Goal: Information Seeking & Learning: Learn about a topic

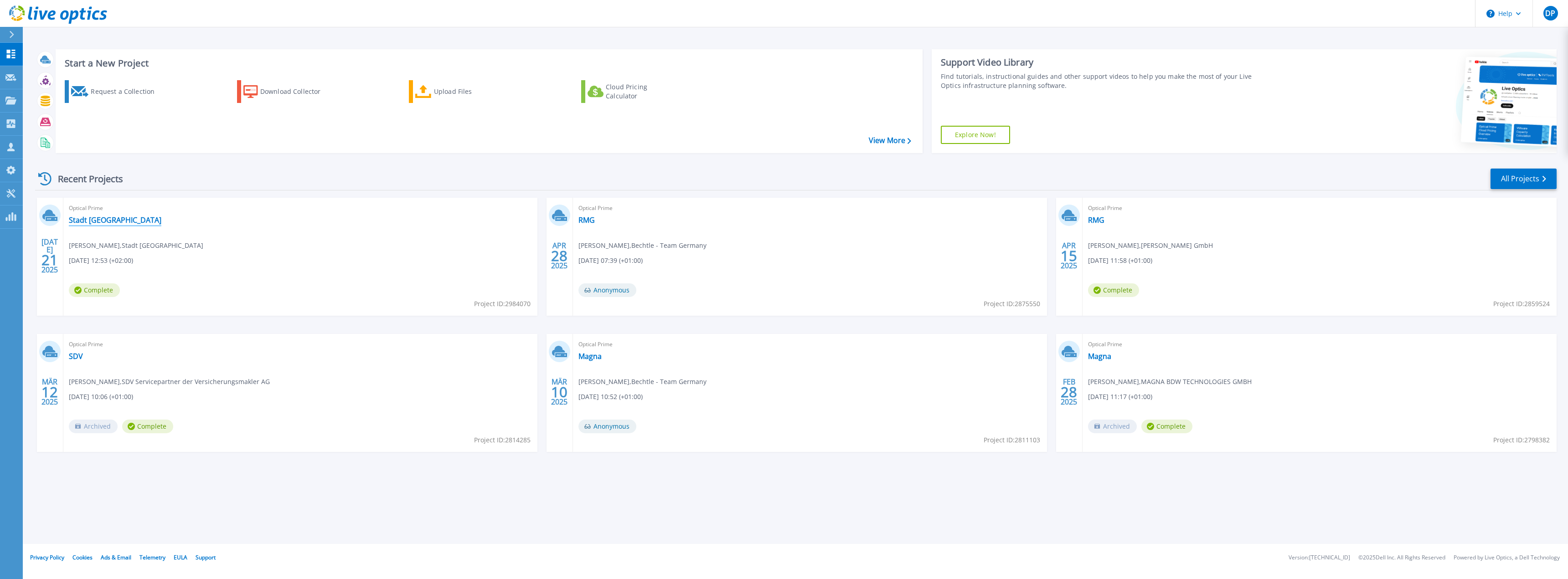
click at [108, 218] on link "Stadt [GEOGRAPHIC_DATA]" at bounding box center [115, 220] width 92 height 9
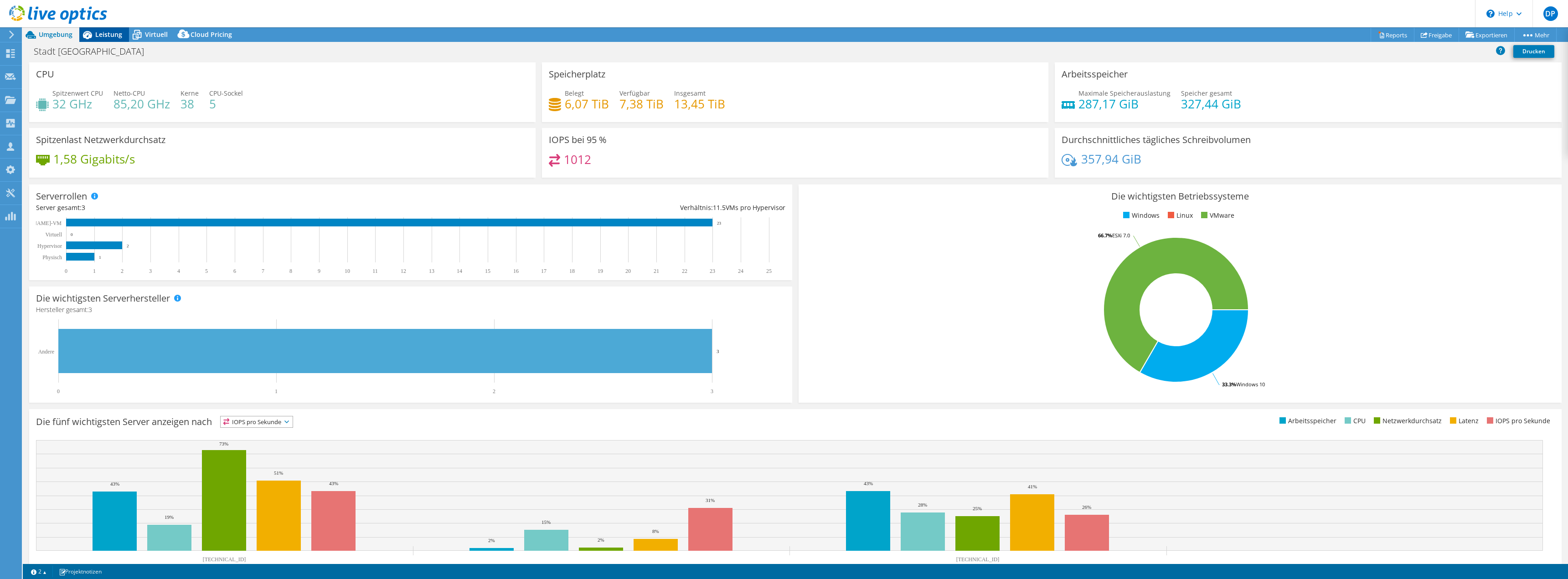
click at [117, 35] on span "Leistung" at bounding box center [109, 34] width 27 height 9
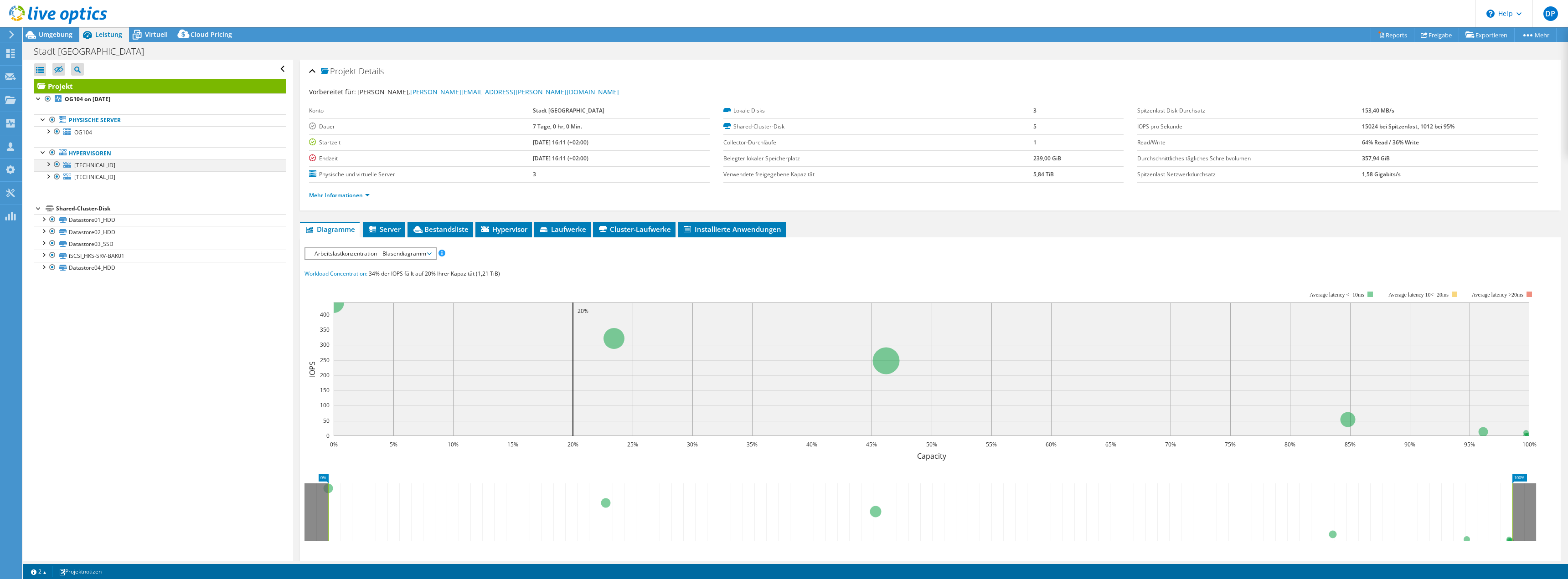
click at [45, 164] on div at bounding box center [48, 164] width 9 height 9
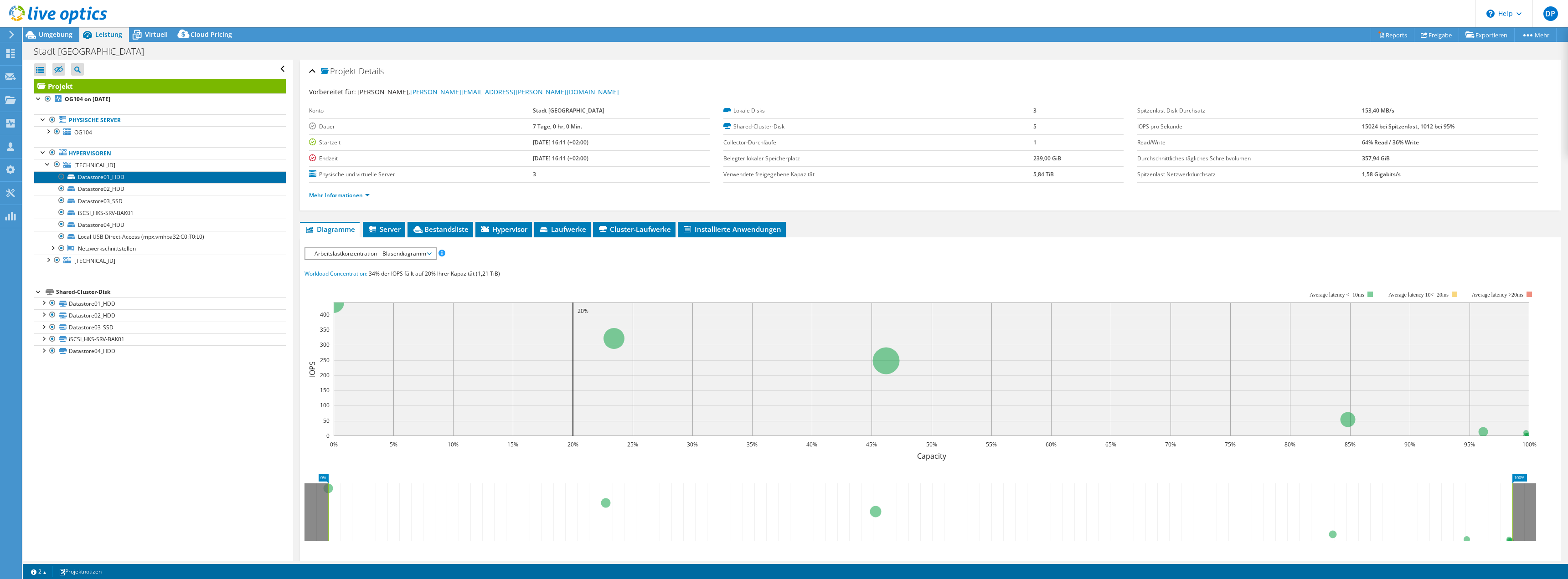
click at [98, 177] on link "Datastore01_HDD" at bounding box center [159, 177] width 252 height 12
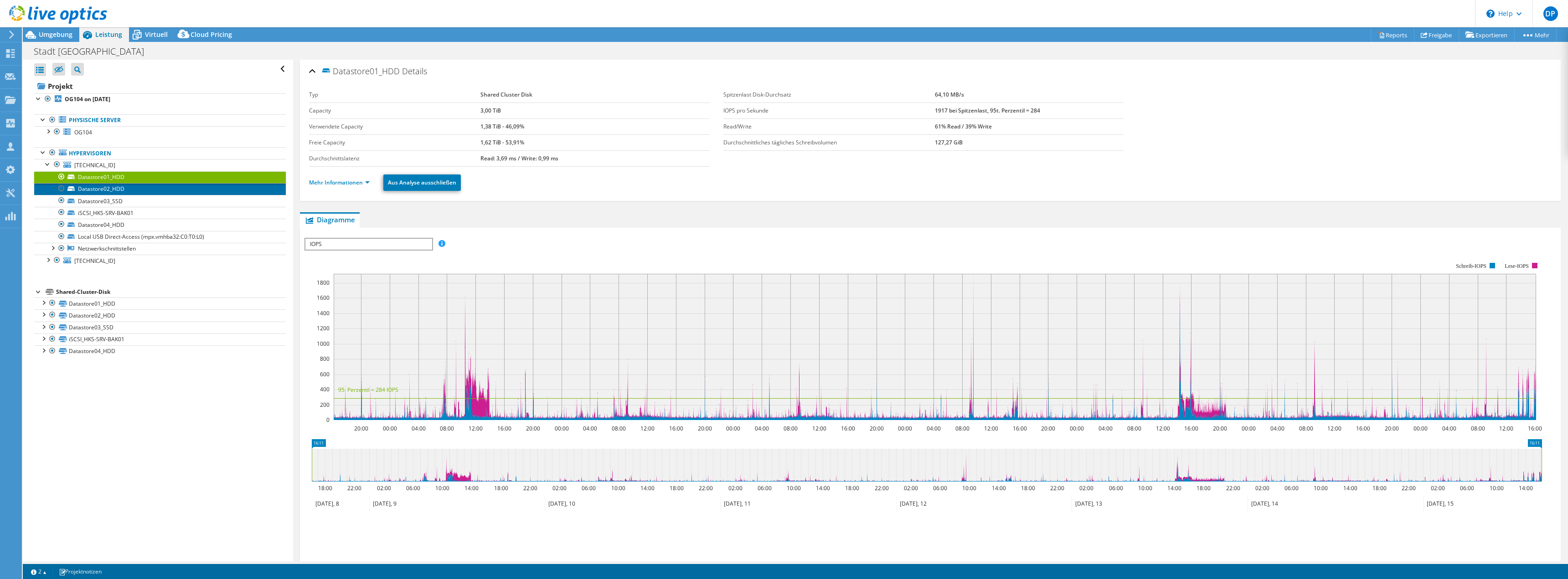
click at [98, 186] on link "Datastore02_HDD" at bounding box center [159, 189] width 252 height 12
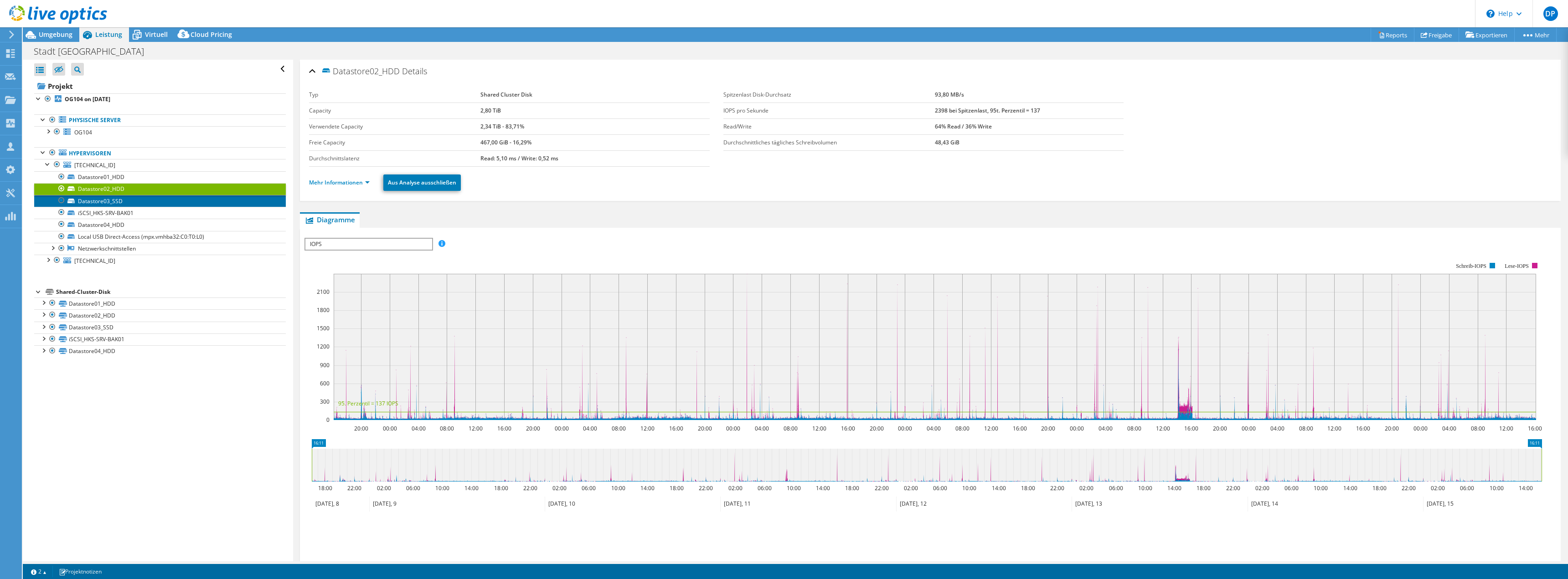
click at [98, 198] on link "Datastore03_SSD" at bounding box center [159, 201] width 252 height 12
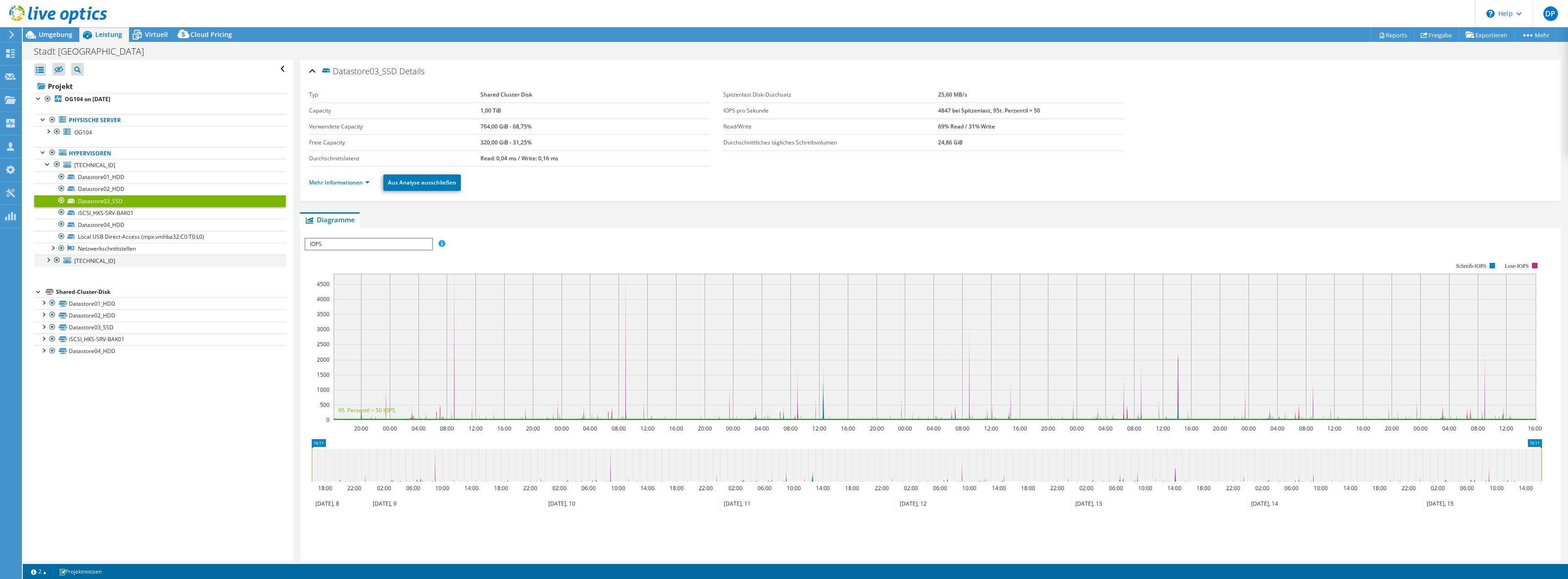
click at [48, 259] on div at bounding box center [48, 259] width 9 height 9
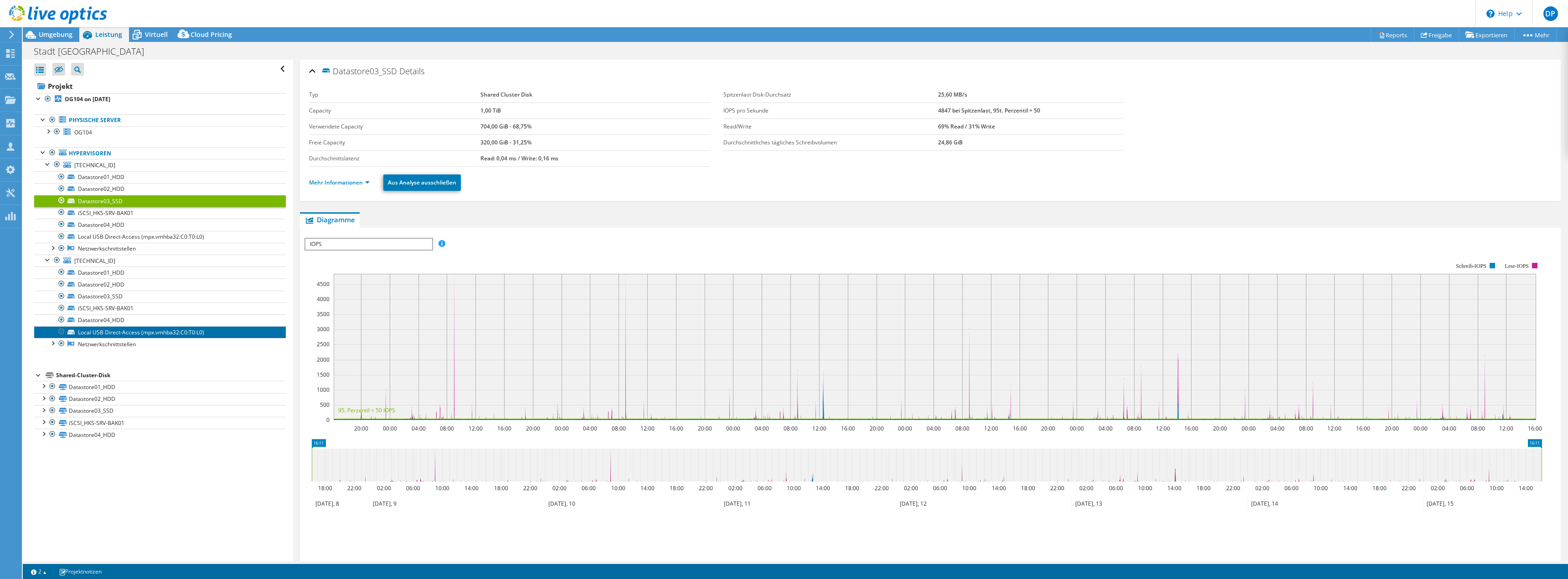
click at [121, 331] on link "Local USB Direct-Access (mpx.vmhba32:C0:T0:L0)" at bounding box center [159, 333] width 252 height 12
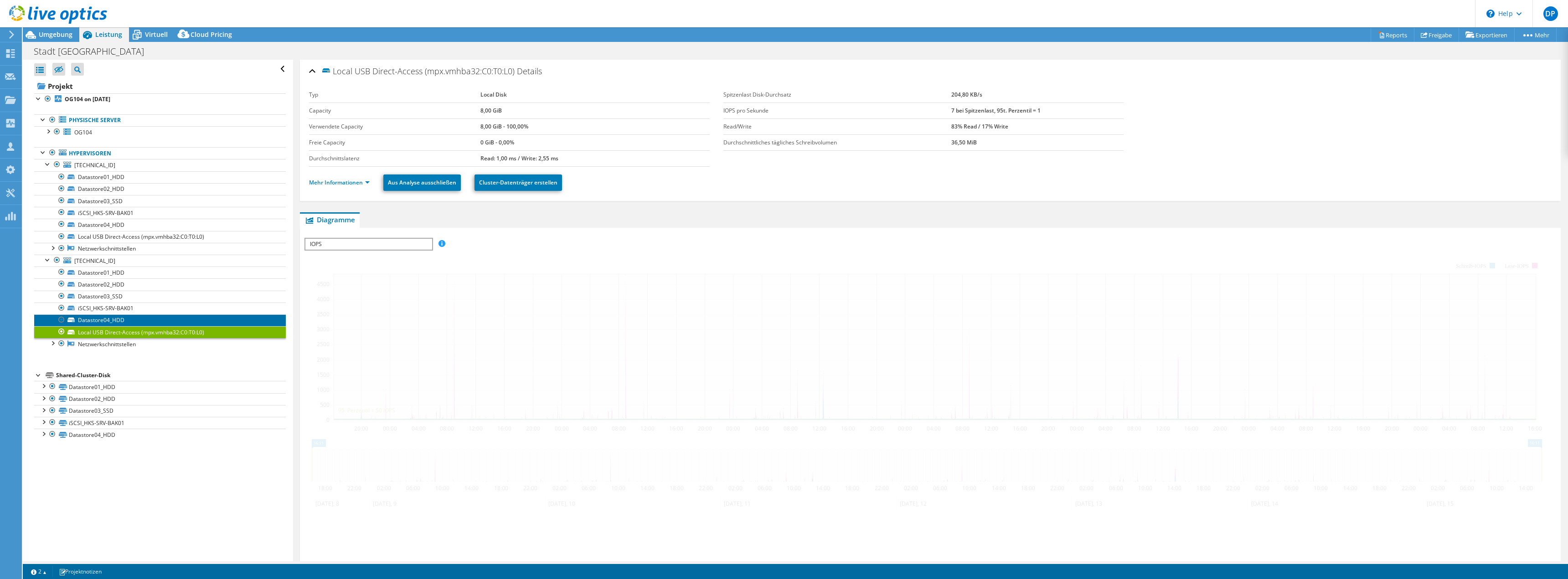
click at [115, 320] on link "Datastore04_HDD" at bounding box center [159, 321] width 252 height 12
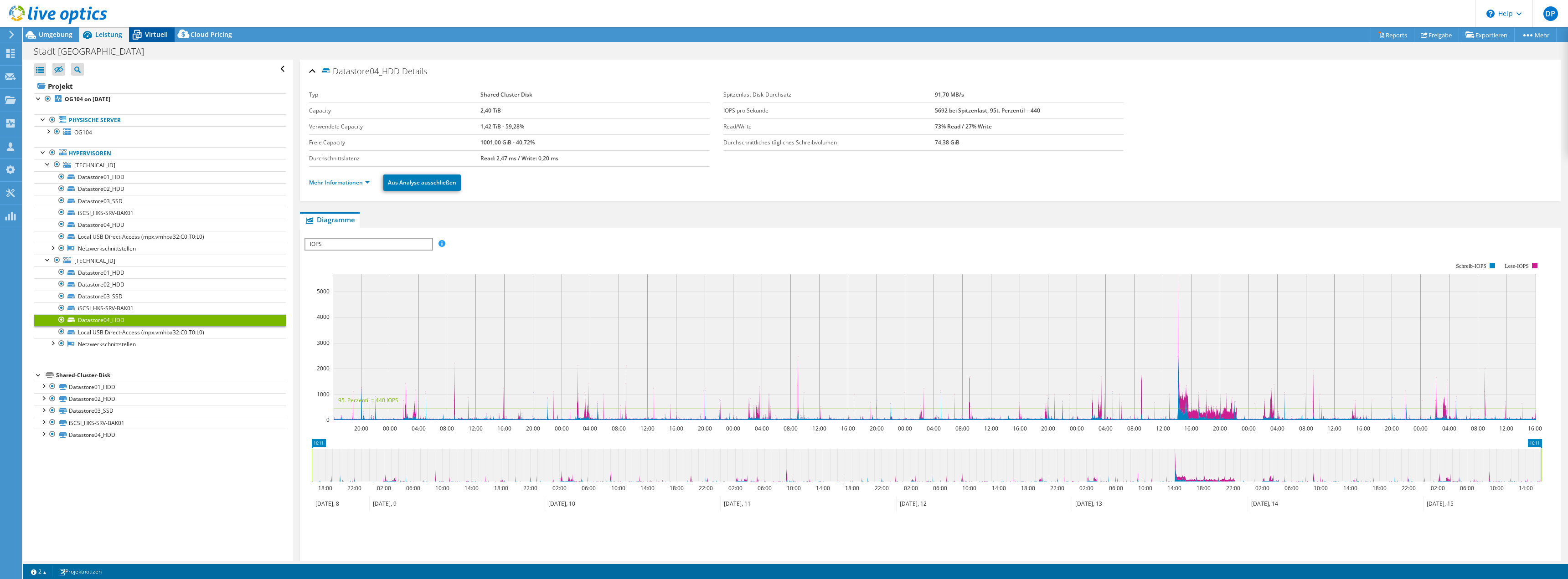
click at [157, 35] on span "Virtuell" at bounding box center [156, 34] width 23 height 9
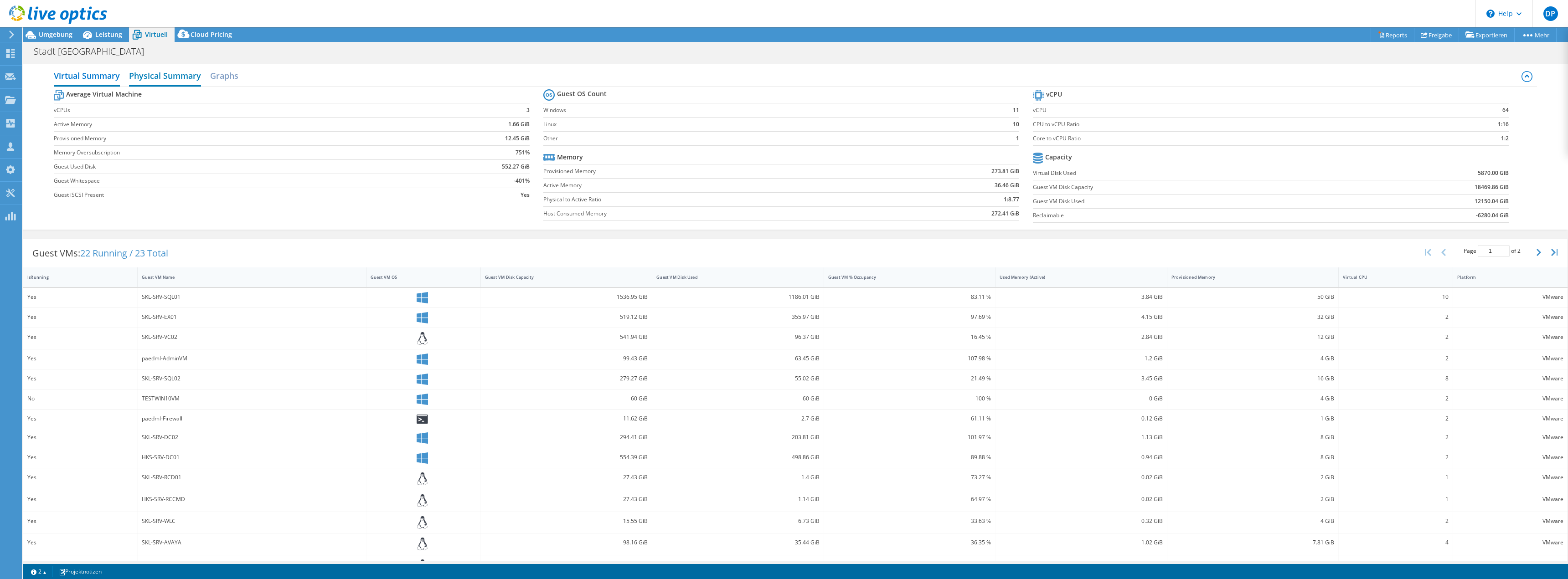
click at [187, 77] on h2 "Physical Summary" at bounding box center [165, 77] width 72 height 20
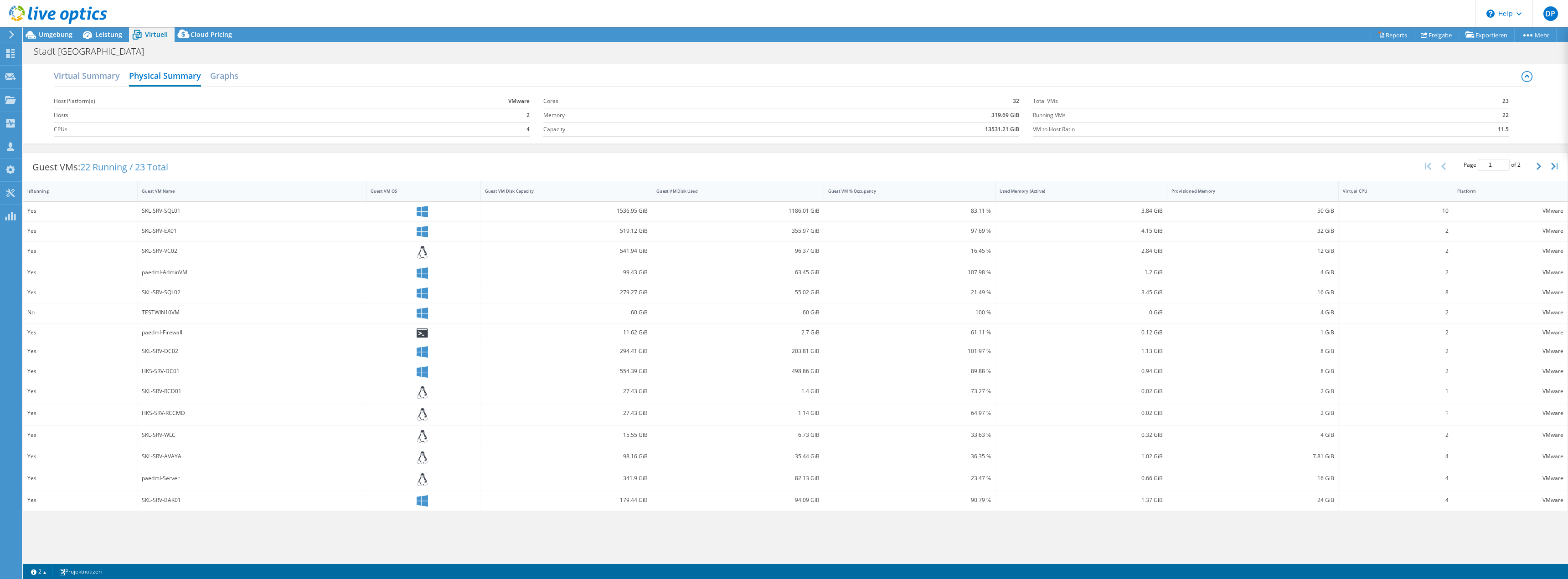
click at [414, 164] on div "Guest VMs: 22 Running / 23 Total Page 1 of 2 5 rows 10 rows 20 rows 25 rows 50 …" at bounding box center [795, 167] width 1544 height 28
click at [217, 73] on h2 "Graphs" at bounding box center [223, 77] width 28 height 20
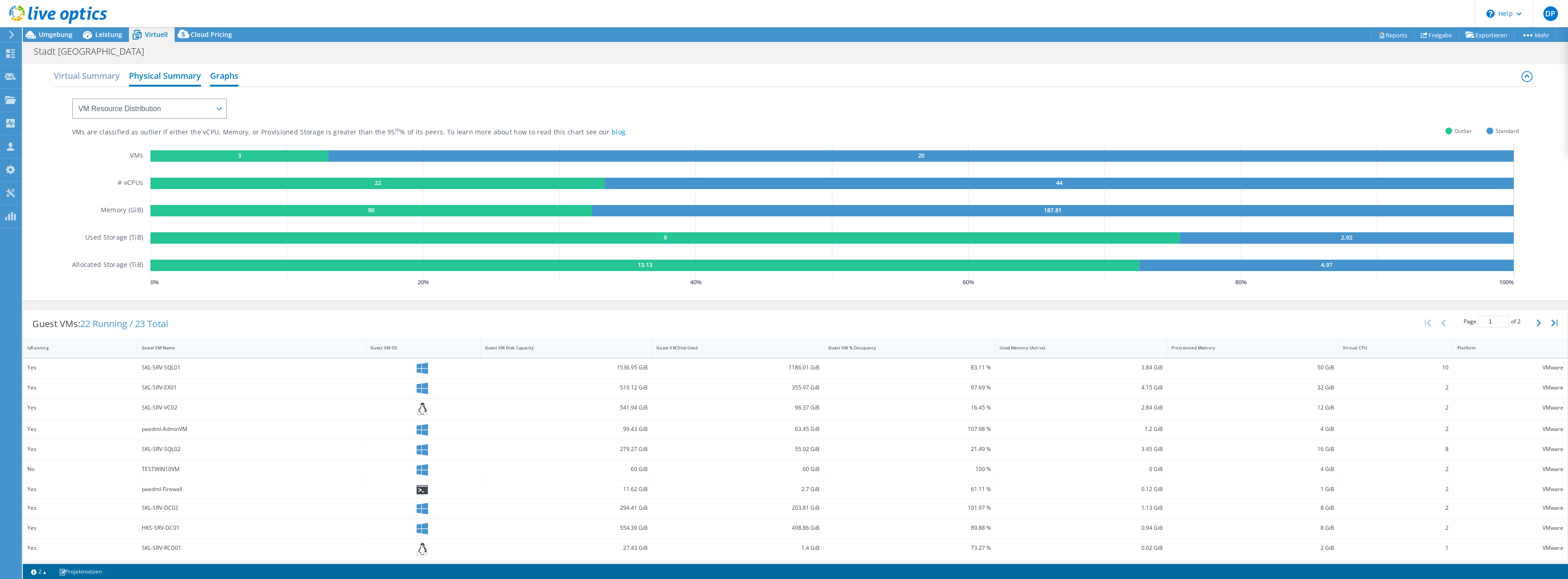
click at [148, 80] on h2 "Physical Summary" at bounding box center [165, 77] width 72 height 20
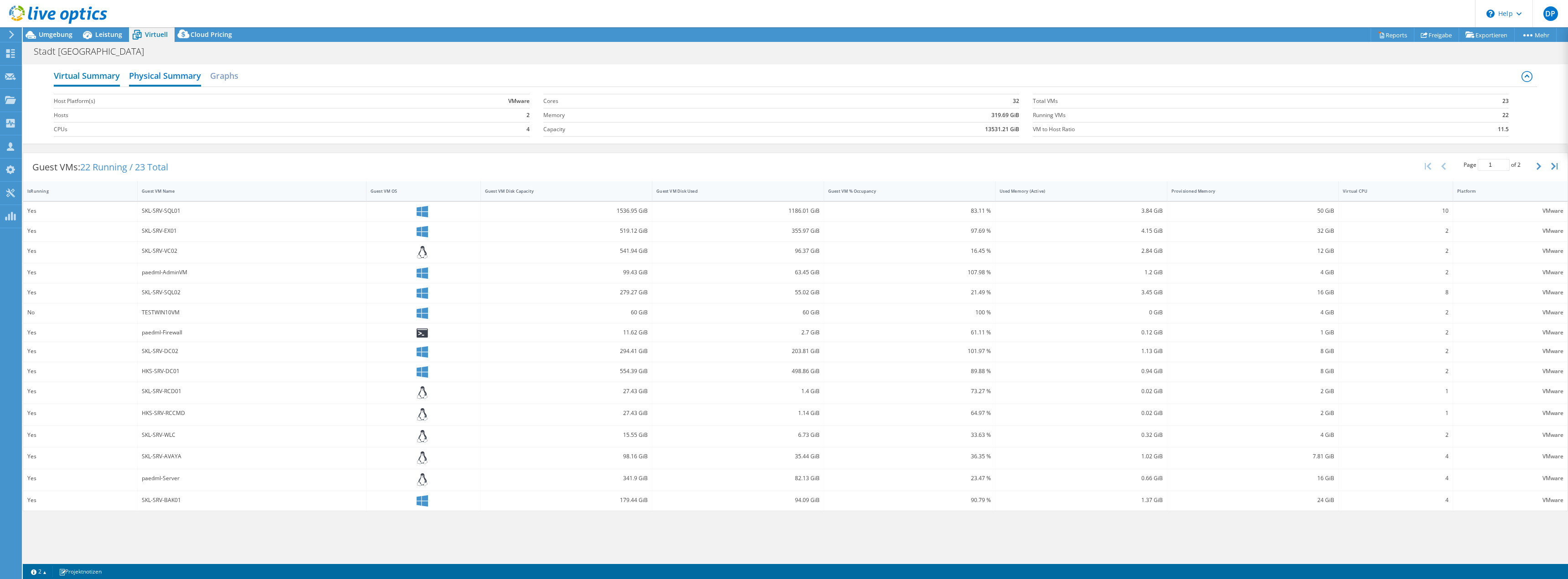
click at [90, 78] on h2 "Virtual Summary" at bounding box center [86, 77] width 66 height 20
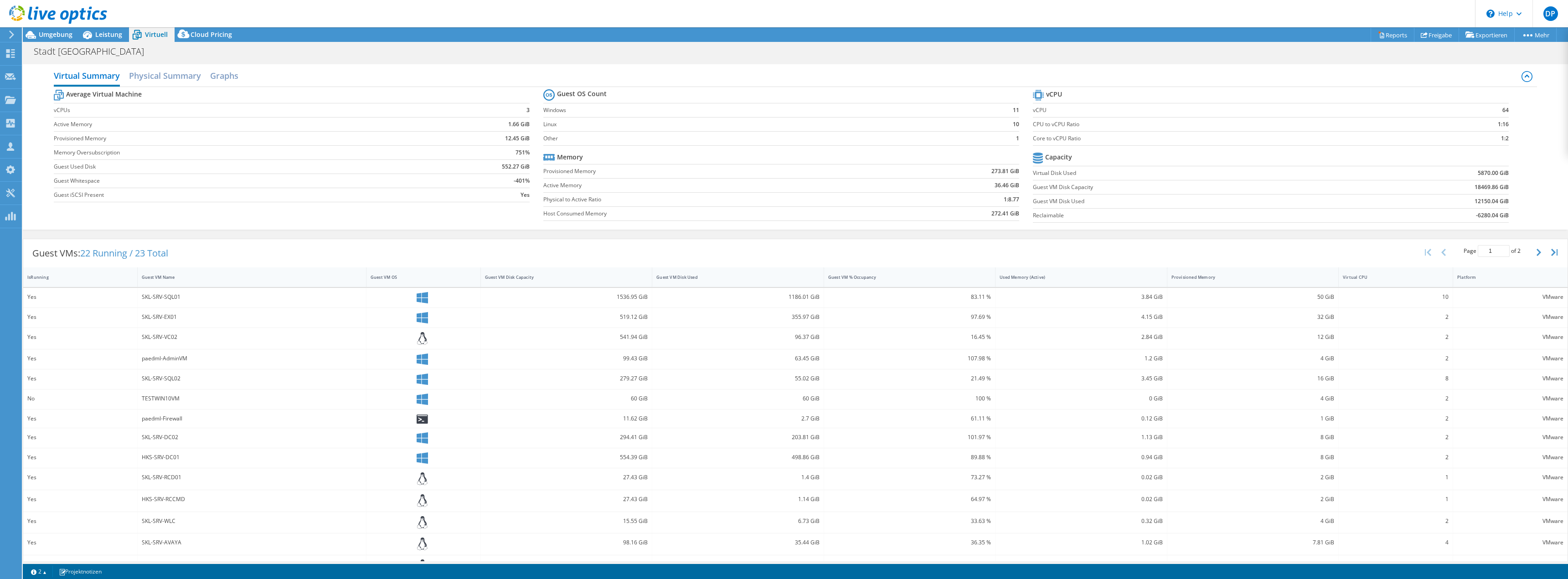
click at [148, 297] on div "SKL-SRV-SQL01" at bounding box center [252, 298] width 220 height 10
click at [99, 32] on span "Leistung" at bounding box center [109, 34] width 27 height 9
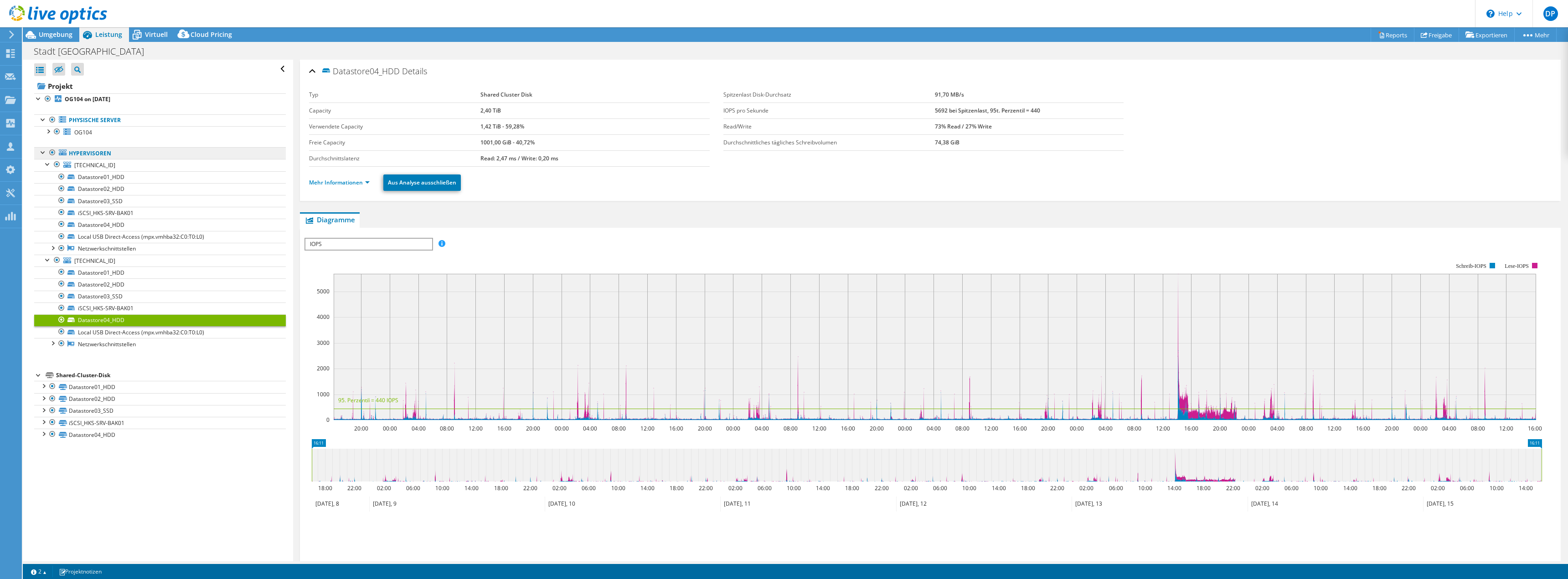
click at [90, 153] on link "Hypervisoren" at bounding box center [159, 153] width 252 height 12
click at [90, 165] on span "[TECHNICAL_ID]" at bounding box center [95, 165] width 41 height 8
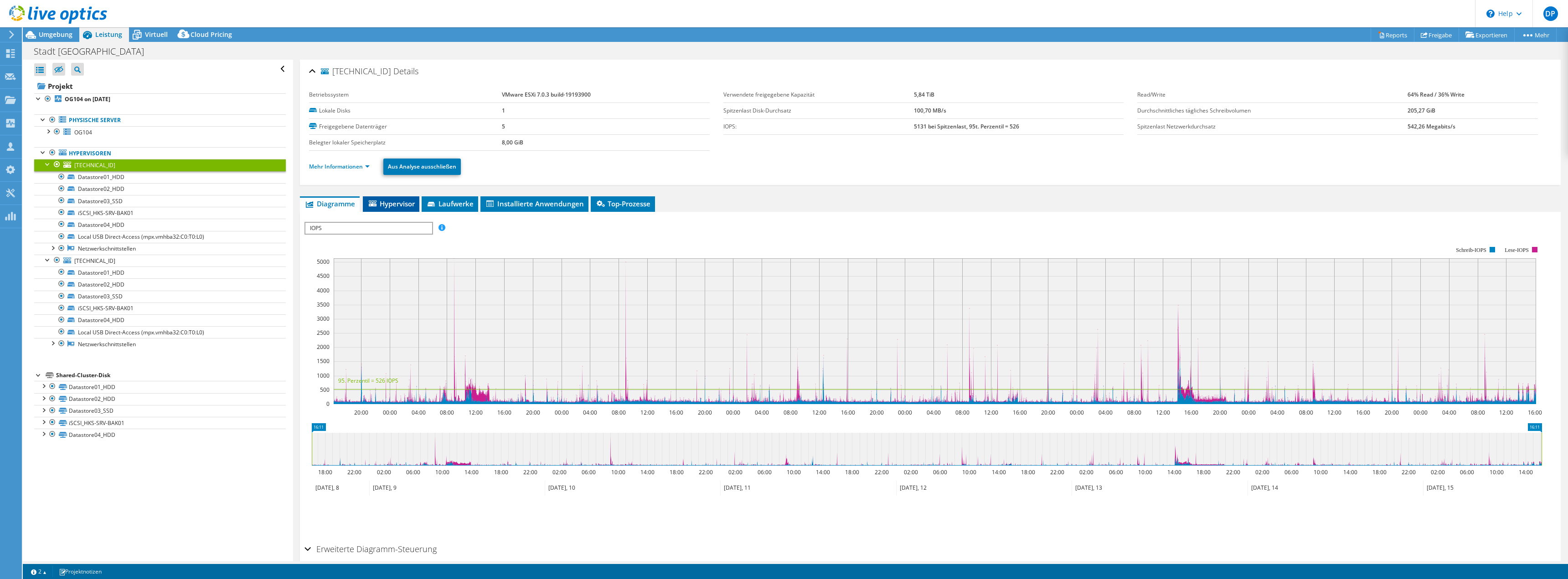
click at [387, 202] on span "Hypervisor" at bounding box center [391, 204] width 48 height 9
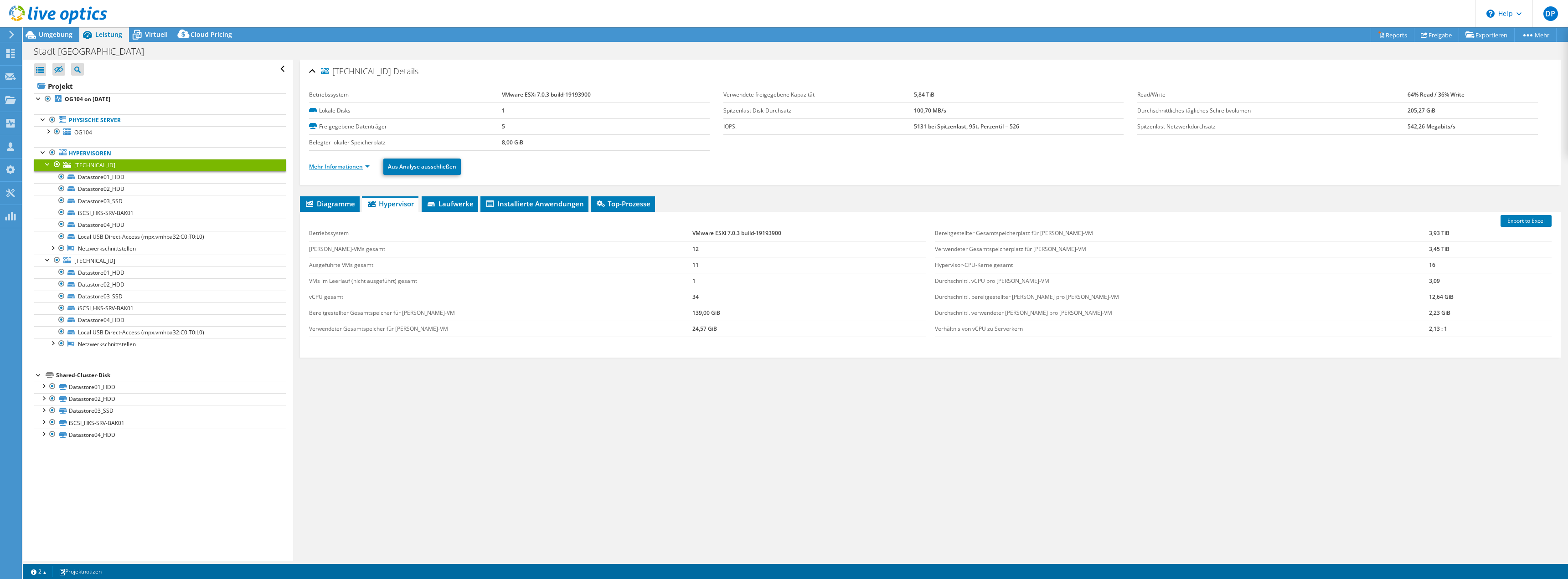
click at [360, 167] on link "Mehr Informationen" at bounding box center [338, 166] width 61 height 8
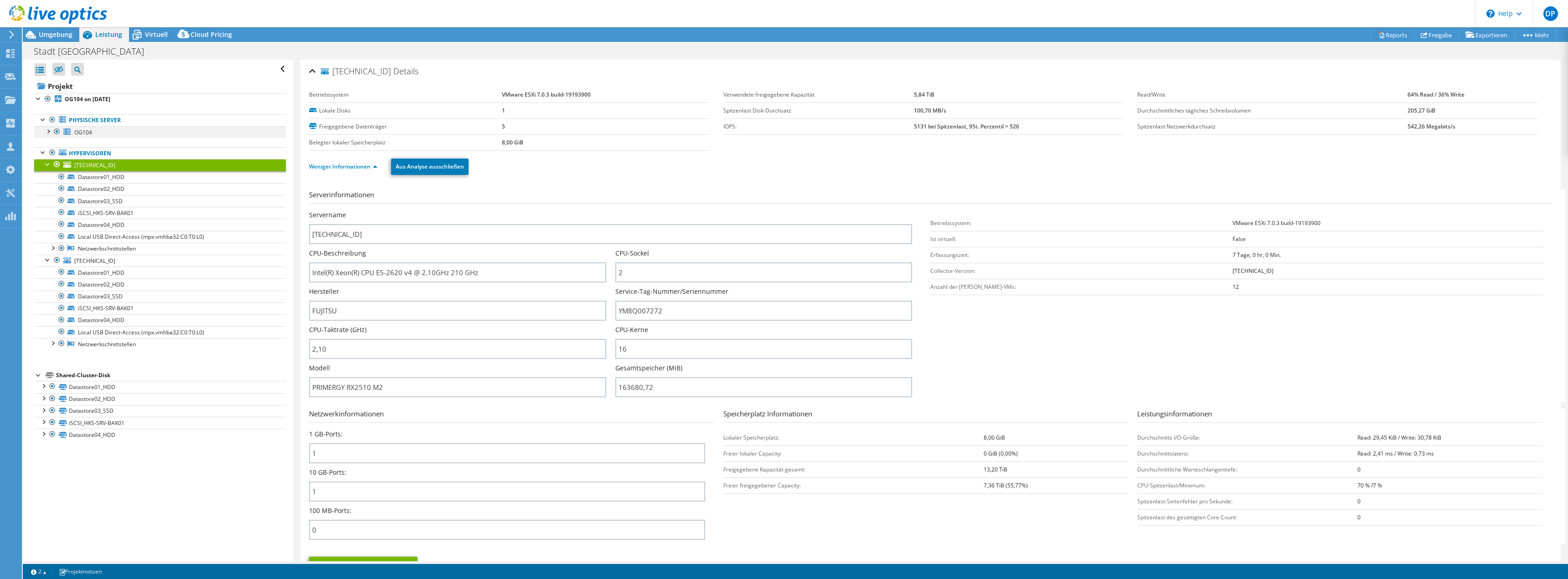
click at [49, 130] on div at bounding box center [48, 130] width 9 height 9
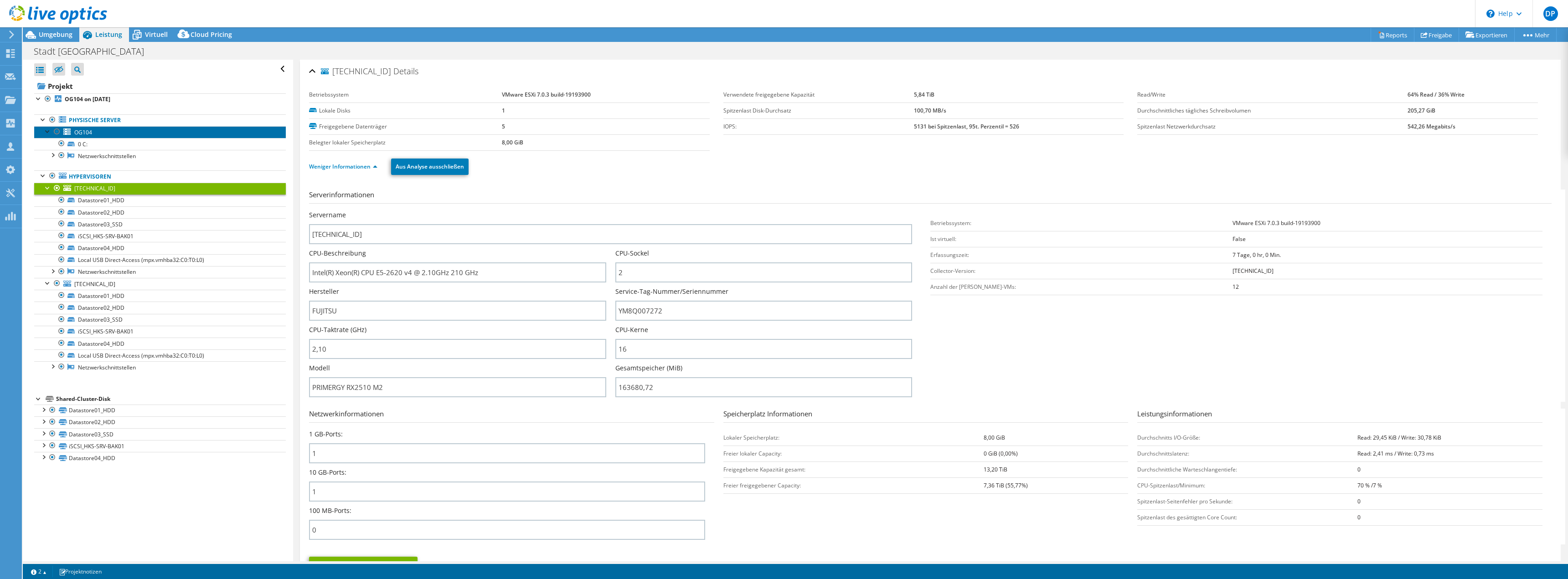
click at [78, 130] on span "OG104" at bounding box center [83, 132] width 18 height 8
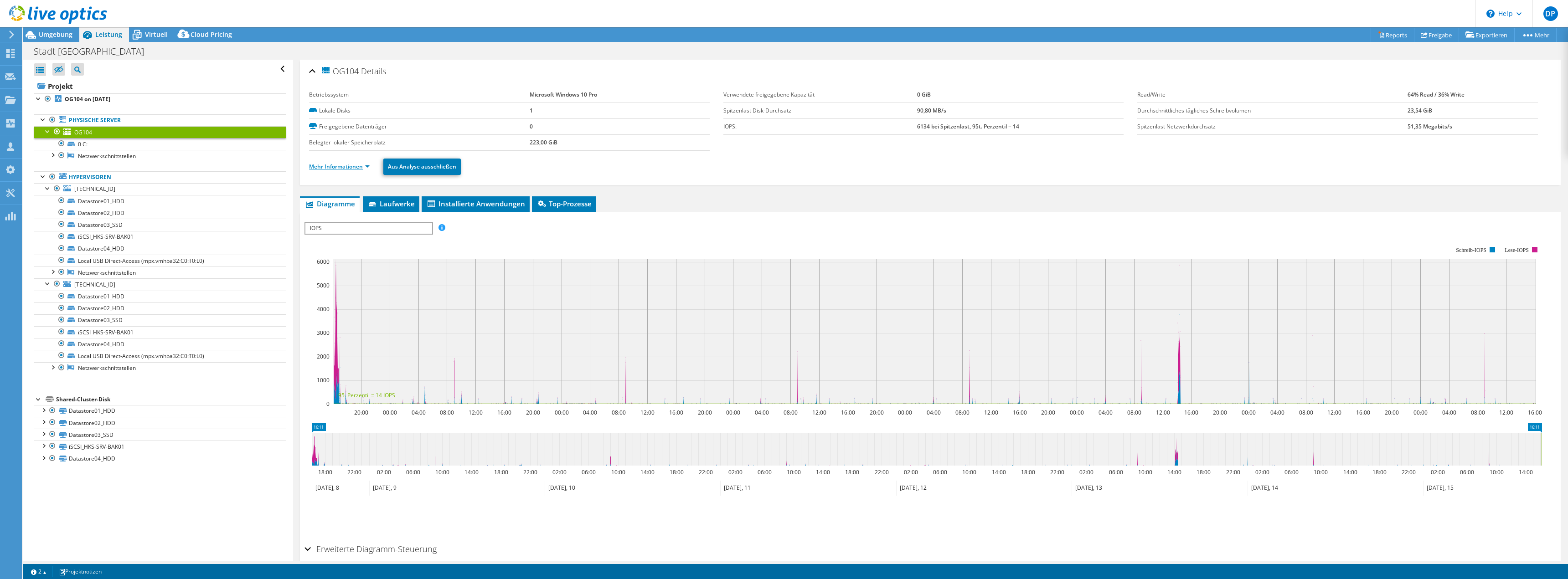
click at [354, 165] on link "Mehr Informationen" at bounding box center [338, 166] width 61 height 8
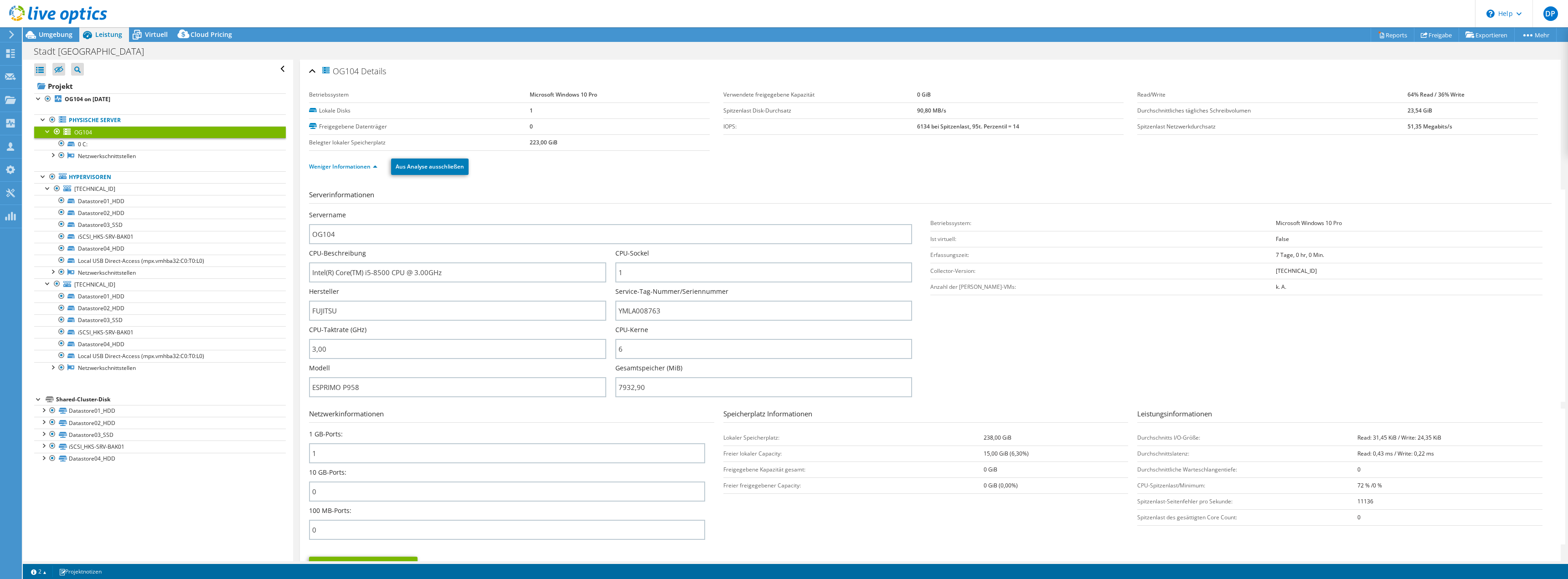
click at [56, 130] on div at bounding box center [56, 131] width 9 height 11
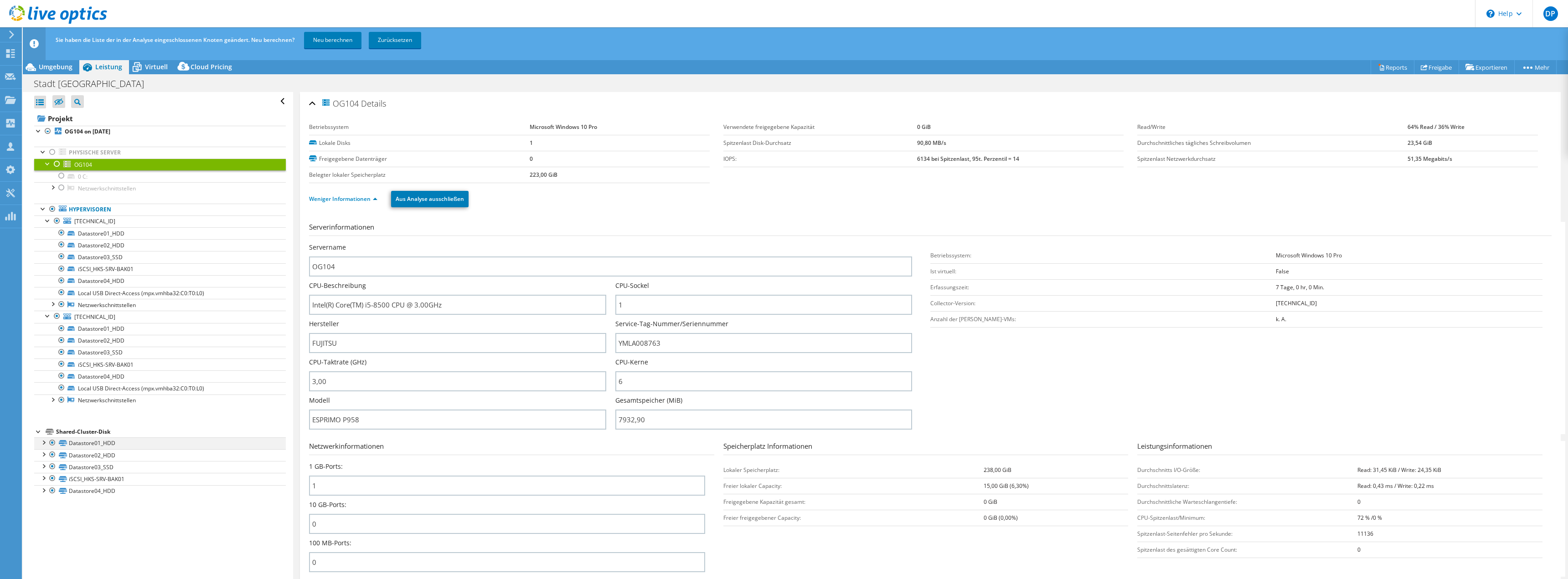
click at [43, 444] on div at bounding box center [43, 442] width 9 height 9
click at [86, 270] on link "iSCSI_HKS-SRV-BAK01" at bounding box center [159, 269] width 252 height 12
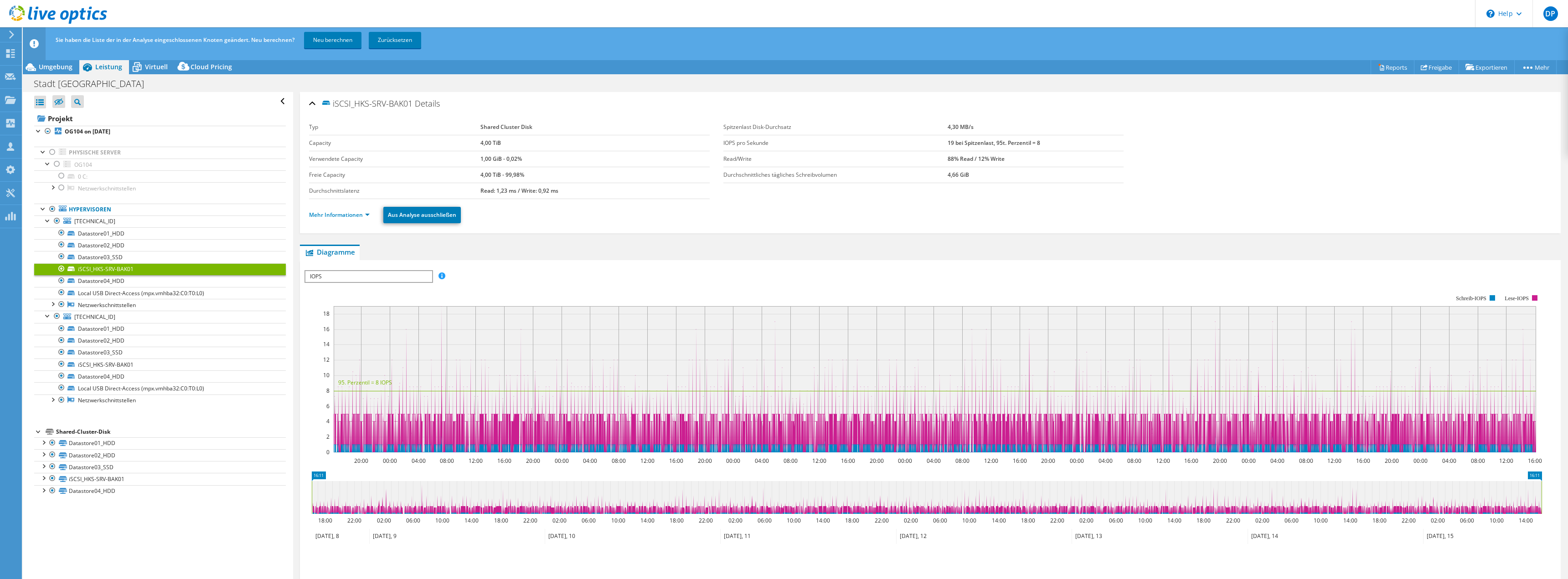
click at [349, 219] on li "Mehr Informationen" at bounding box center [341, 215] width 66 height 10
click at [352, 216] on link "Mehr Informationen" at bounding box center [338, 214] width 61 height 8
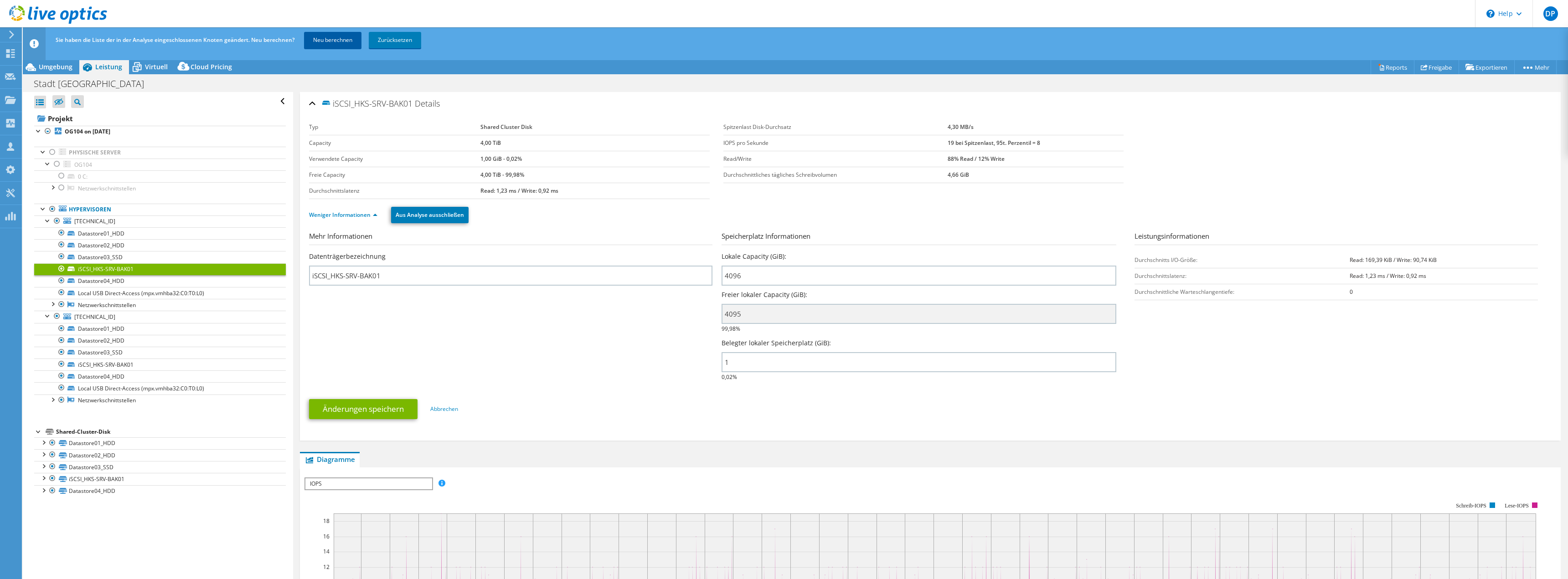
click at [328, 35] on link "Neu berechnen" at bounding box center [332, 39] width 57 height 16
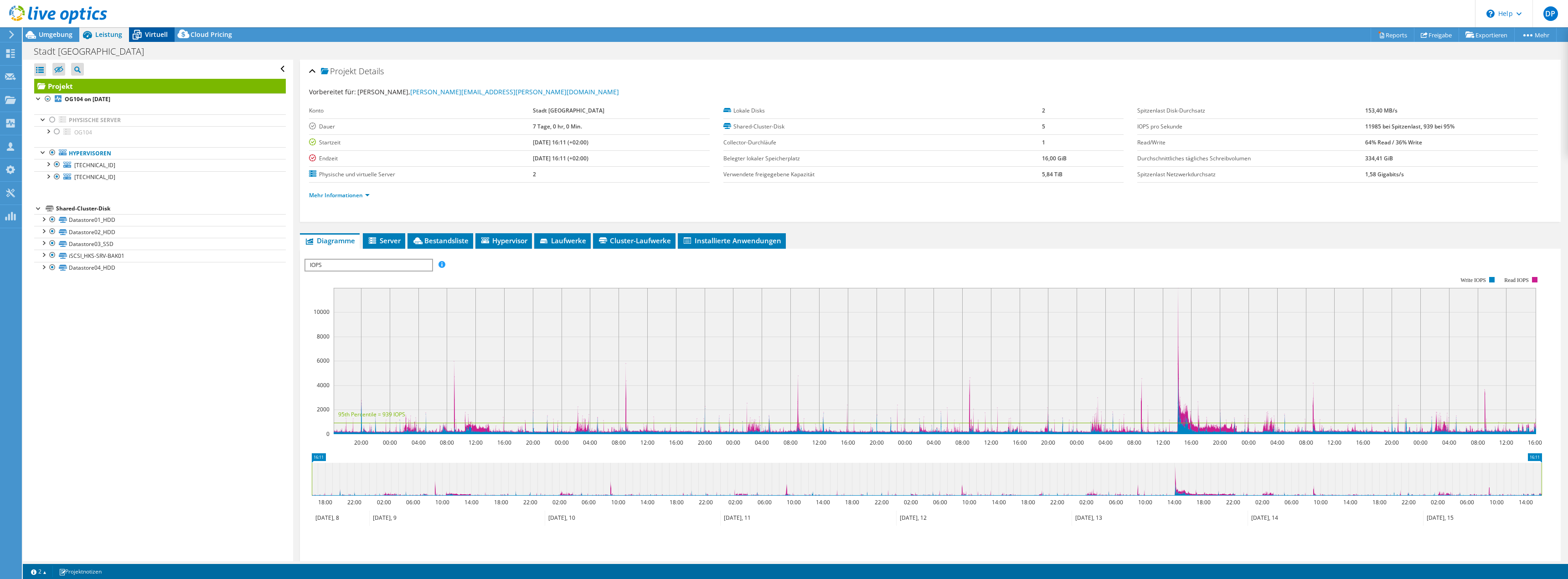
click at [159, 35] on span "Virtuell" at bounding box center [156, 34] width 23 height 9
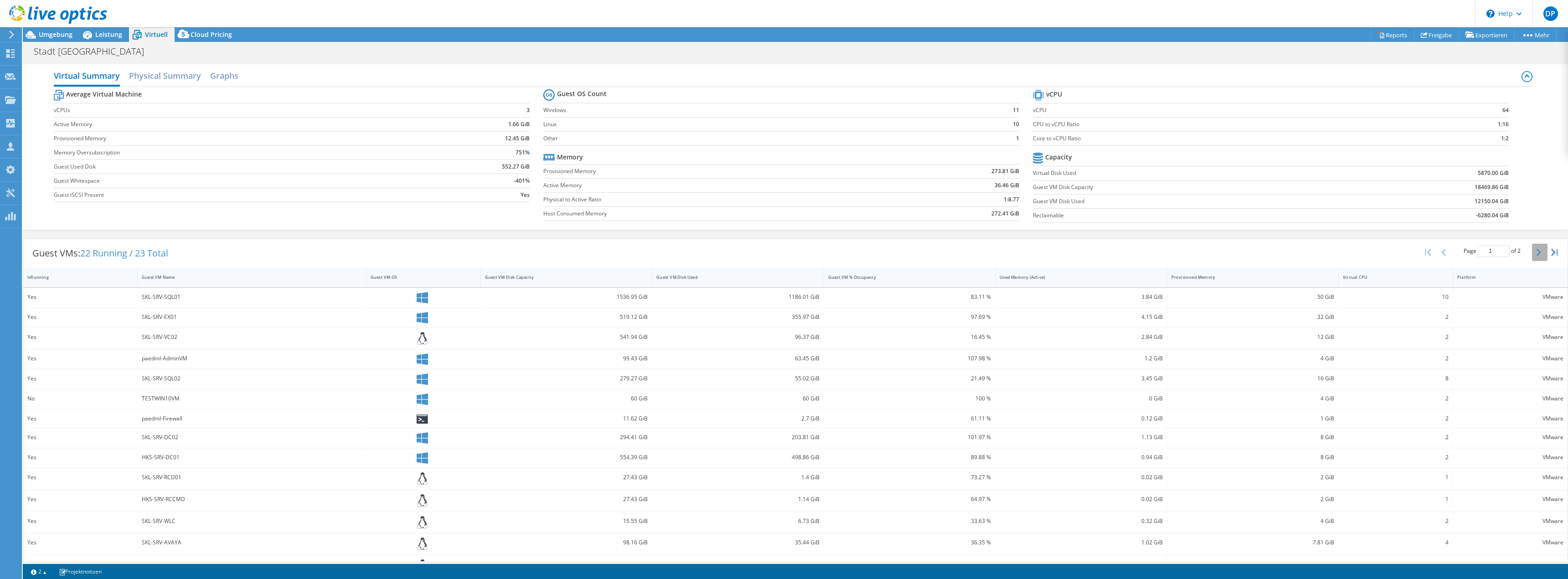
click at [1536, 252] on icon "button" at bounding box center [1538, 252] width 4 height 8
type input "2"
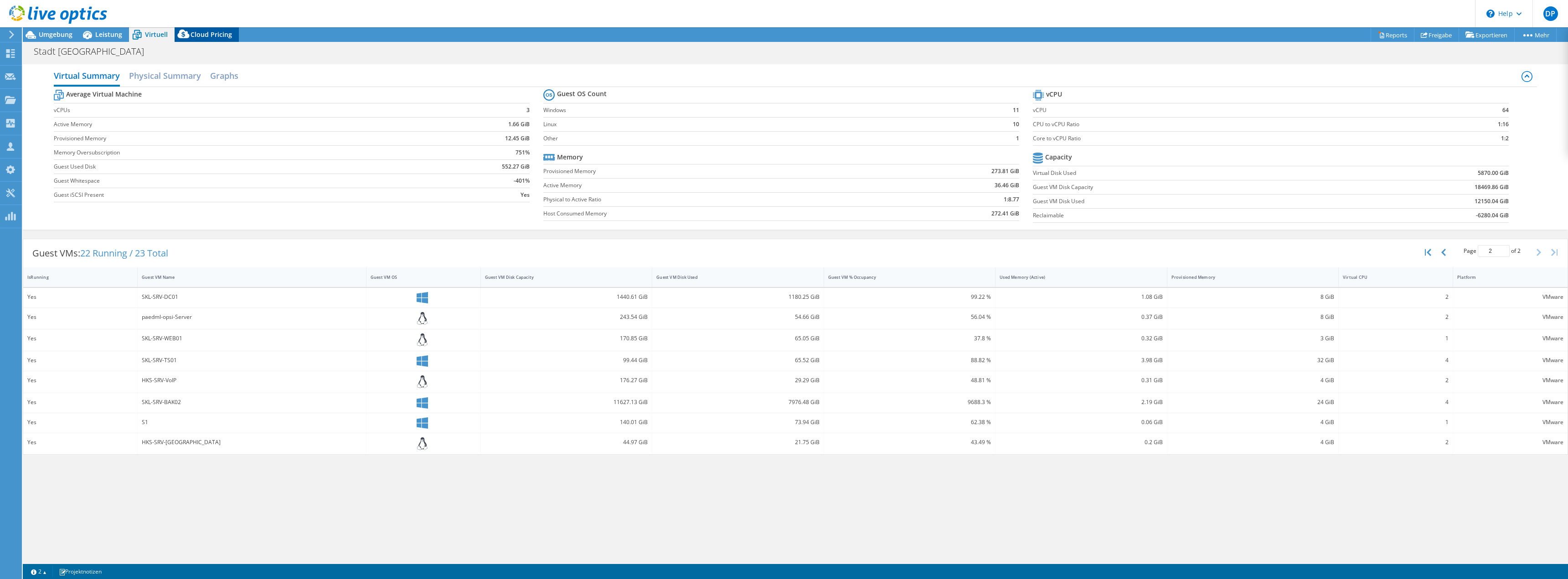
click at [200, 38] on span "Cloud Pricing" at bounding box center [211, 34] width 42 height 9
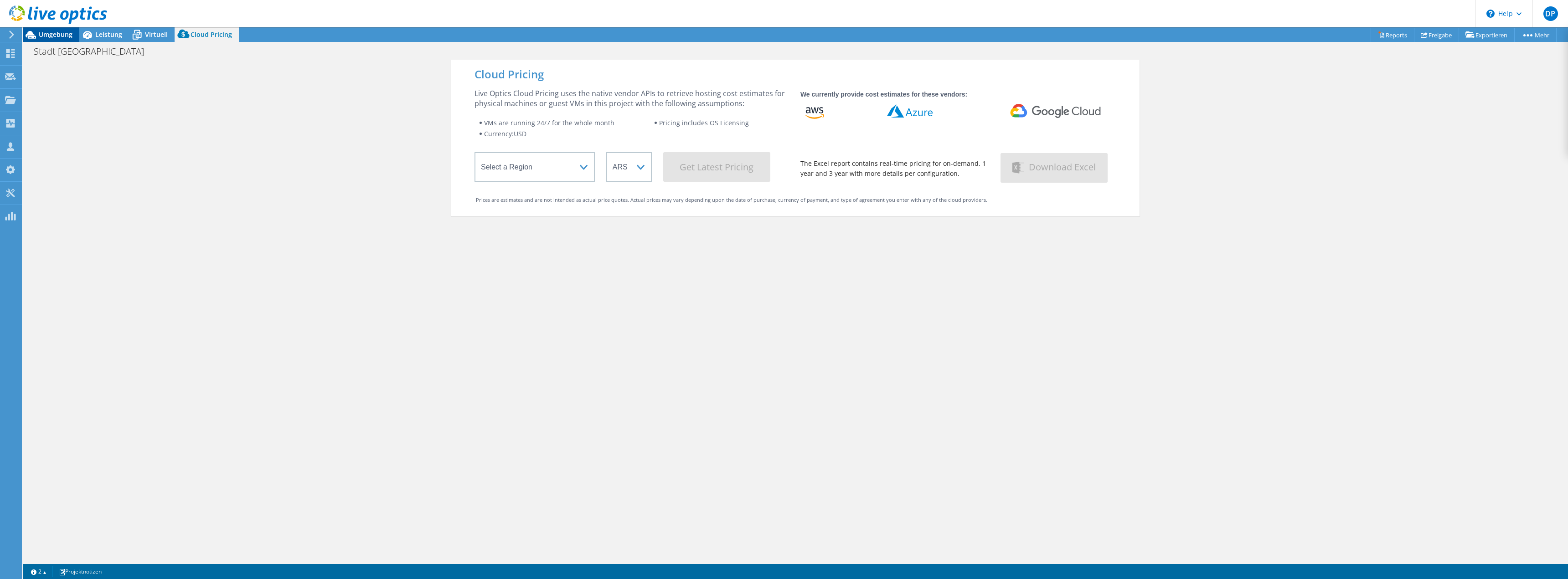
click at [38, 32] on icon at bounding box center [31, 35] width 16 height 16
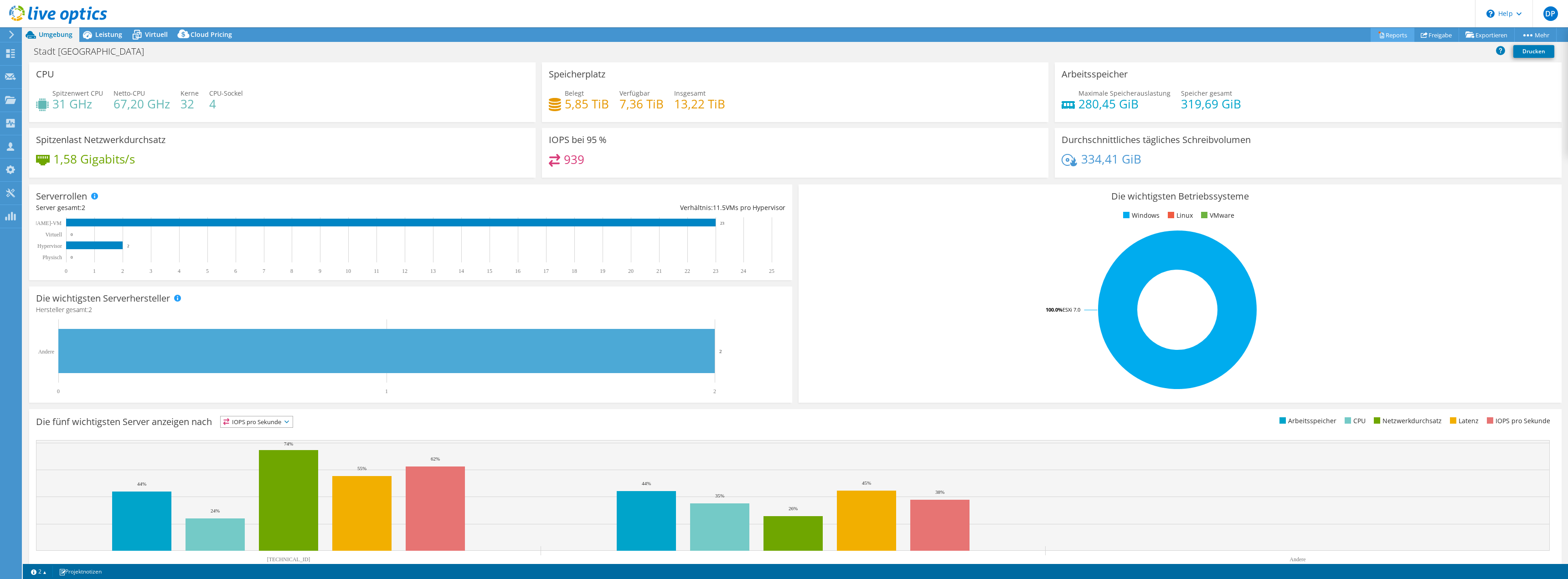
click at [1387, 38] on link "Reports" at bounding box center [1392, 35] width 43 height 14
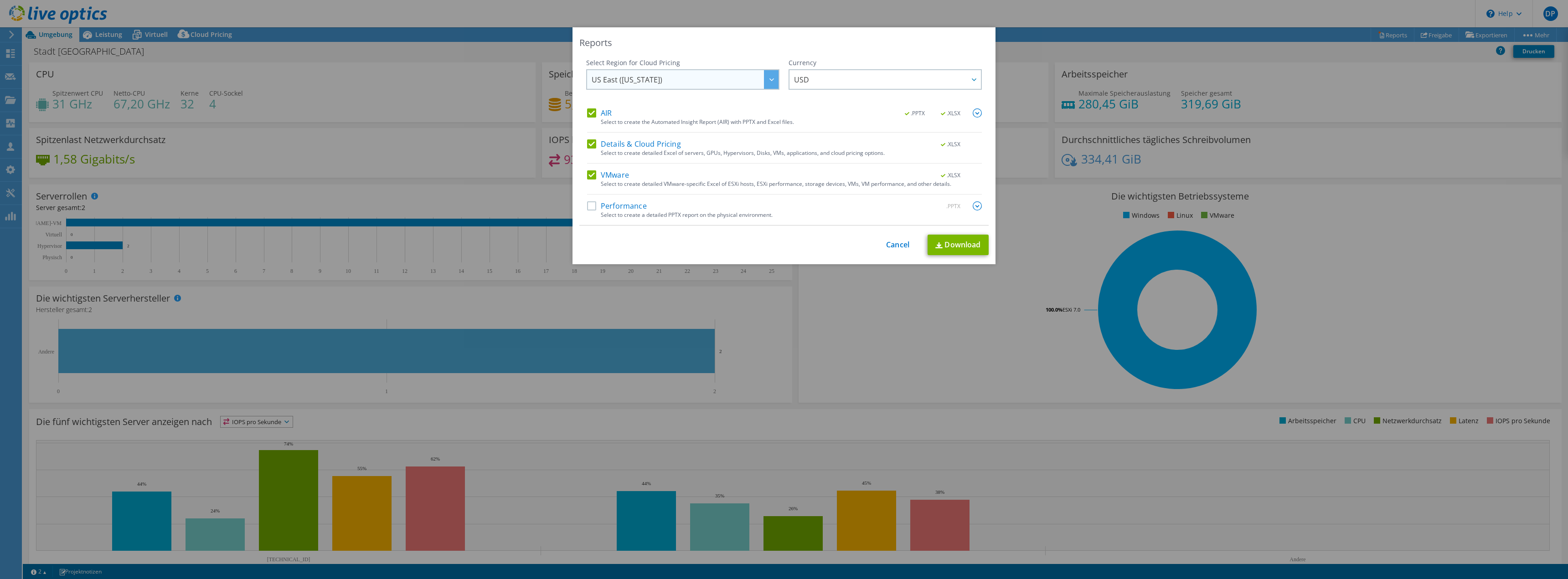
click at [721, 80] on span "US East ([US_STATE])" at bounding box center [685, 79] width 187 height 19
click at [656, 121] on li "Europe ([GEOGRAPHIC_DATA])" at bounding box center [682, 119] width 188 height 16
click at [587, 206] on label "Performance" at bounding box center [616, 206] width 60 height 9
click at [0, 0] on input "Performance" at bounding box center [0, 0] width 0 height 0
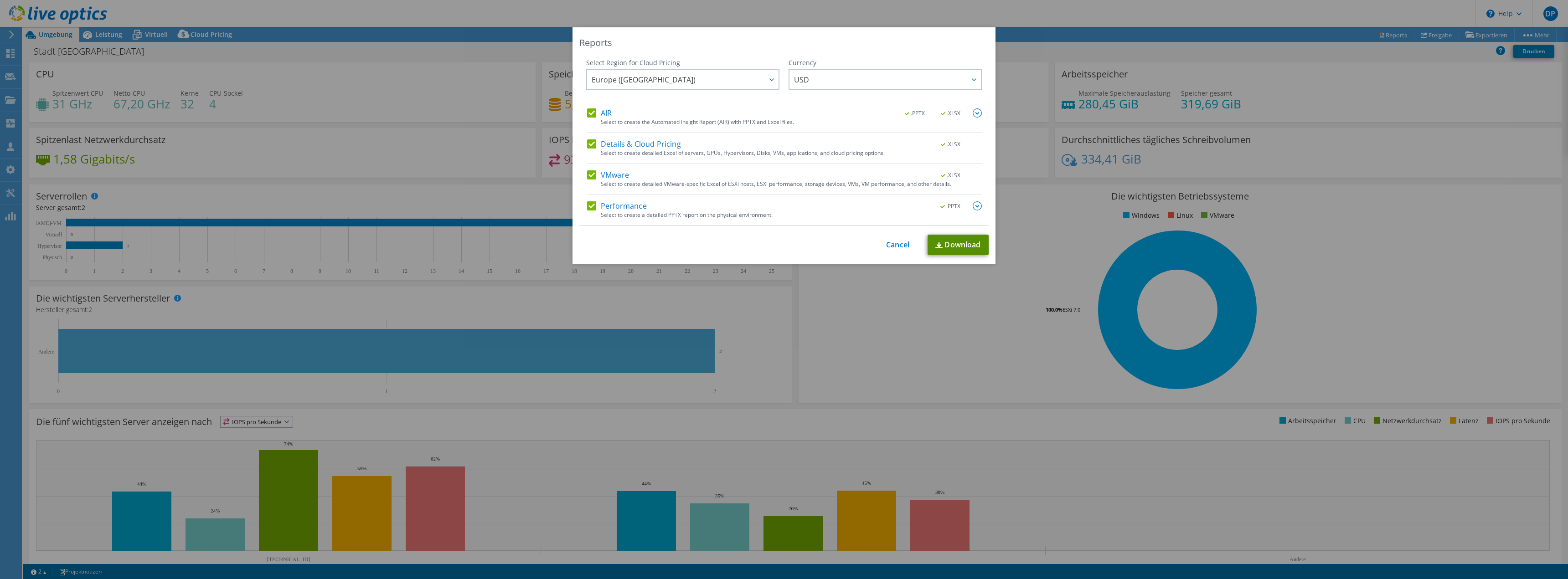
click at [960, 252] on link "Download" at bounding box center [958, 245] width 61 height 20
click at [1039, 36] on div "Reports Select Region for Cloud Pricing Asia Pacific (Hong Kong) Asia Pacific (…" at bounding box center [784, 289] width 1568 height 524
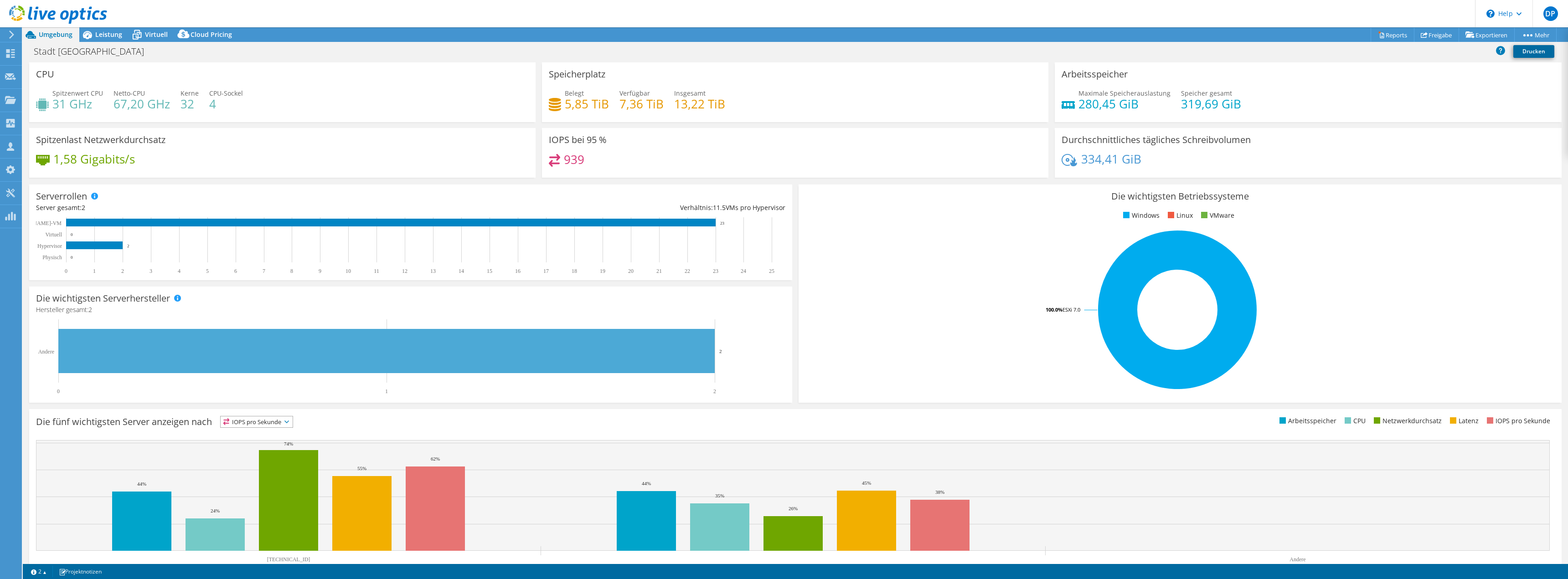
click at [1541, 49] on link "Drucken" at bounding box center [1533, 51] width 41 height 13
click at [1507, 96] on link "Projektdetails" at bounding box center [1515, 90] width 87 height 19
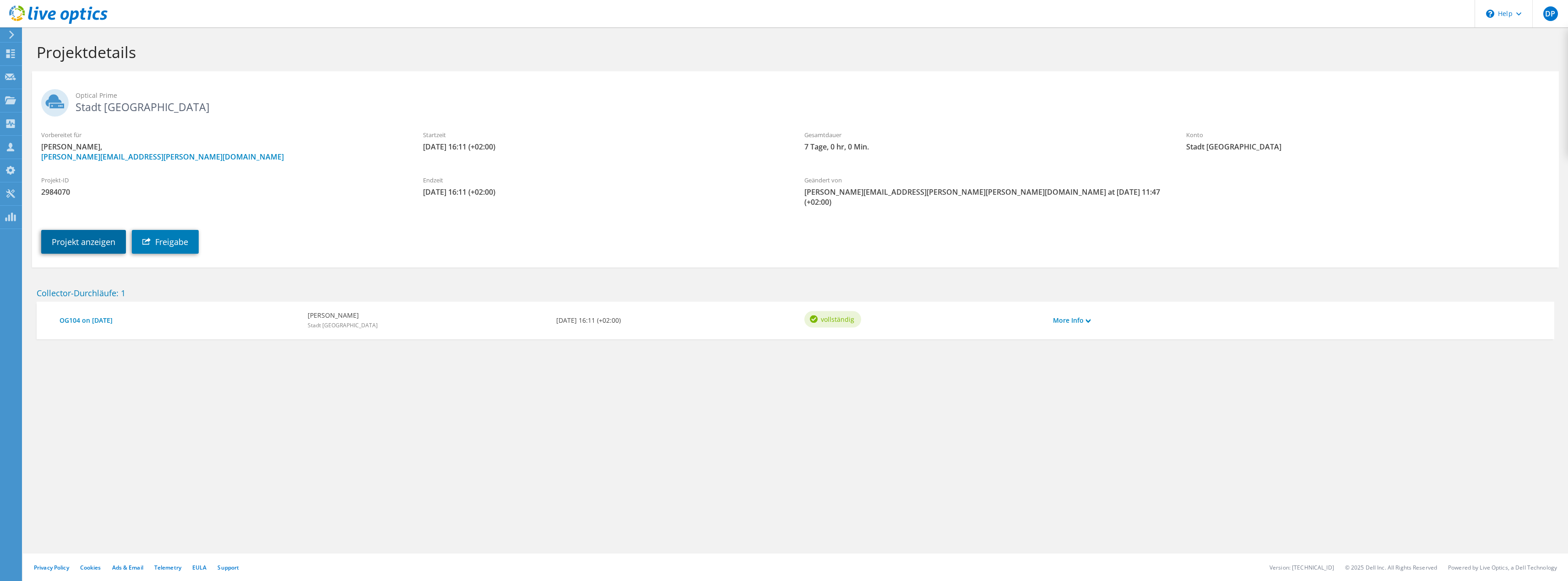
click at [58, 230] on link "Projekt anzeigen" at bounding box center [83, 242] width 85 height 24
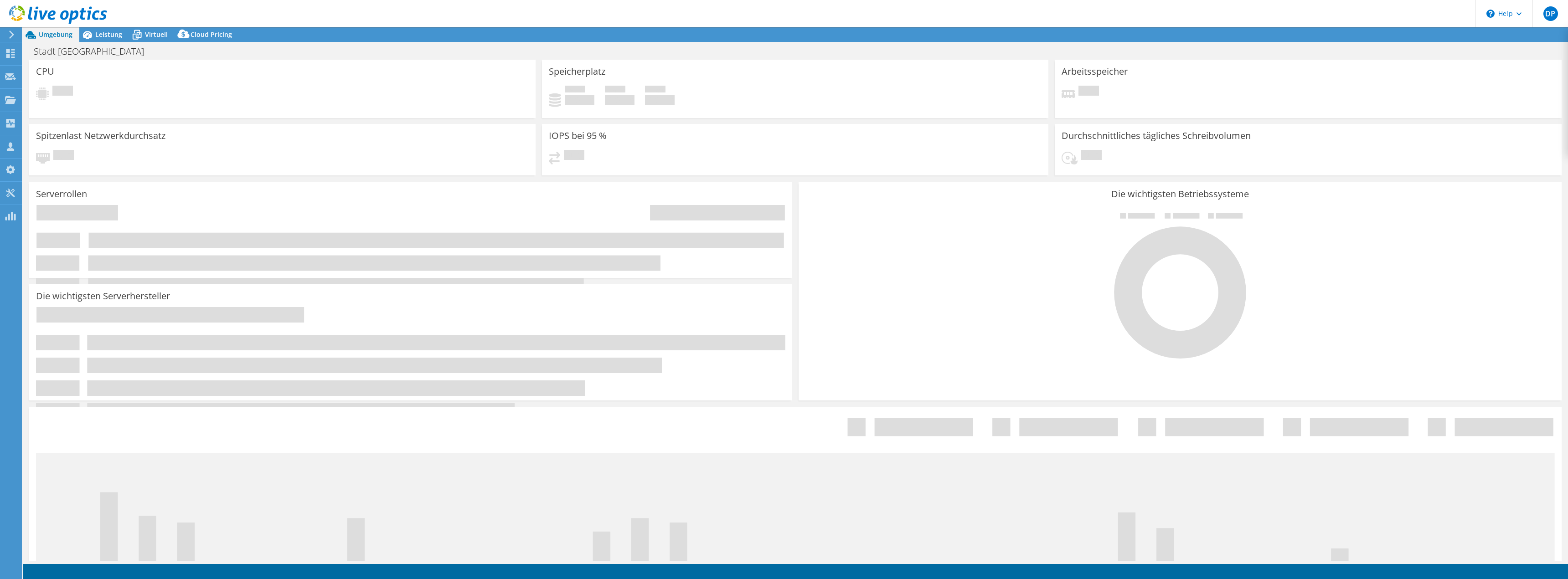
select select "EUFrankfurt"
select select "USD"
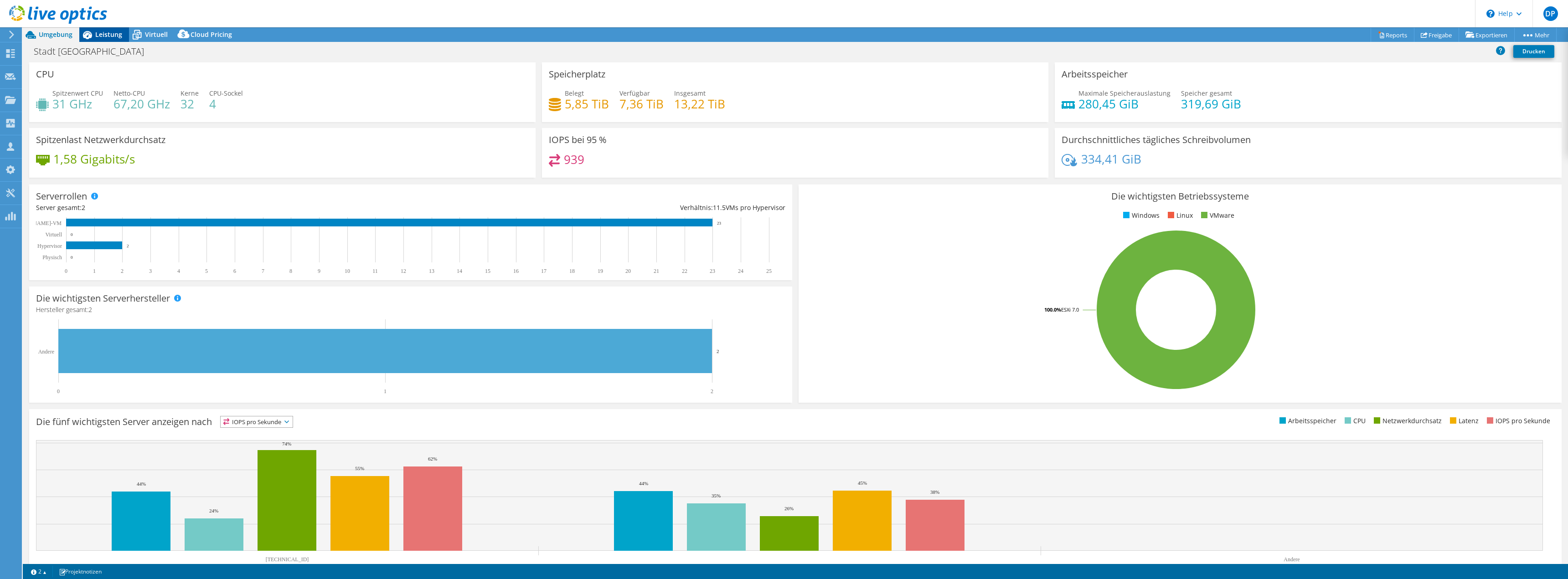
click at [98, 37] on span "Leistung" at bounding box center [109, 34] width 27 height 9
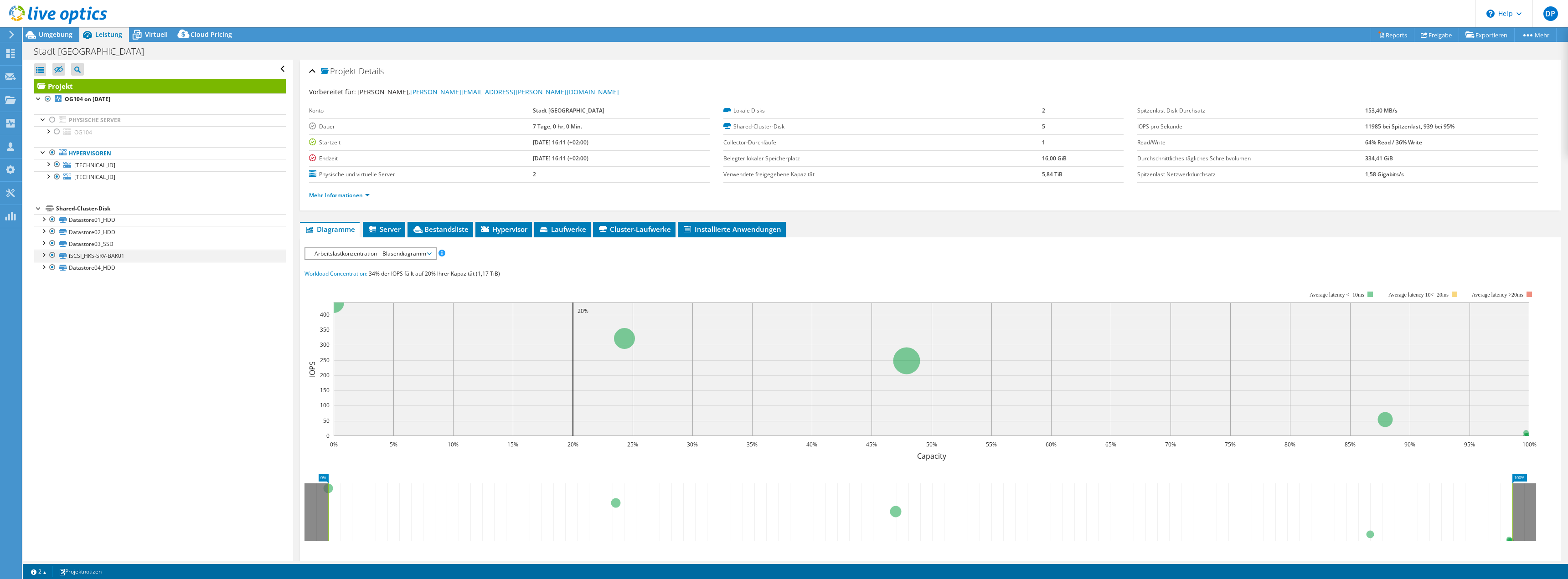
click at [43, 255] on div at bounding box center [43, 254] width 9 height 9
click at [85, 268] on link "iSCSI_HKS-SRV-BAK01 | [TECHNICAL_ID]" at bounding box center [159, 268] width 252 height 12
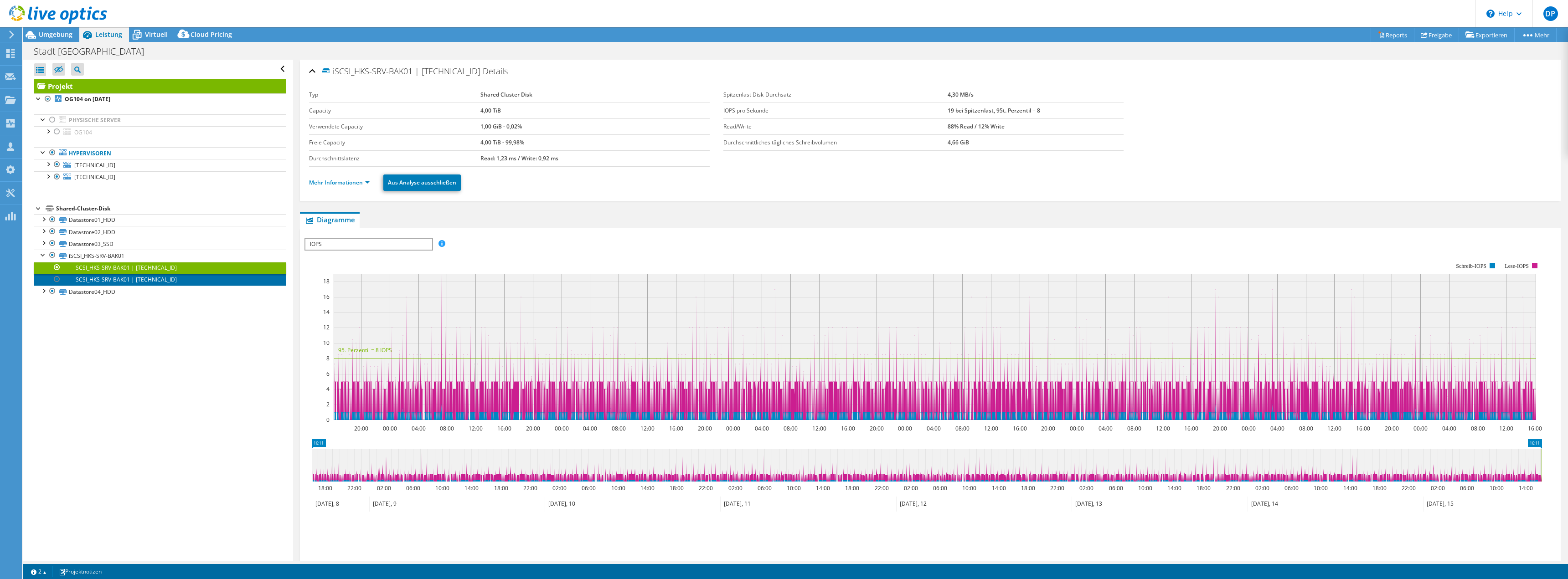
click at [91, 275] on link "iSCSI_HKS-SRV-BAK01 | [TECHNICAL_ID]" at bounding box center [159, 280] width 252 height 12
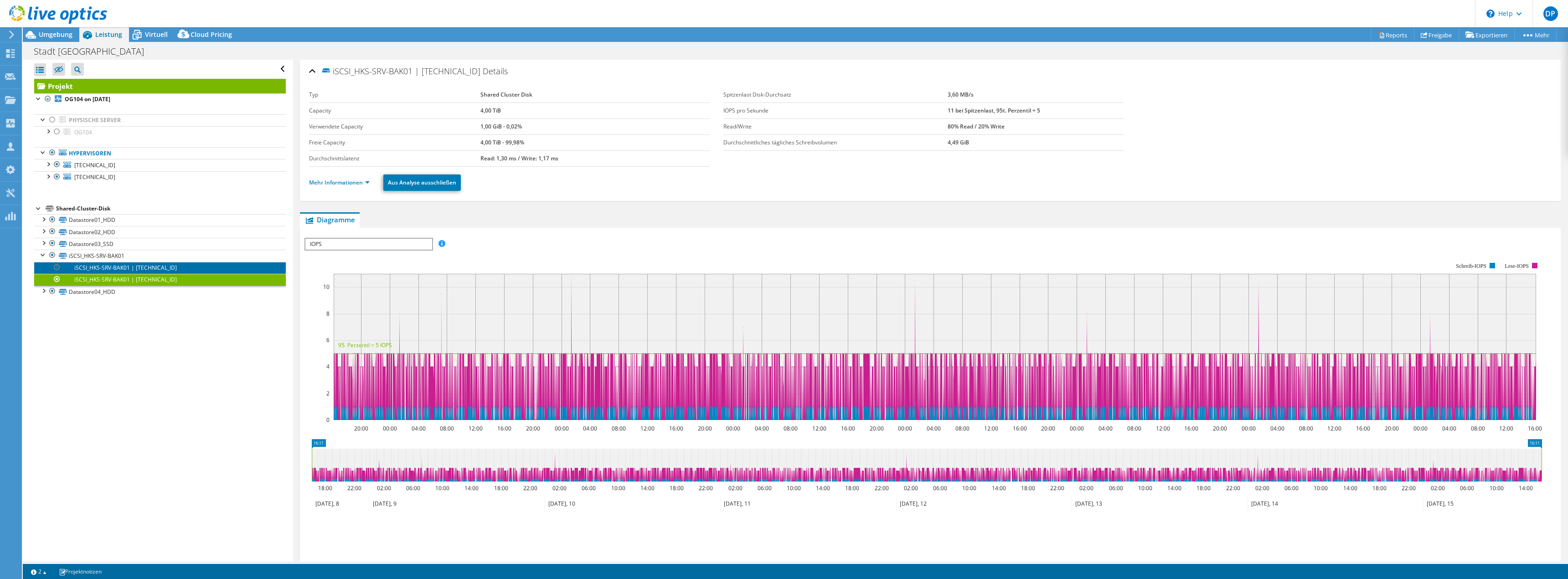
click at [94, 270] on link "iSCSI_HKS-SRV-BAK01 | [TECHNICAL_ID]" at bounding box center [159, 268] width 252 height 12
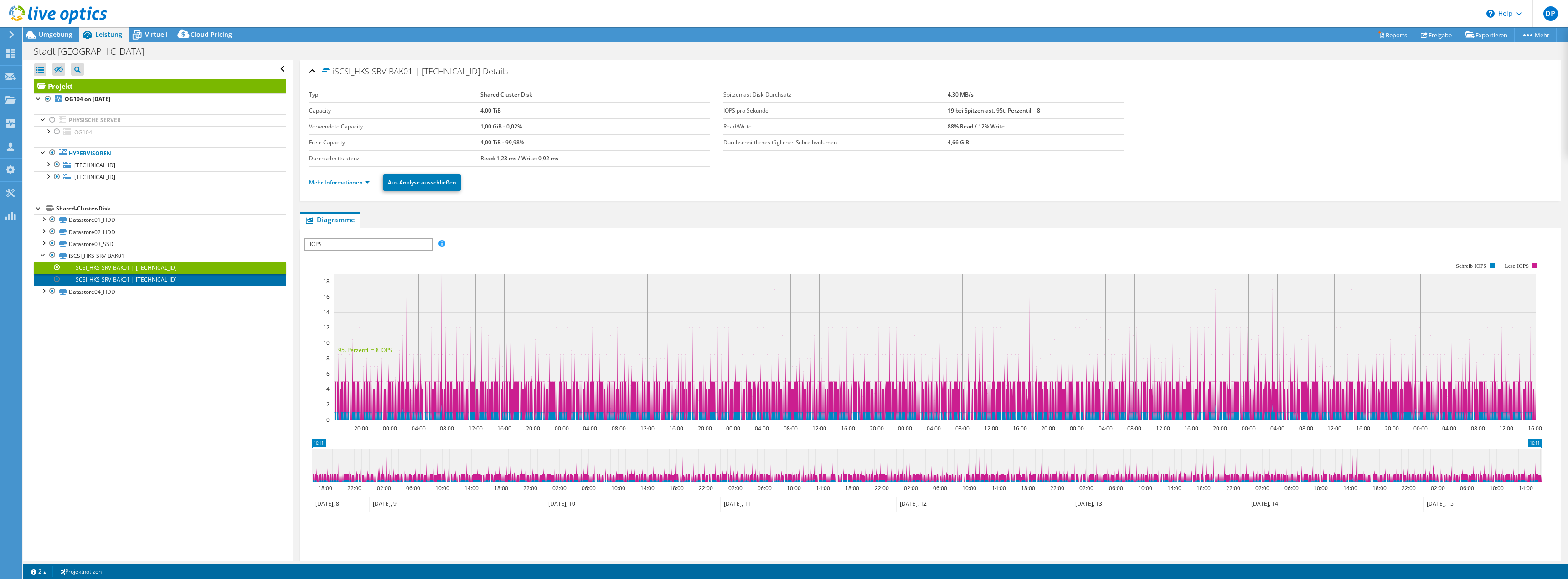
click at [96, 280] on link "iSCSI_HKS-SRV-BAK01 | [TECHNICAL_ID]" at bounding box center [159, 280] width 252 height 12
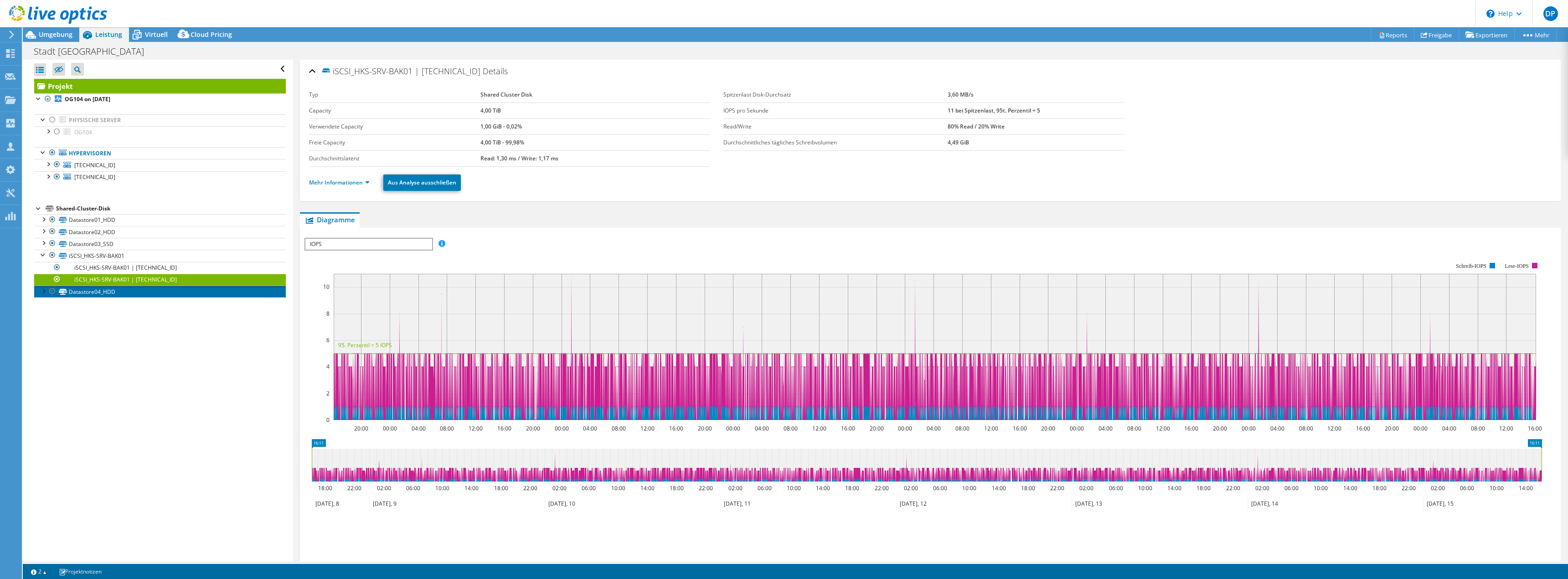
click at [67, 295] on link "Datastore04_HDD" at bounding box center [159, 292] width 252 height 12
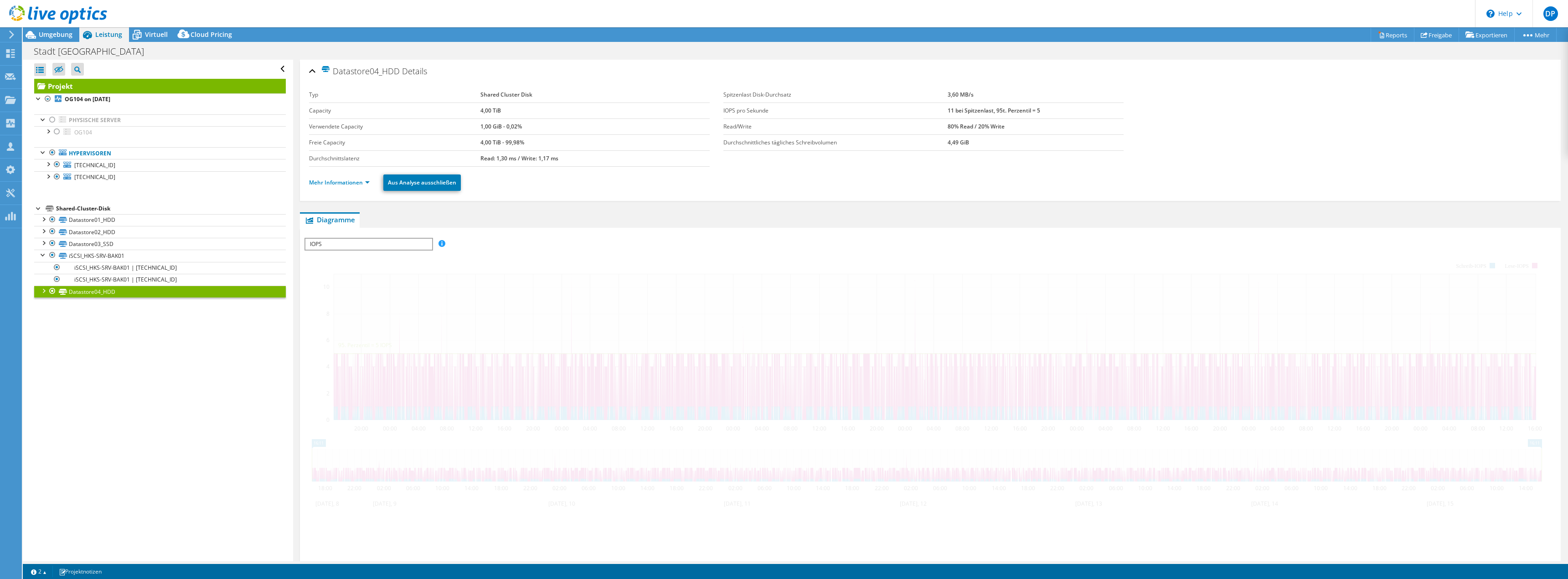
click at [37, 293] on link "Datastore04_HDD" at bounding box center [159, 292] width 252 height 12
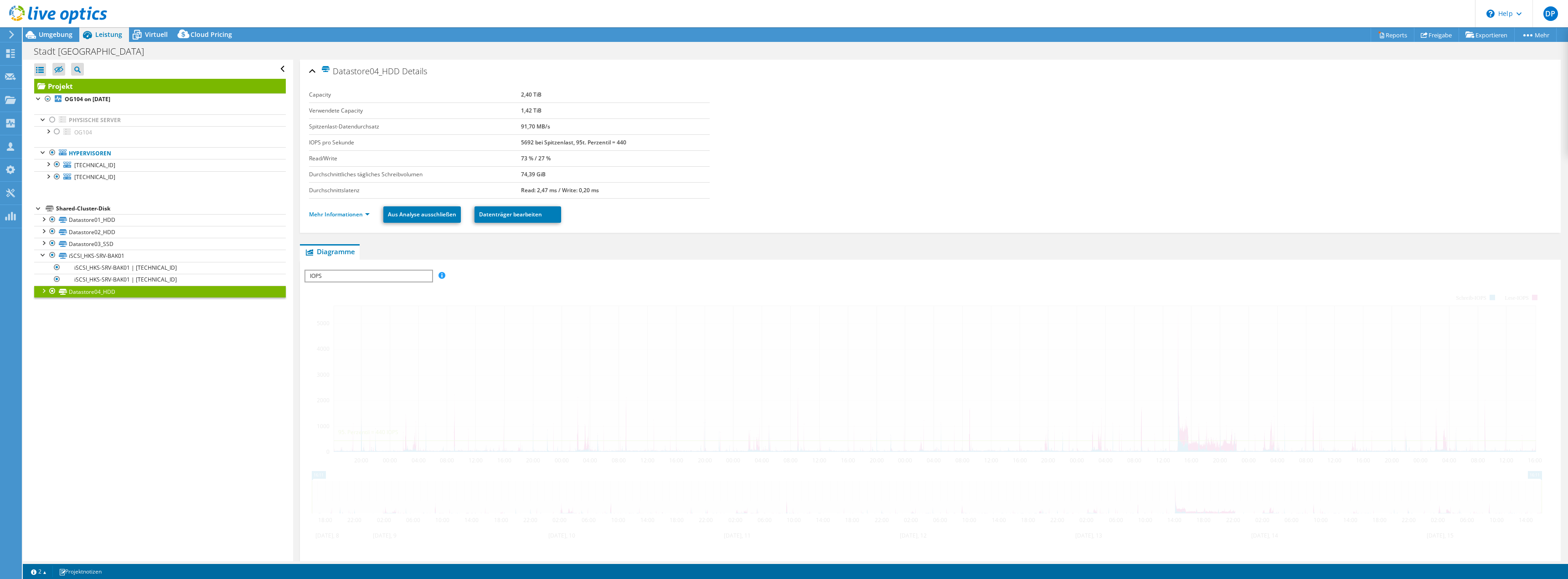
click at [41, 290] on div at bounding box center [43, 290] width 9 height 9
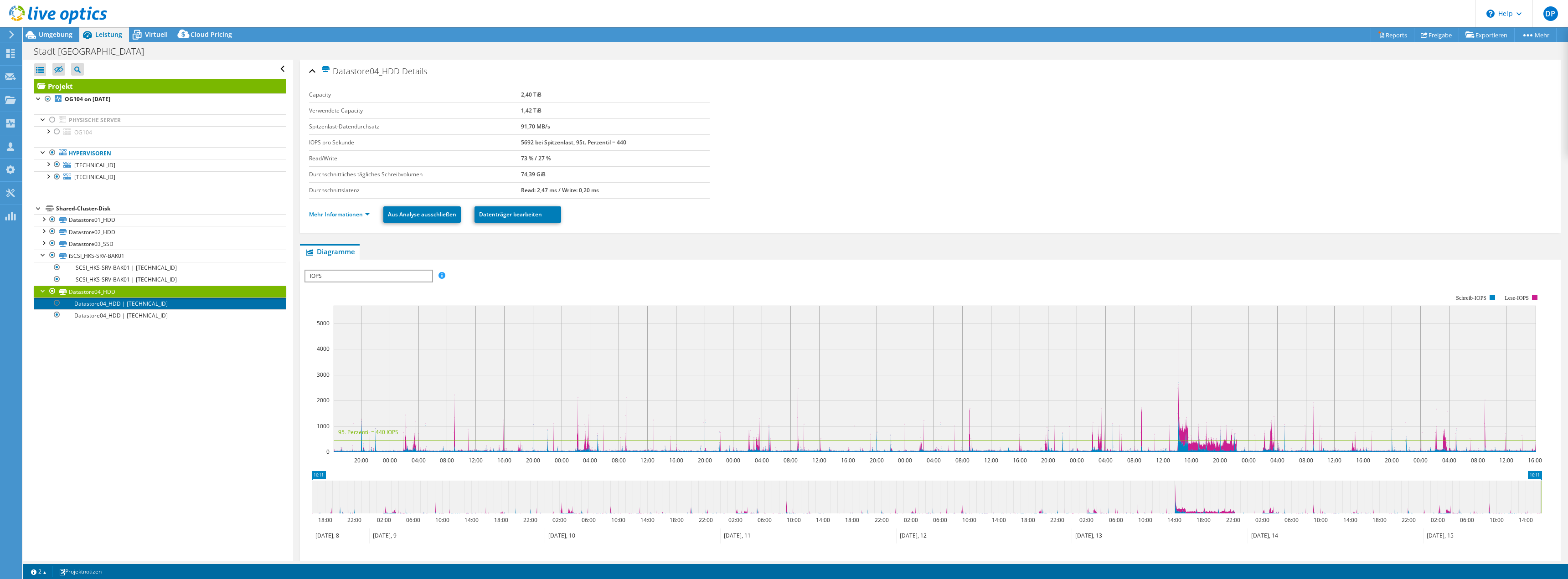
click at [81, 304] on link "Datastore04_HDD | [TECHNICAL_ID]" at bounding box center [159, 304] width 252 height 12
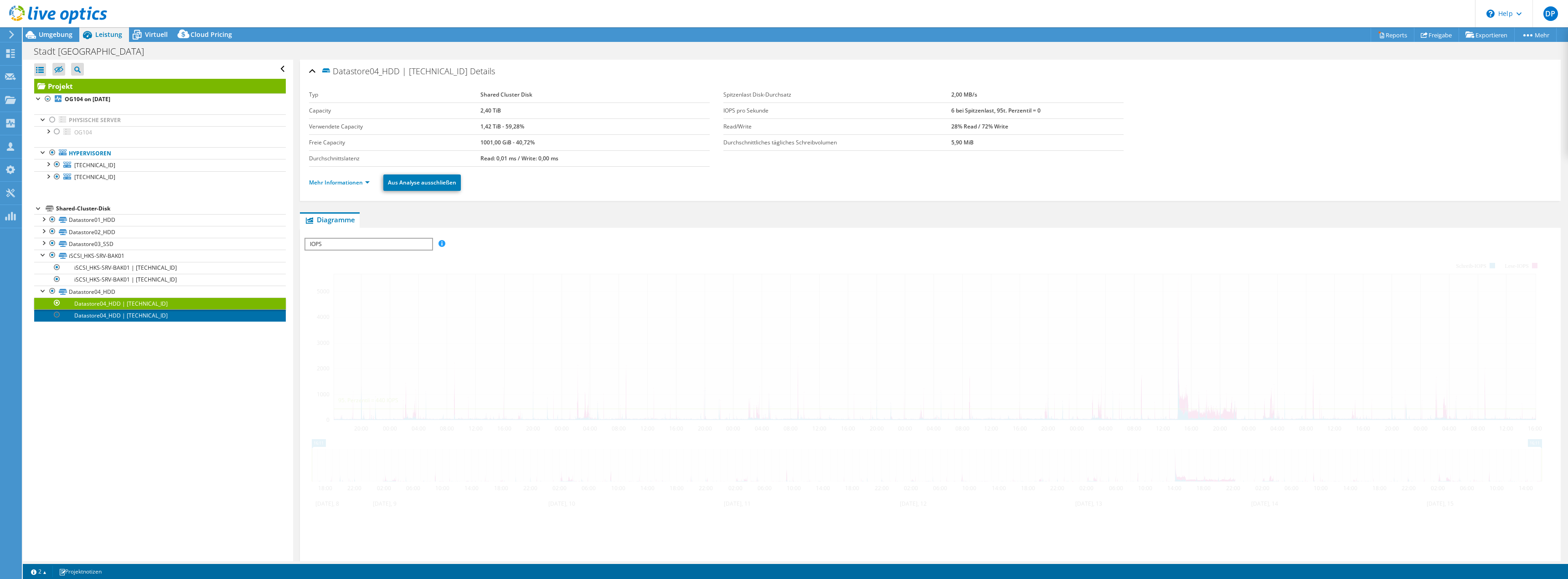
click at [84, 313] on link "Datastore04_HDD | [TECHNICAL_ID]" at bounding box center [159, 316] width 252 height 12
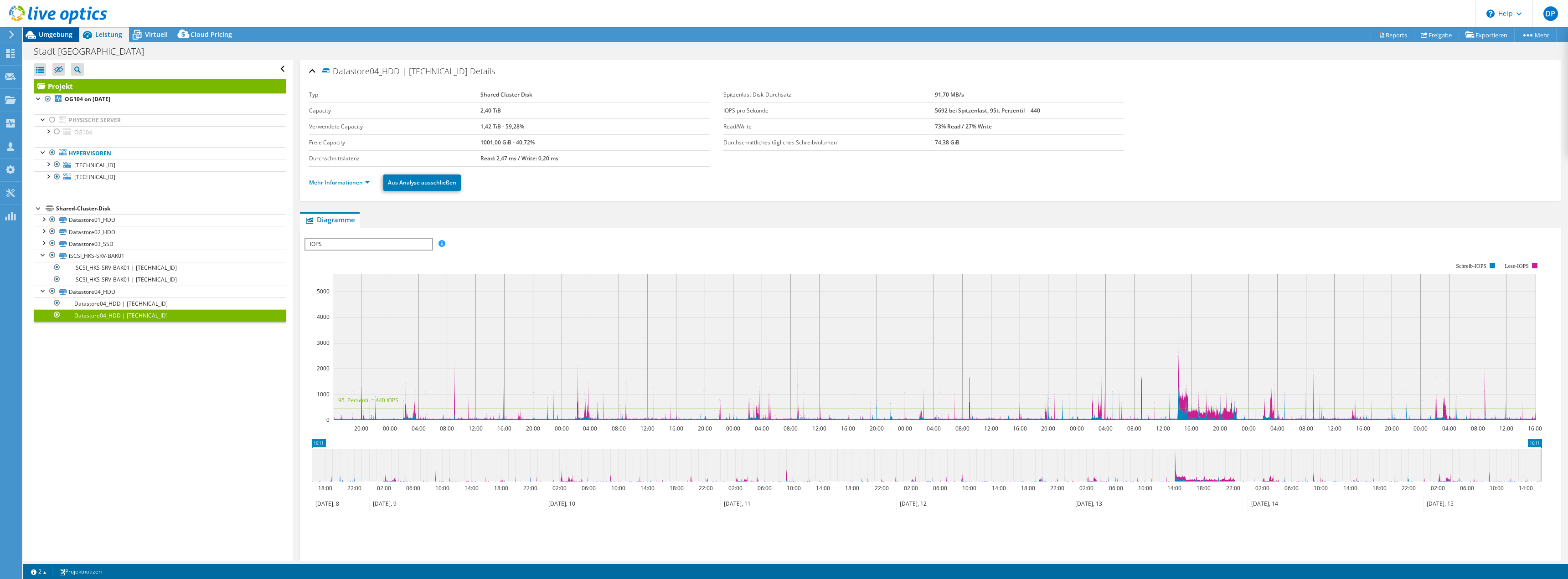
click at [49, 33] on span "Umgebung" at bounding box center [55, 34] width 34 height 9
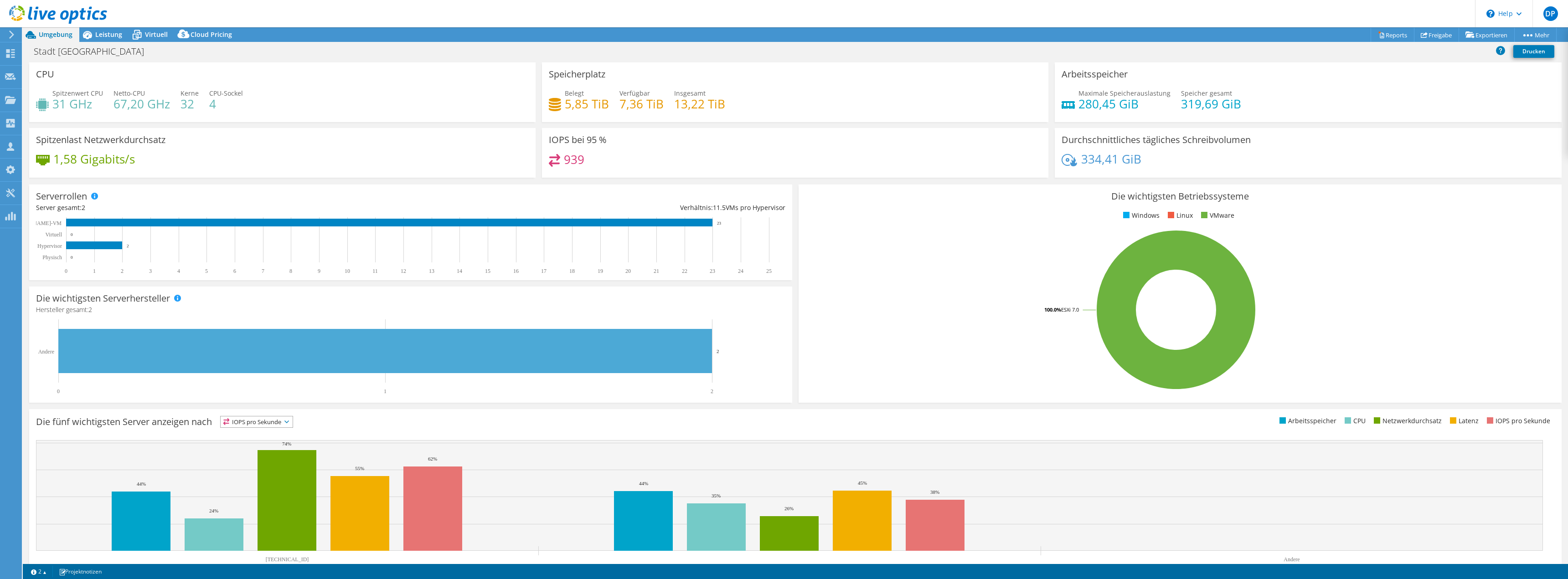
drag, startPoint x: 147, startPoint y: 187, endPoint x: 119, endPoint y: 85, distance: 105.8
click at [147, 187] on div "Serverrollen Physische Server repräsentieren Bare-Metal-Server, die Ziel des Co…" at bounding box center [410, 232] width 763 height 96
click at [118, 37] on span "Leistung" at bounding box center [109, 34] width 27 height 9
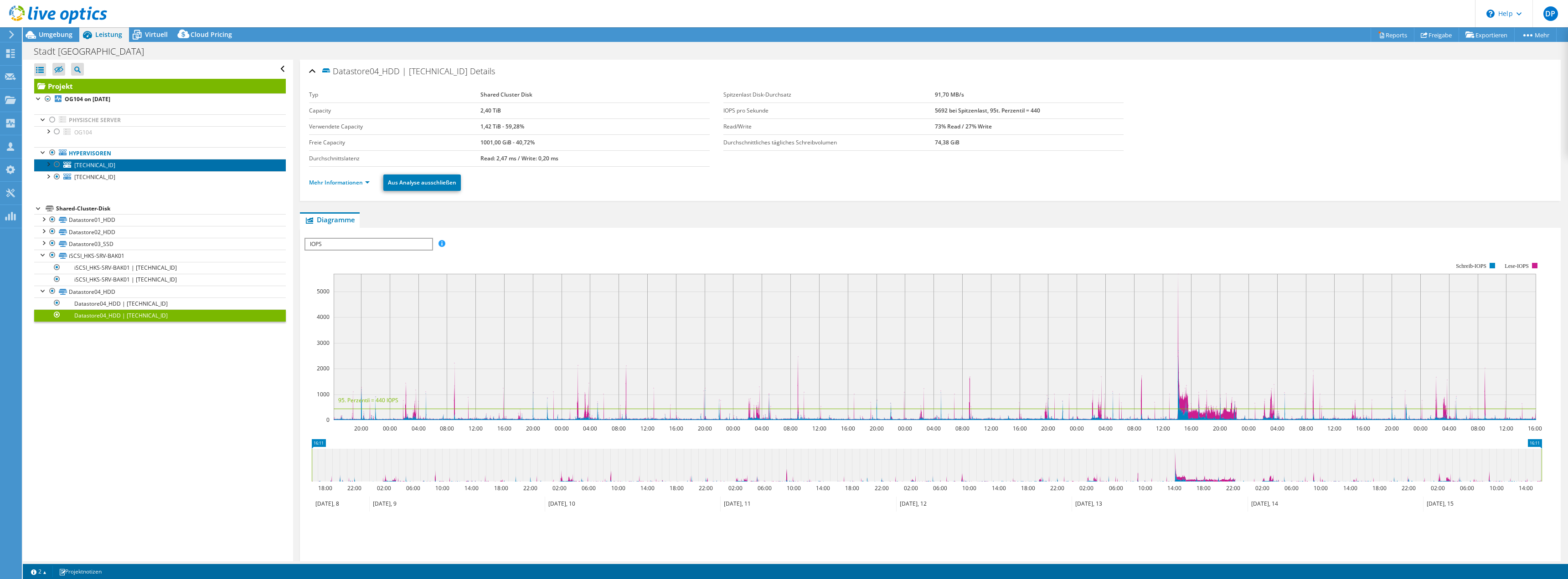
click at [94, 165] on span "[TECHNICAL_ID]" at bounding box center [95, 165] width 41 height 8
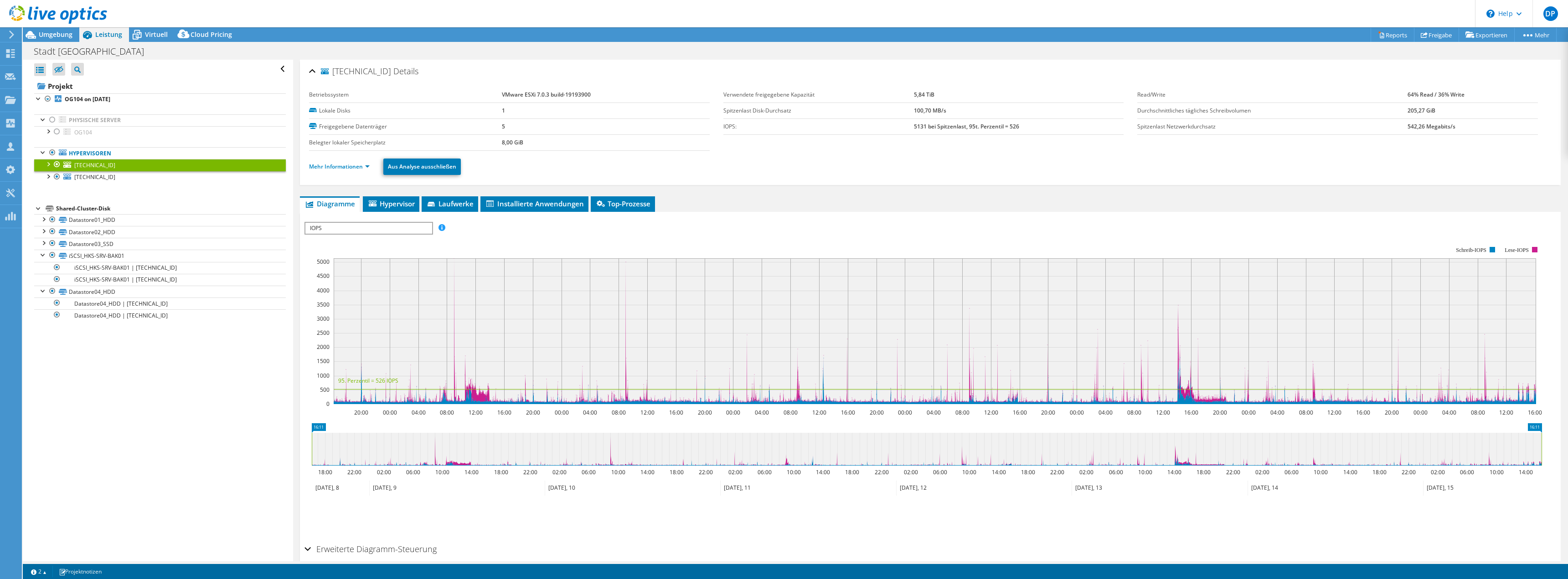
click at [391, 213] on div "IOPS pro Sekunde Disk-Durchsatz IO-Size Latenz Queue-Depth CPU-Prozentwert Arbe…" at bounding box center [930, 376] width 1252 height 328
click at [392, 207] on span "Hypervisor" at bounding box center [391, 204] width 48 height 9
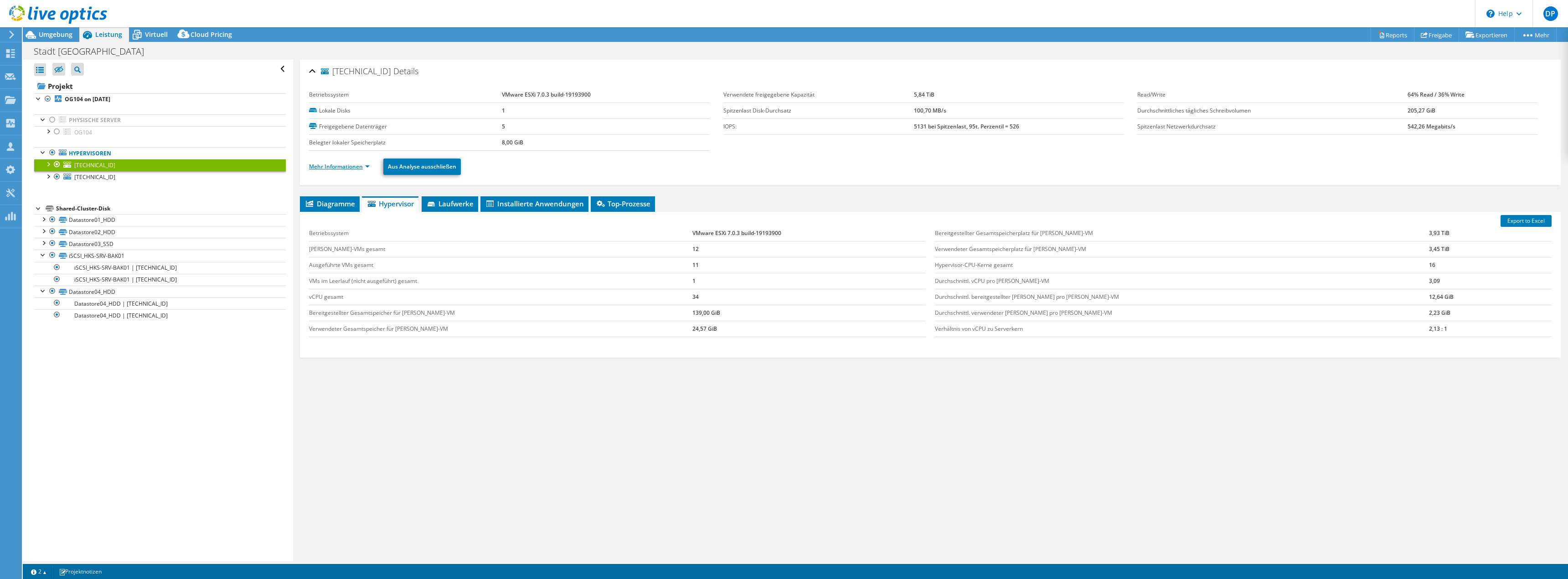
click at [350, 165] on link "Mehr Informationen" at bounding box center [338, 166] width 61 height 8
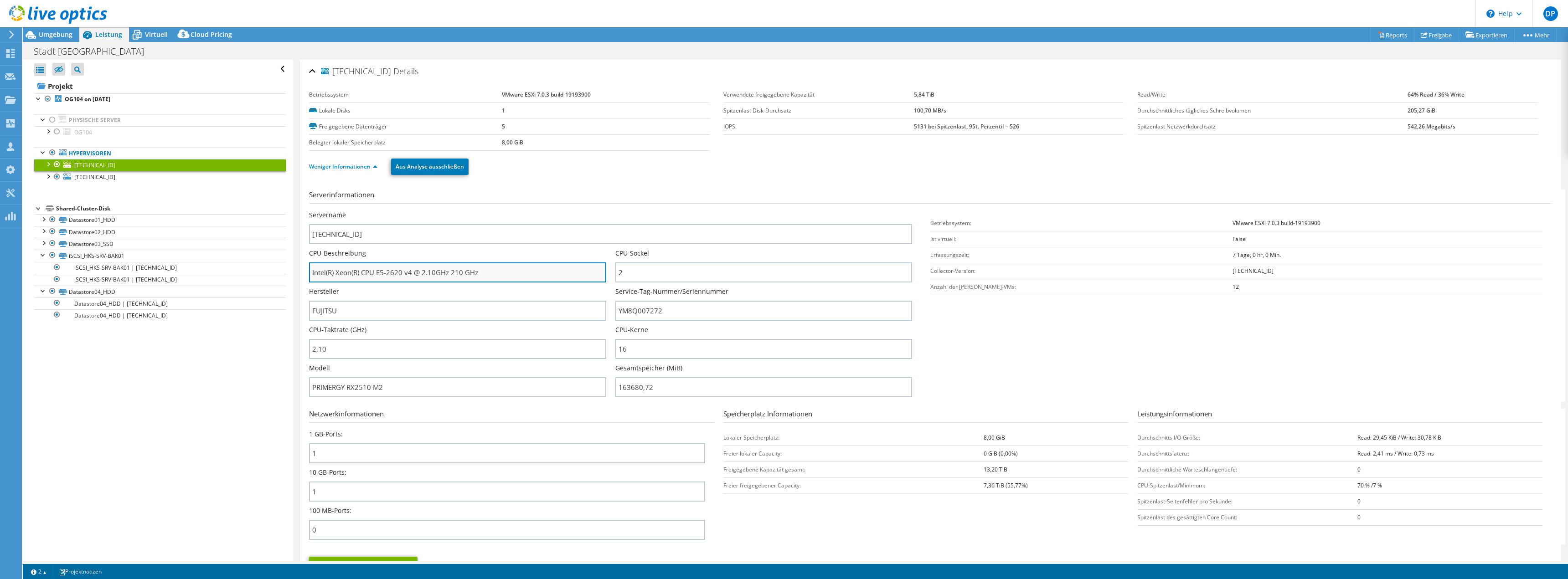
drag, startPoint x: 435, startPoint y: 273, endPoint x: 377, endPoint y: 271, distance: 58.0
click at [377, 271] on input "Intel(R) Xeon(R) CPU E5-2620 v4 @ 2.10GHz 210 GHz" at bounding box center [457, 273] width 297 height 20
click at [685, 391] on input "163680,72" at bounding box center [764, 388] width 297 height 20
type input "16368072"
click at [525, 182] on div "Serverinformationen Servername 192.168.133.9 CPU-Beschreibung Intel(R) Xeon(R) …" at bounding box center [929, 389] width 1242 height 414
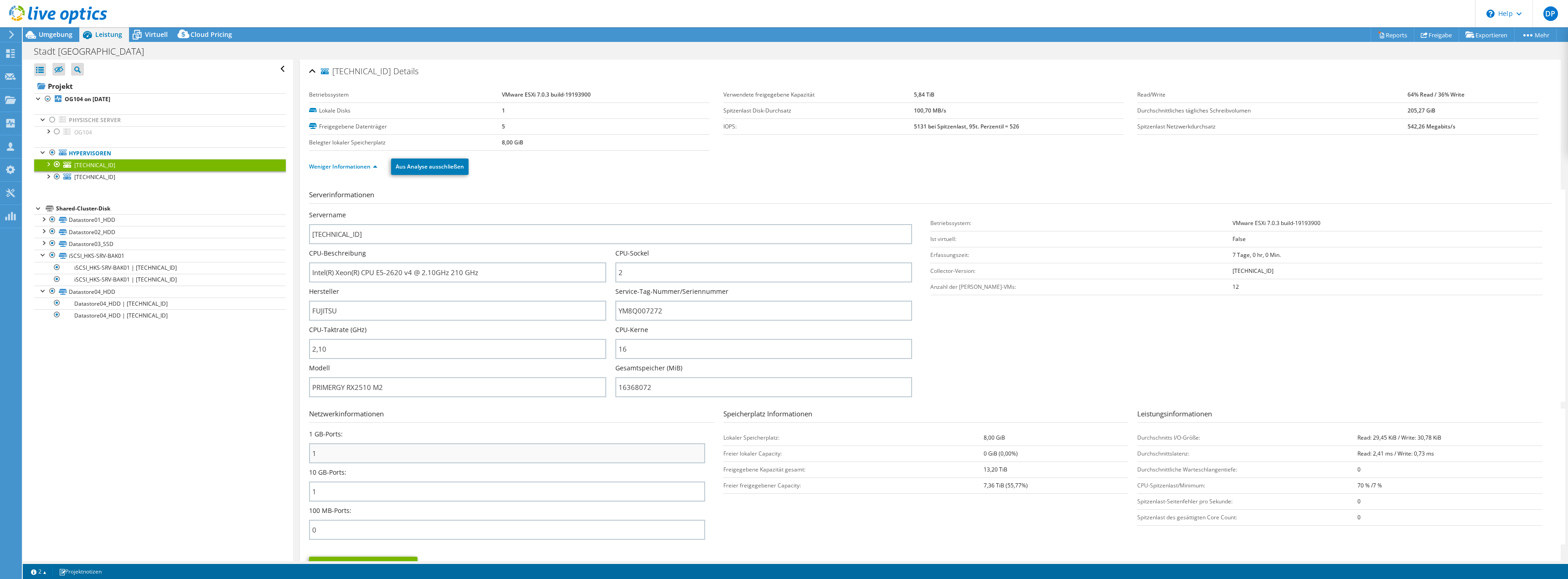
scroll to position [292, 0]
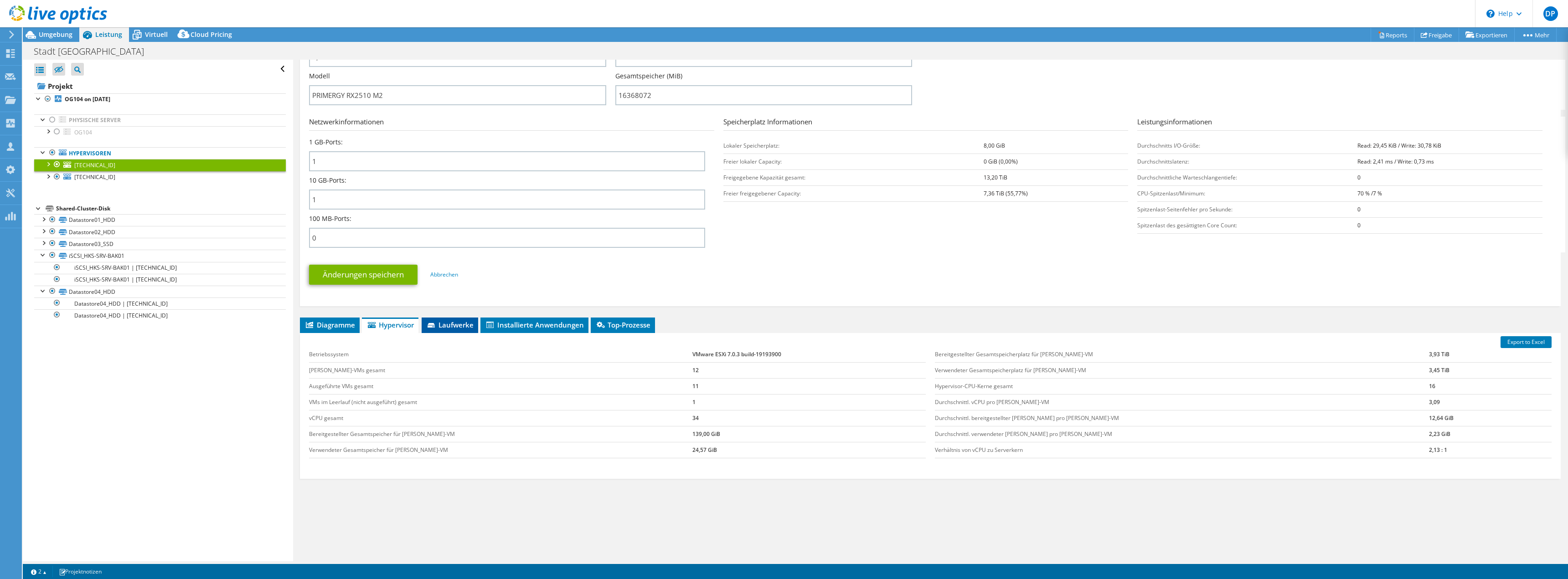
click at [450, 322] on span "Laufwerke" at bounding box center [450, 325] width 48 height 9
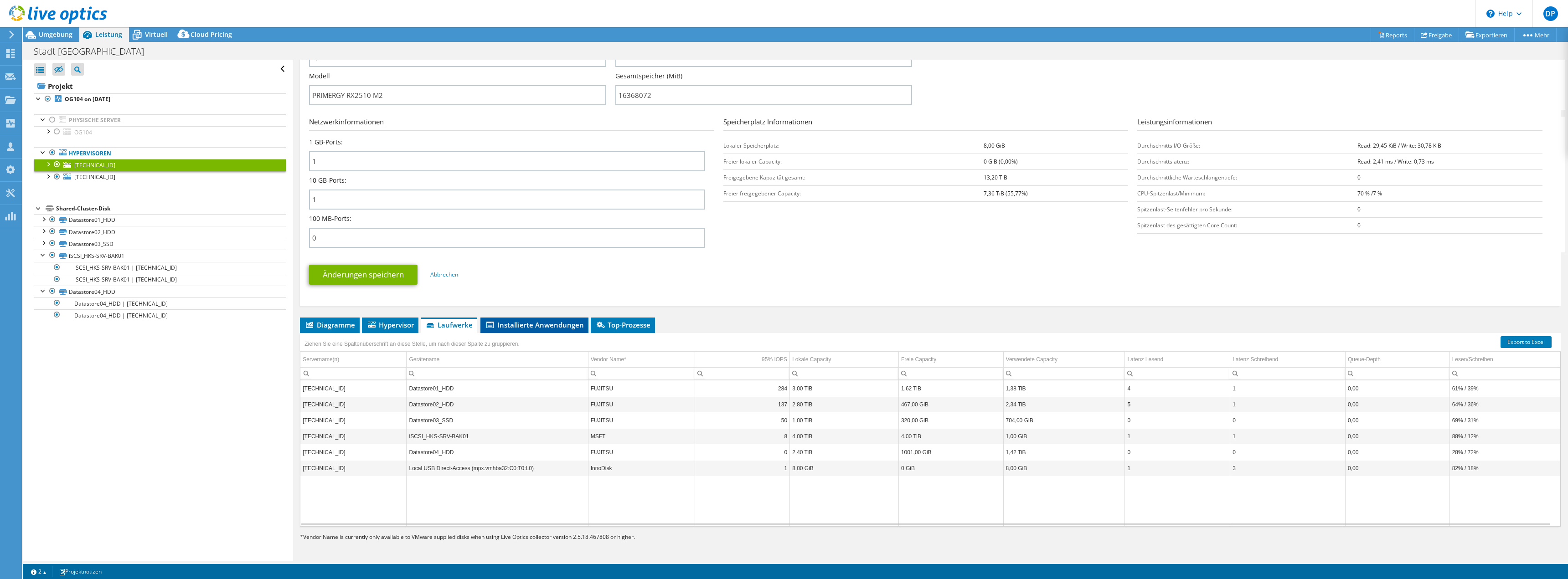
click at [568, 324] on span "Installierte Anwendungen" at bounding box center [535, 325] width 99 height 9
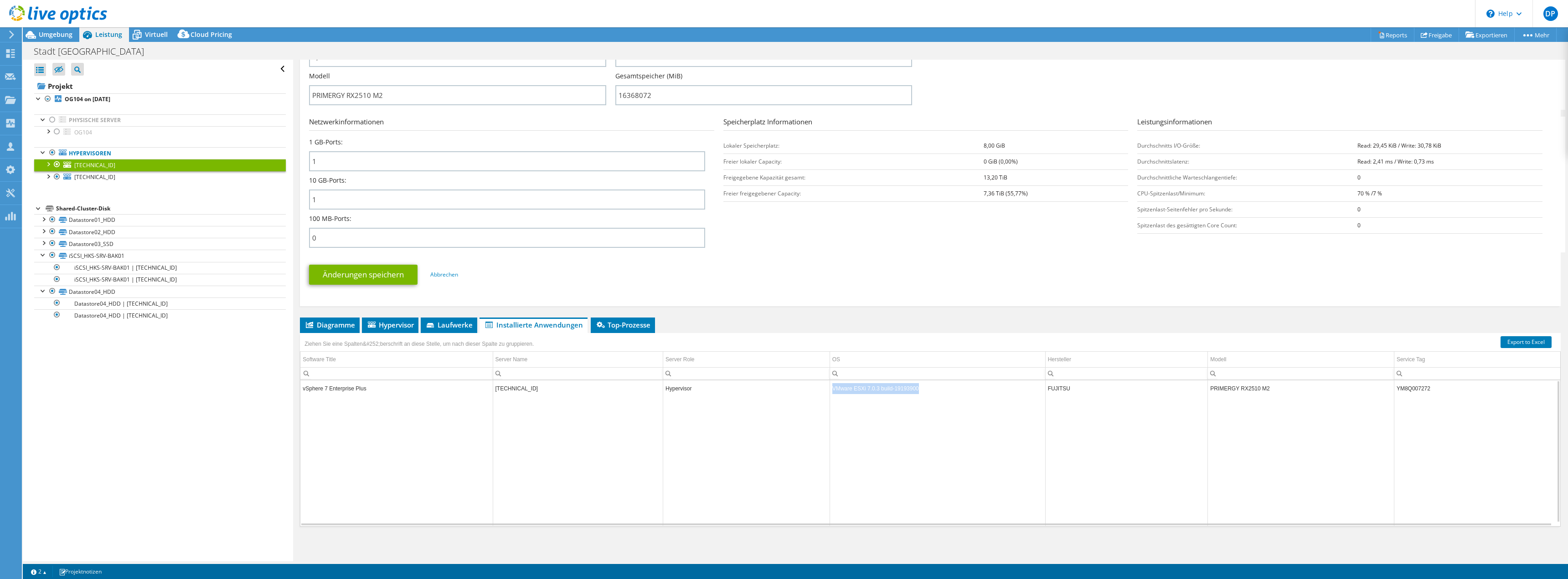
drag, startPoint x: 923, startPoint y: 387, endPoint x: 825, endPoint y: 391, distance: 98.1
click at [825, 391] on tr "vSphere 7 Enterprise Plus 192.168.133.9 Hypervisor VMware ESXi 7.0.3 build-1919…" at bounding box center [929, 388] width 1259 height 16
copy tr "VMware ESXi 7.0.3 build-19193900"
click at [161, 400] on div "Alle öffnen Alle schließen Ausgeschlossene Knoten verbergen Projektbaumfilter" at bounding box center [158, 310] width 269 height 501
click at [194, 479] on div "Alle öffnen Alle schließen Ausgeschlossene Knoten verbergen Projektbaumfilter" at bounding box center [158, 310] width 269 height 501
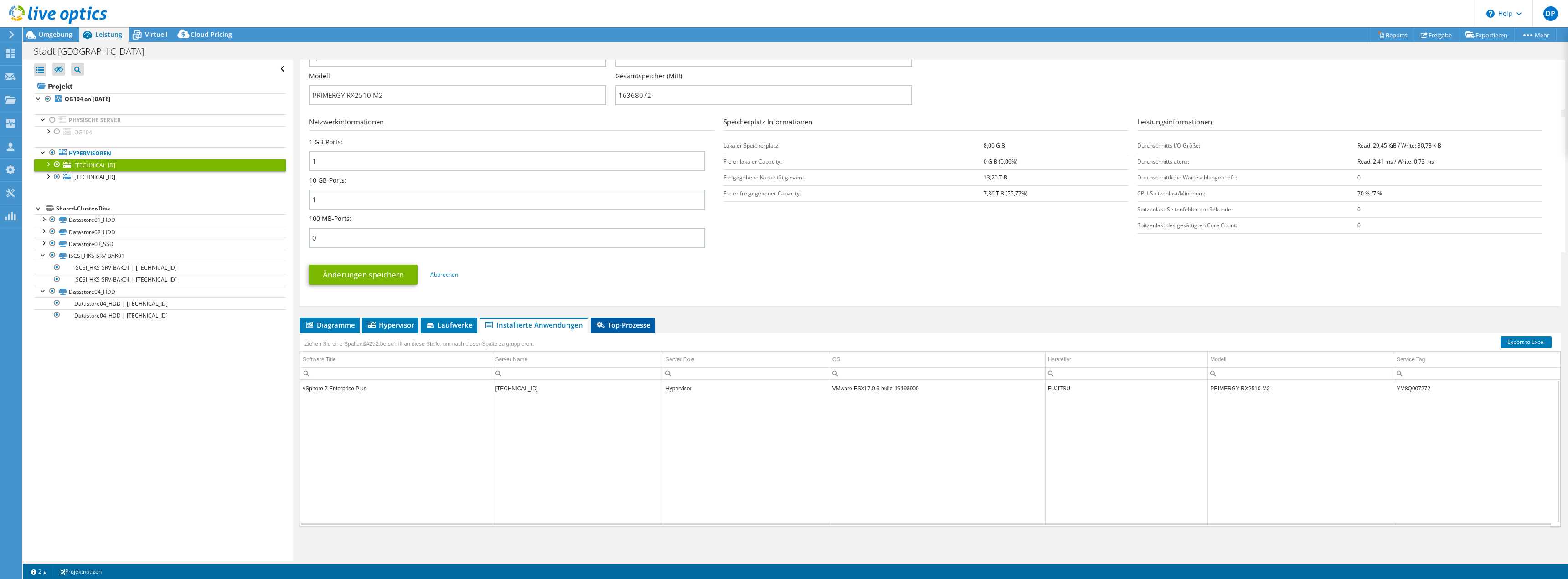
click at [616, 327] on span "Top-Prozesse" at bounding box center [622, 325] width 55 height 9
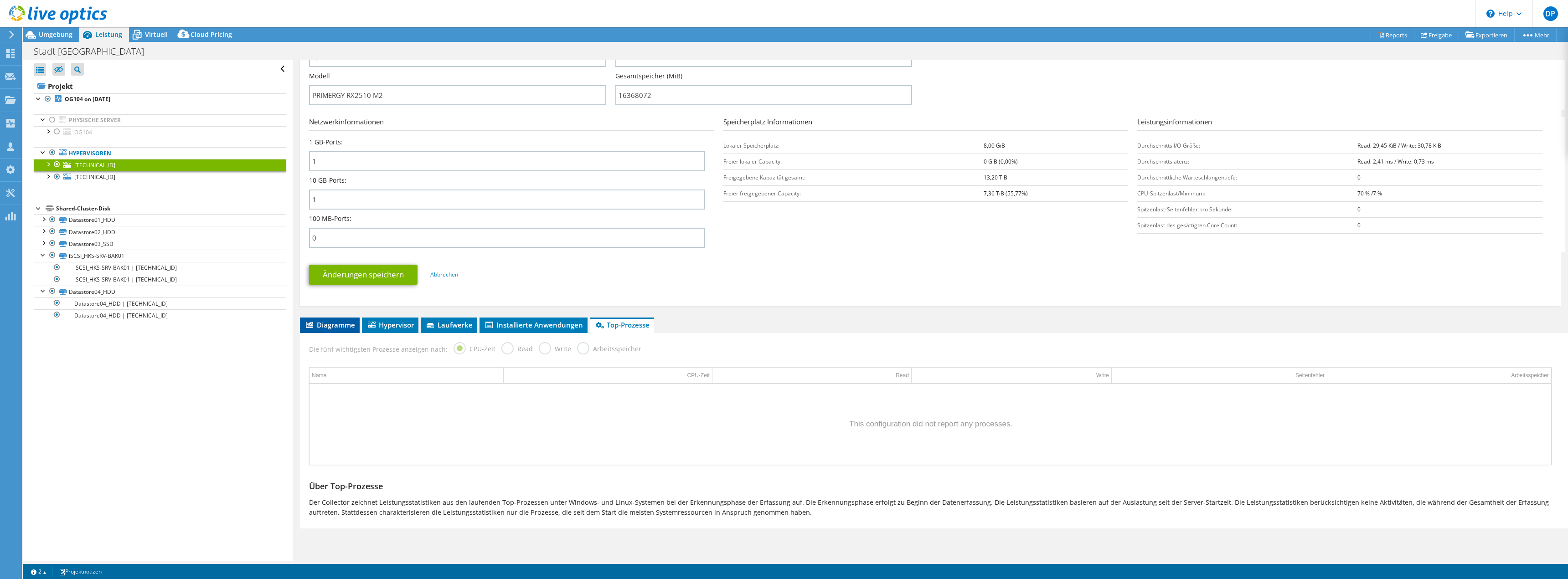
click at [325, 326] on span "Diagramme" at bounding box center [329, 325] width 50 height 9
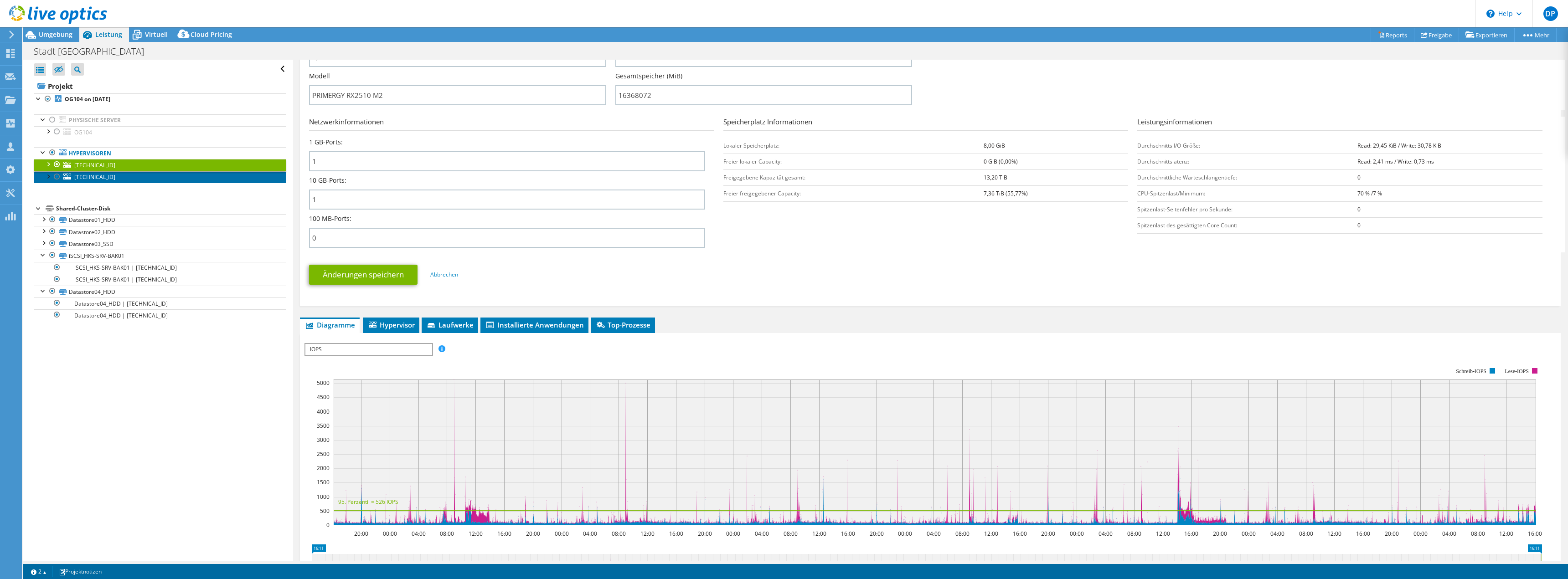
click at [97, 176] on span "[TECHNICAL_ID]" at bounding box center [95, 177] width 41 height 8
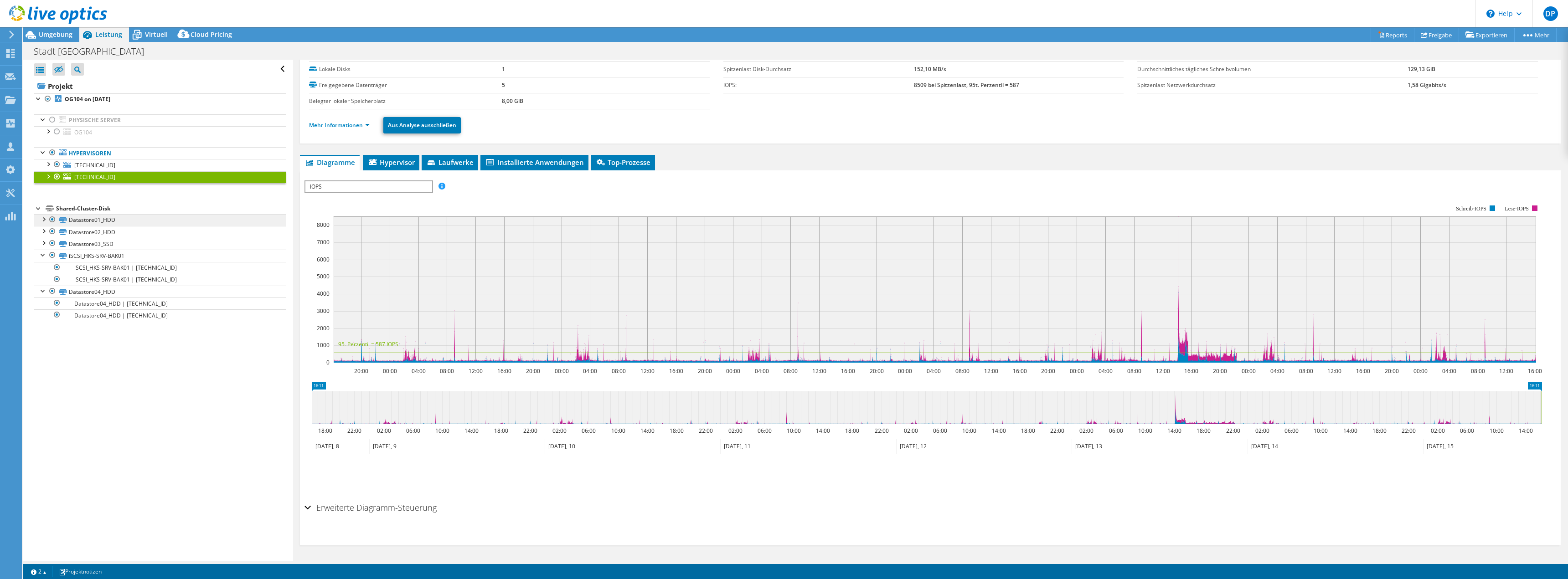
scroll to position [0, 0]
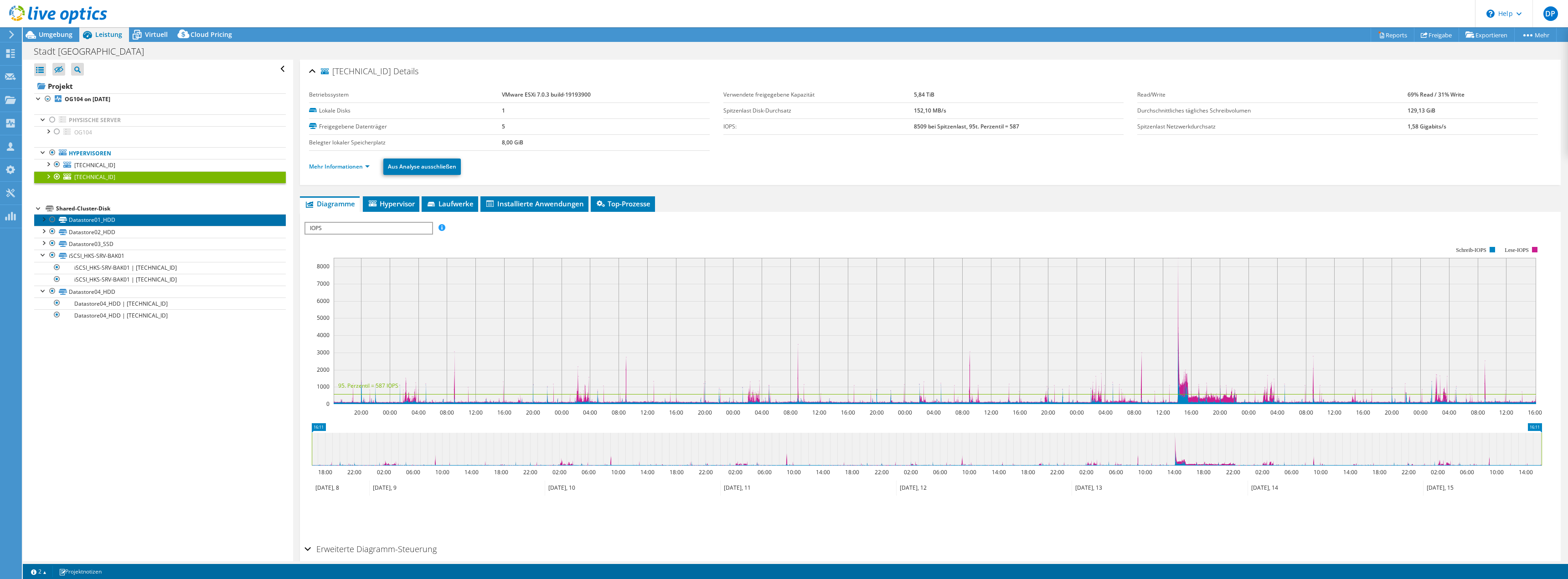
click at [66, 217] on icon at bounding box center [63, 219] width 9 height 6
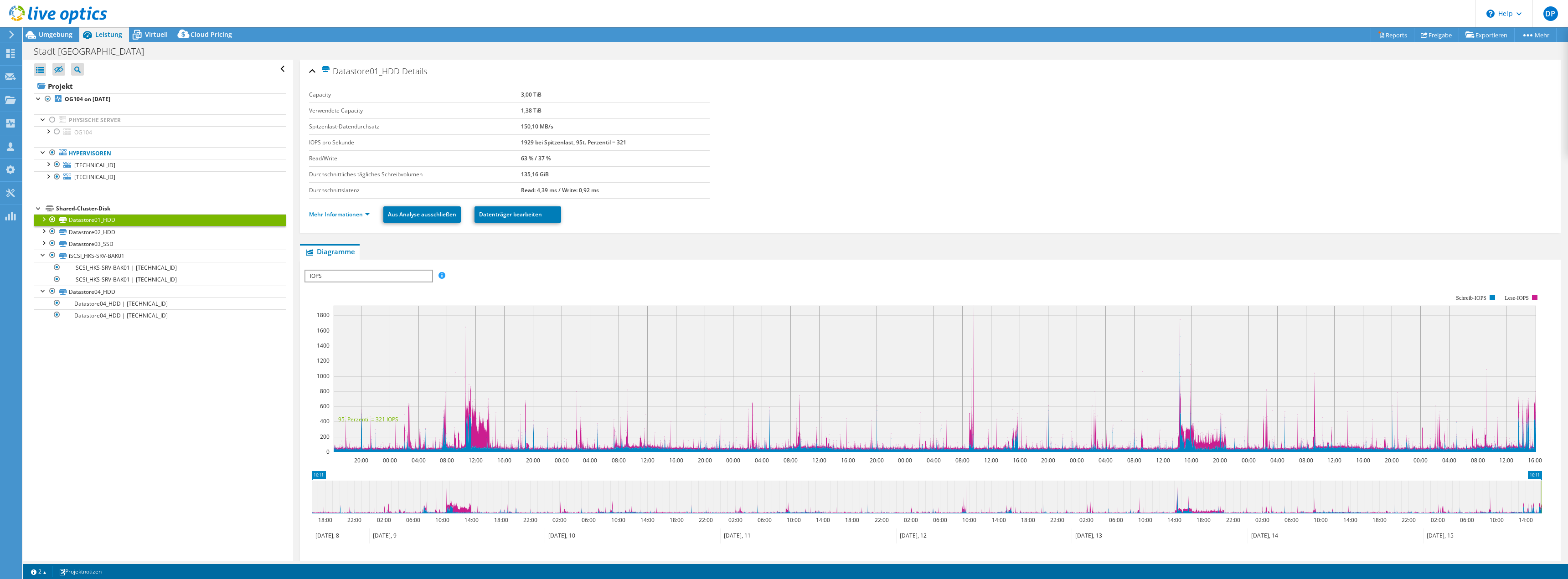
click at [344, 219] on li "Mehr Informationen" at bounding box center [341, 215] width 66 height 10
click at [344, 216] on link "Mehr Informationen" at bounding box center [338, 214] width 61 height 8
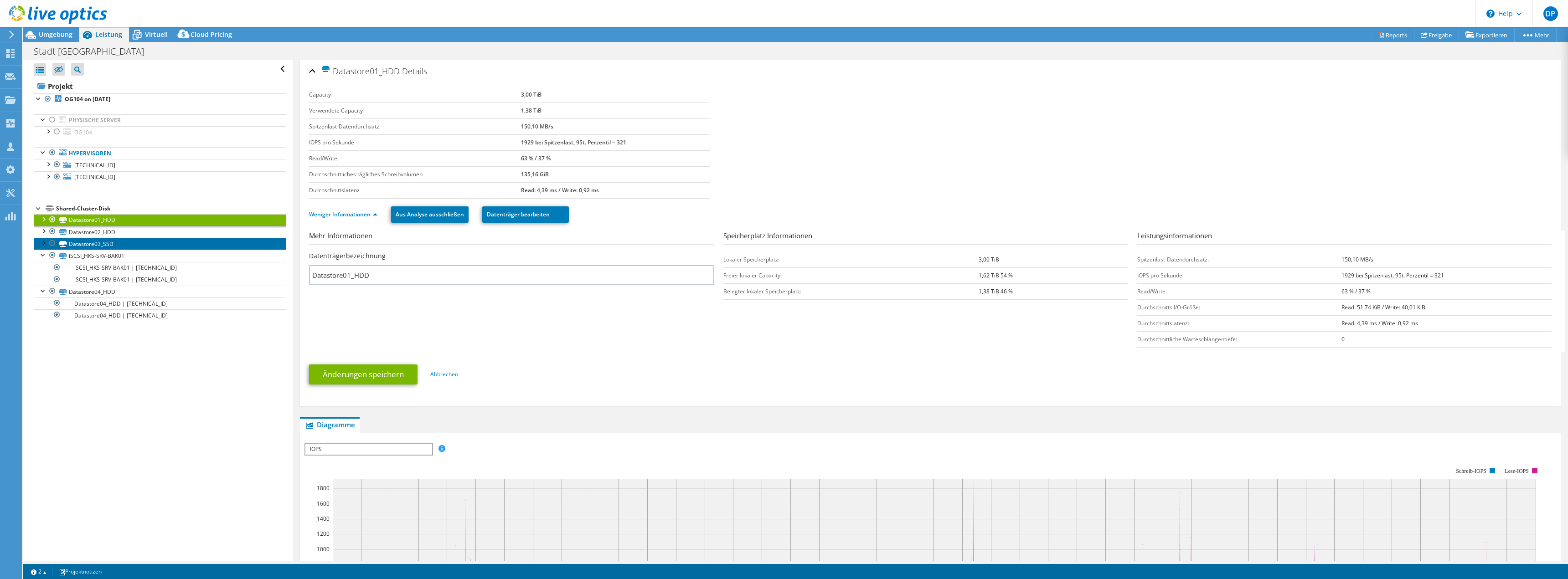
click at [98, 243] on link "Datastore03_SSD" at bounding box center [159, 244] width 252 height 12
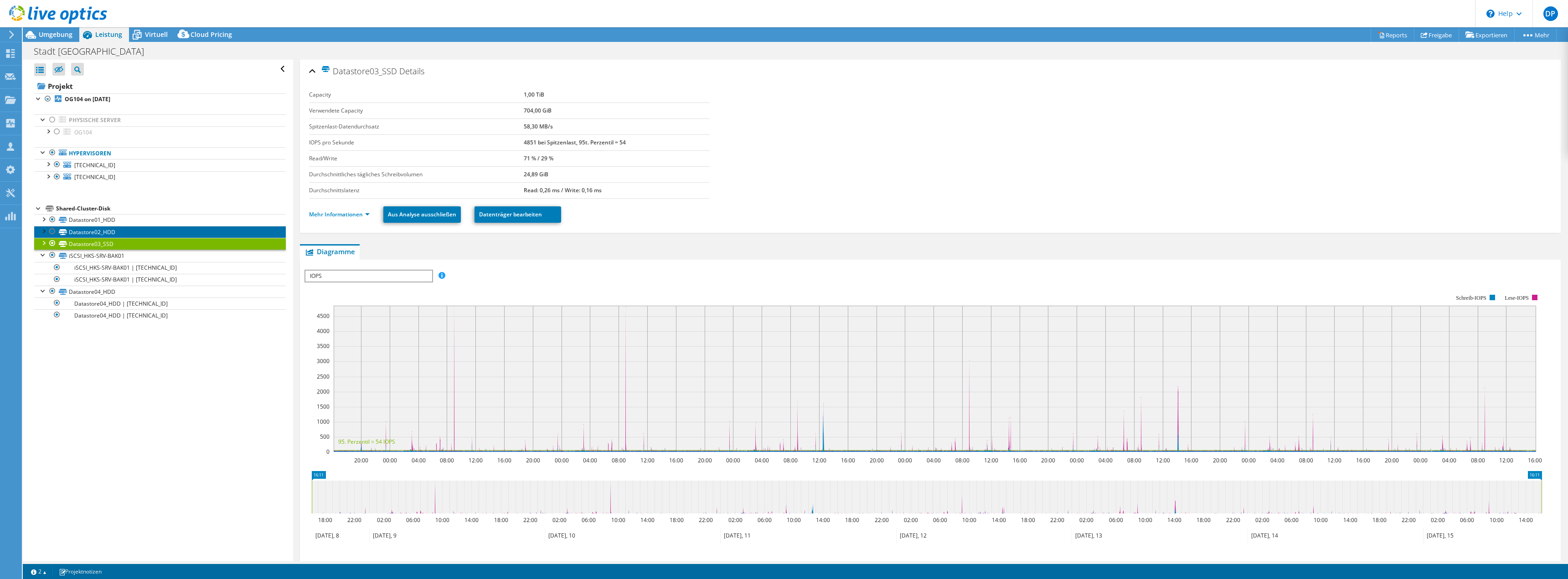
click at [101, 233] on link "Datastore02_HDD" at bounding box center [159, 232] width 252 height 12
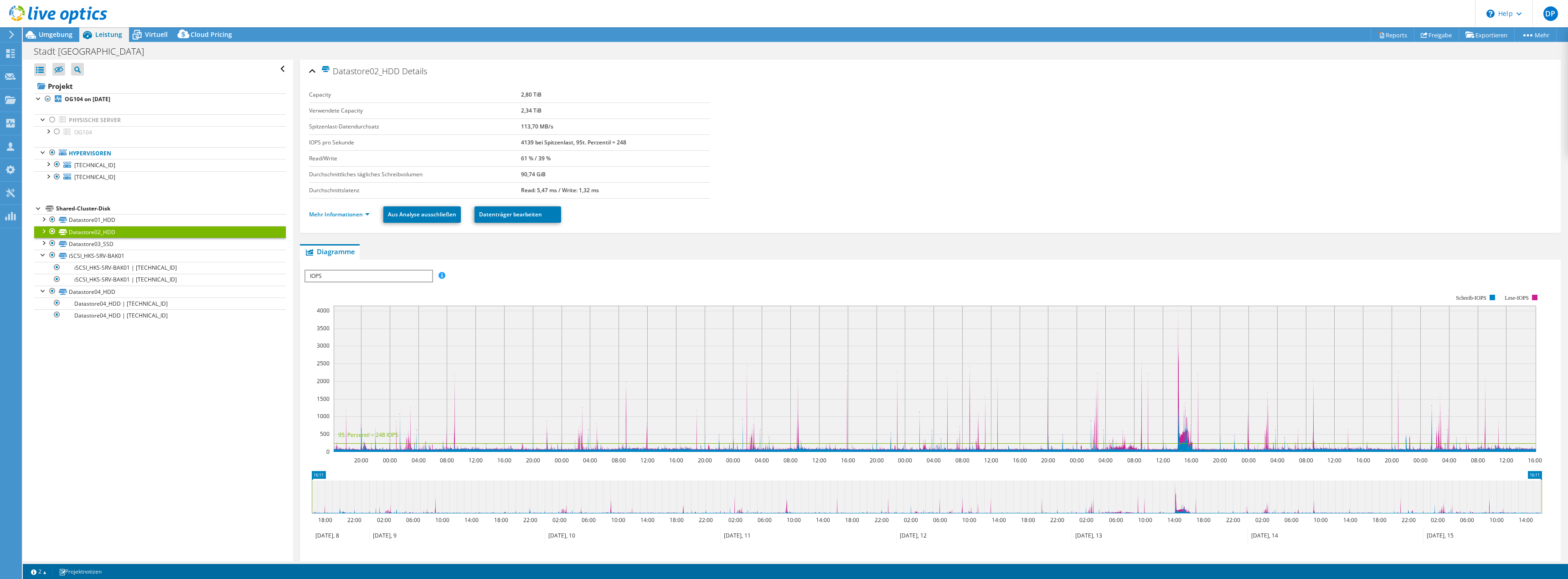
click at [61, 29] on div at bounding box center [54, 15] width 107 height 31
click at [61, 33] on span "Umgebung" at bounding box center [55, 34] width 34 height 9
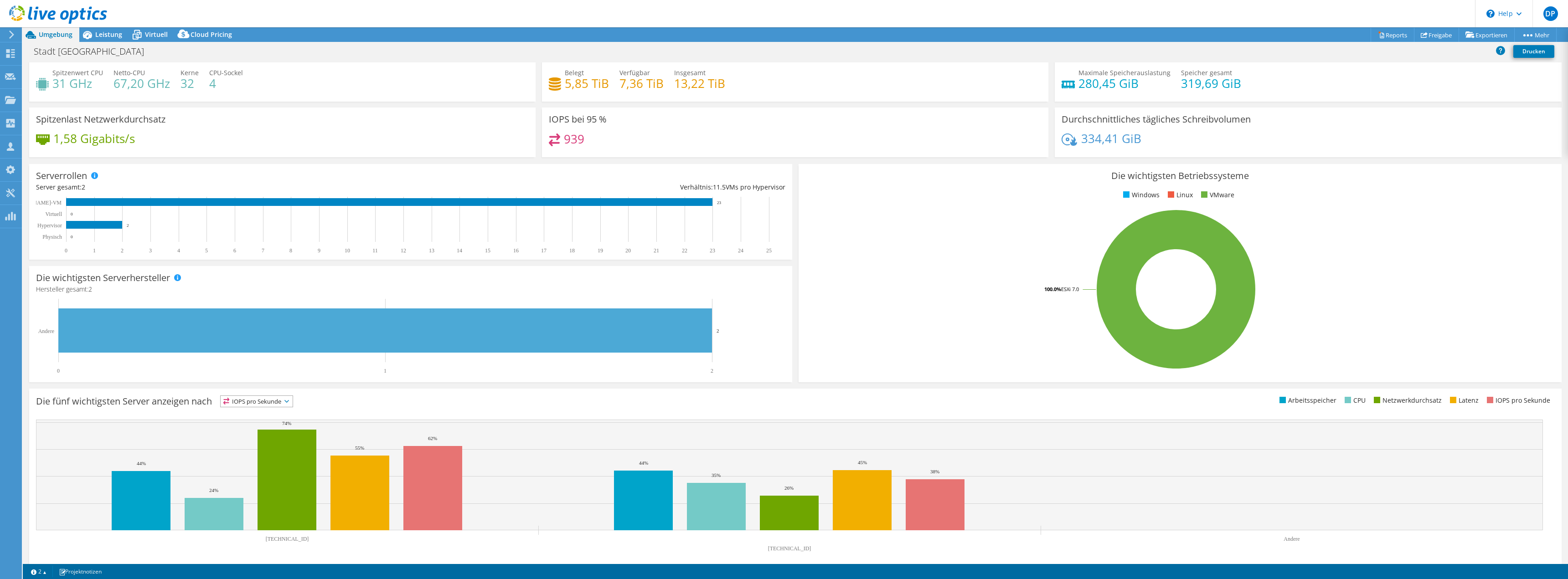
scroll to position [29, 0]
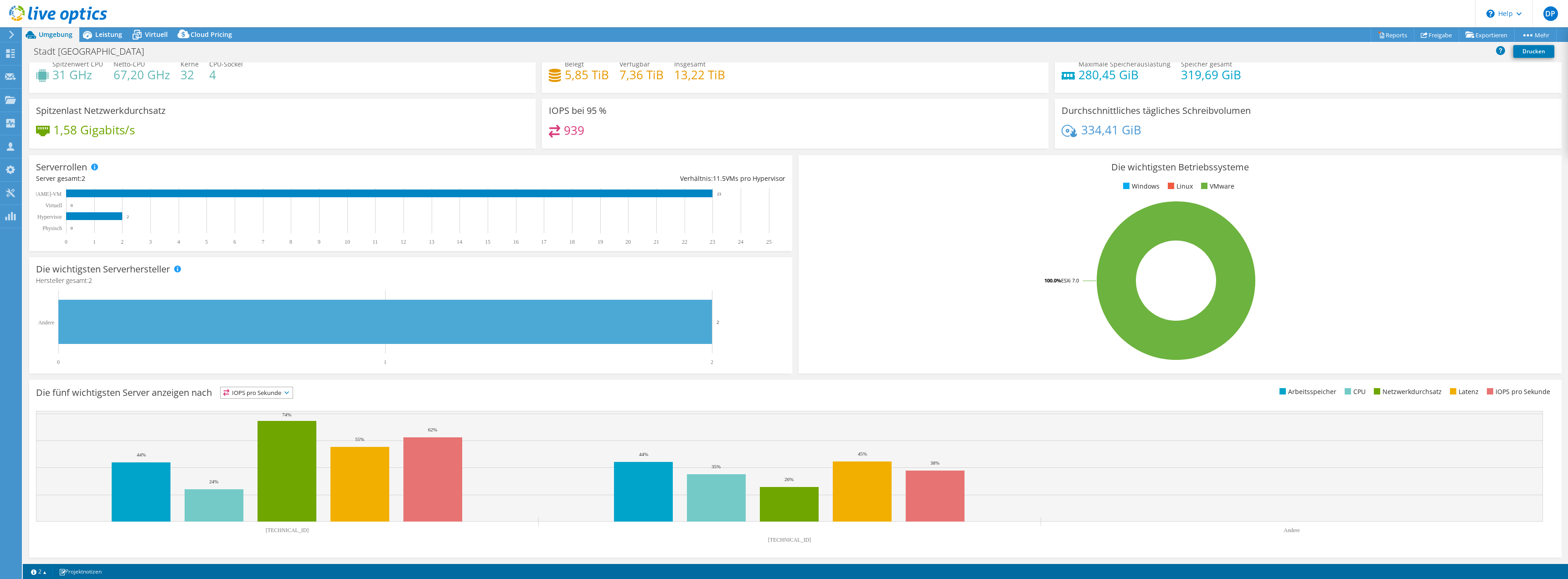
click at [281, 386] on div "Die fünf wichtigsten Server anzeigen nach IOPS pro Sekunde IOPS pro Sekunde" at bounding box center [795, 469] width 1532 height 177
click at [278, 391] on span "IOPS pro Sekunde" at bounding box center [257, 392] width 72 height 11
click at [277, 443] on li "Netzwerkdurchsatz" at bounding box center [257, 443] width 72 height 13
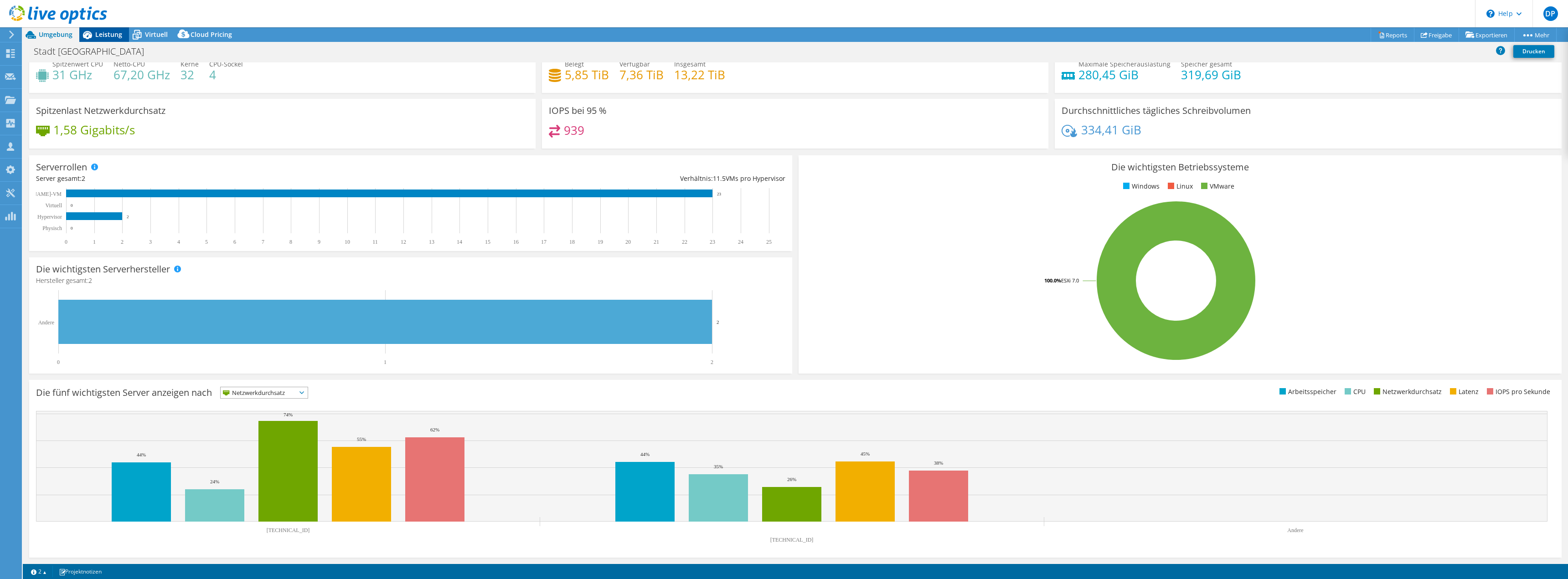
click at [104, 40] on div "Leistung" at bounding box center [104, 34] width 49 height 14
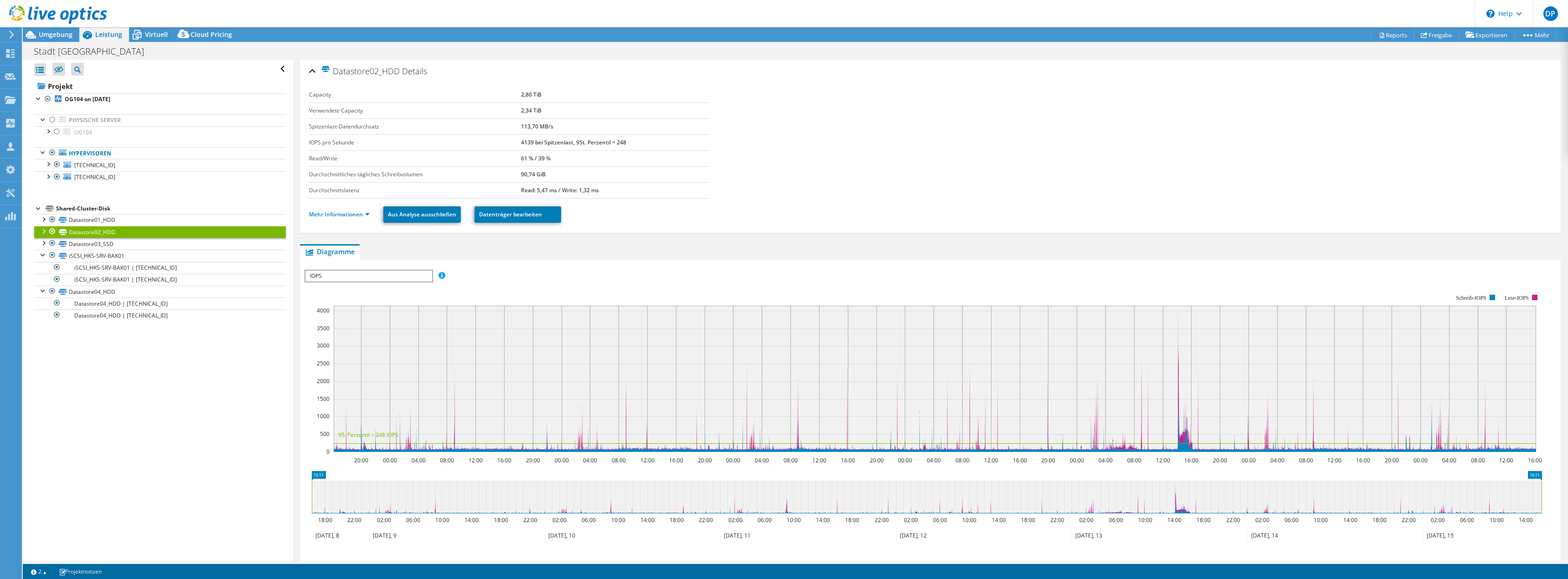
scroll to position [0, 0]
click at [323, 276] on span "IOPS" at bounding box center [368, 275] width 126 height 11
click at [343, 299] on li "Disk-Durchsatz" at bounding box center [368, 298] width 126 height 11
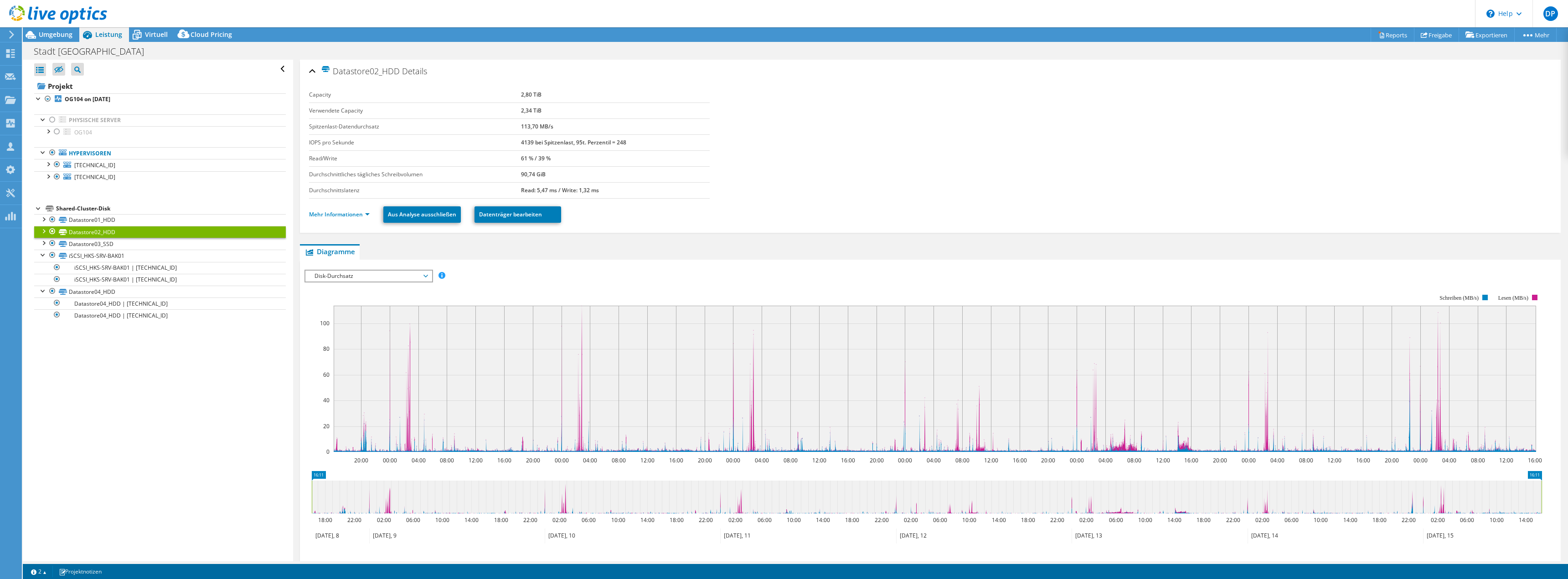
select select "EUFrankfurt"
select select "USD"
click at [581, 315] on rect at bounding box center [934, 379] width 1202 height 147
click at [581, 452] on rect at bounding box center [923, 373] width 1237 height 182
click at [362, 276] on span "Disk-Durchsatz" at bounding box center [367, 275] width 117 height 11
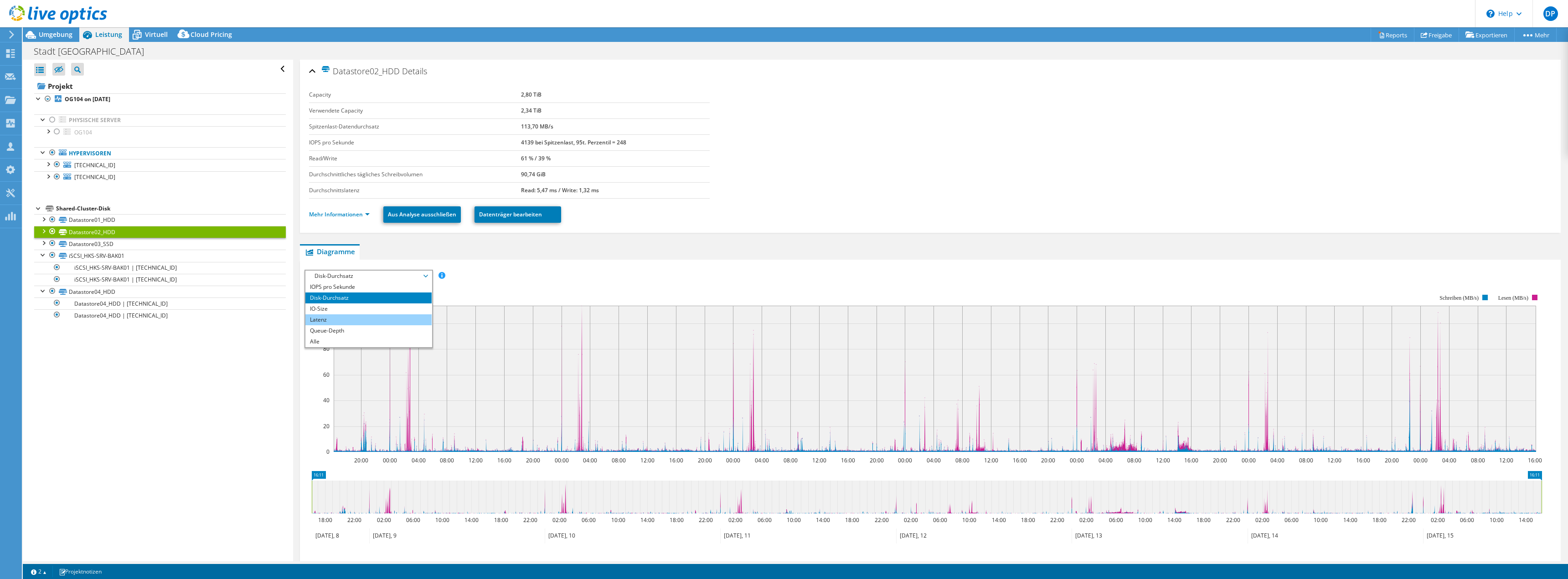
click at [327, 321] on li "Latenz" at bounding box center [368, 320] width 126 height 11
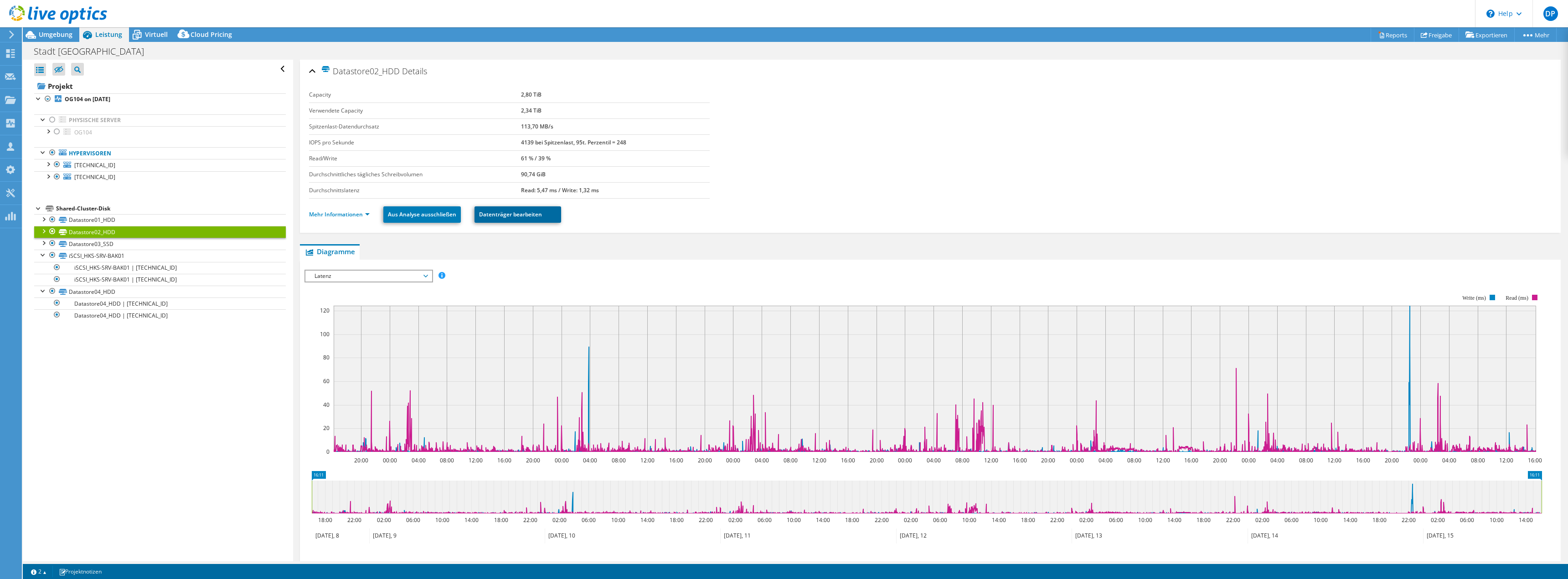
click at [497, 217] on link "Datenträger bearbeiten" at bounding box center [518, 214] width 87 height 16
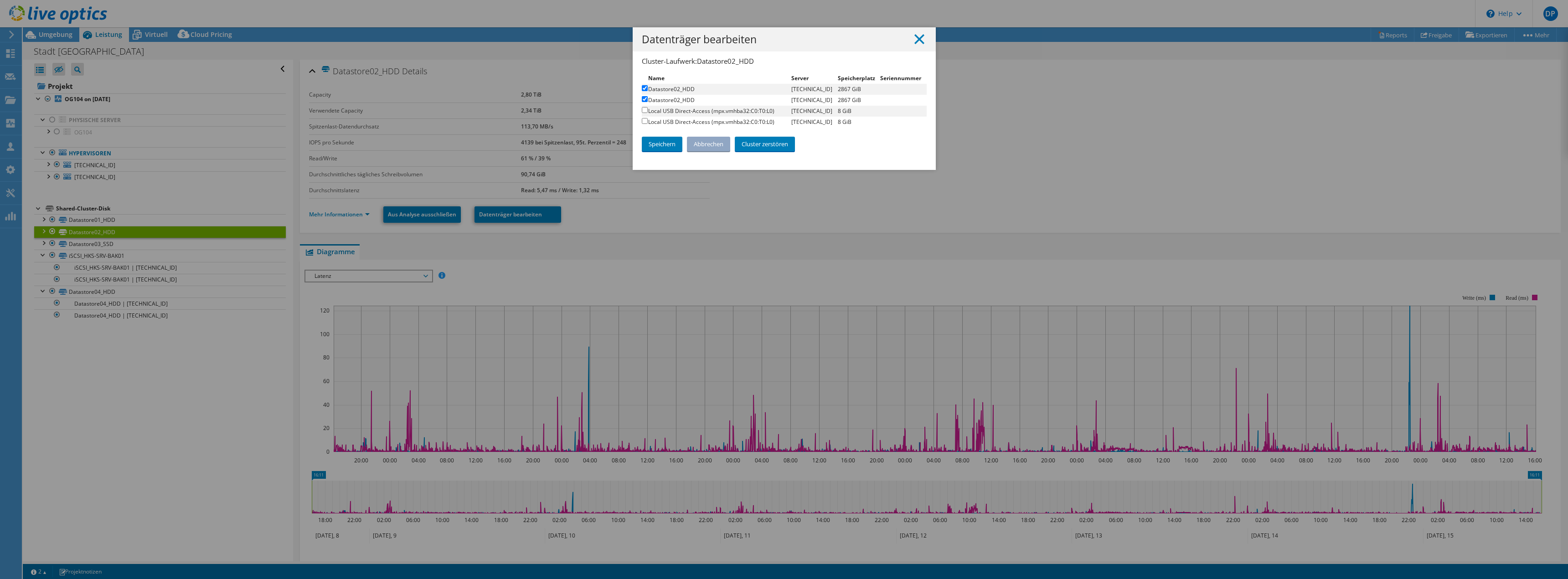
click at [916, 38] on icon at bounding box center [919, 39] width 10 height 10
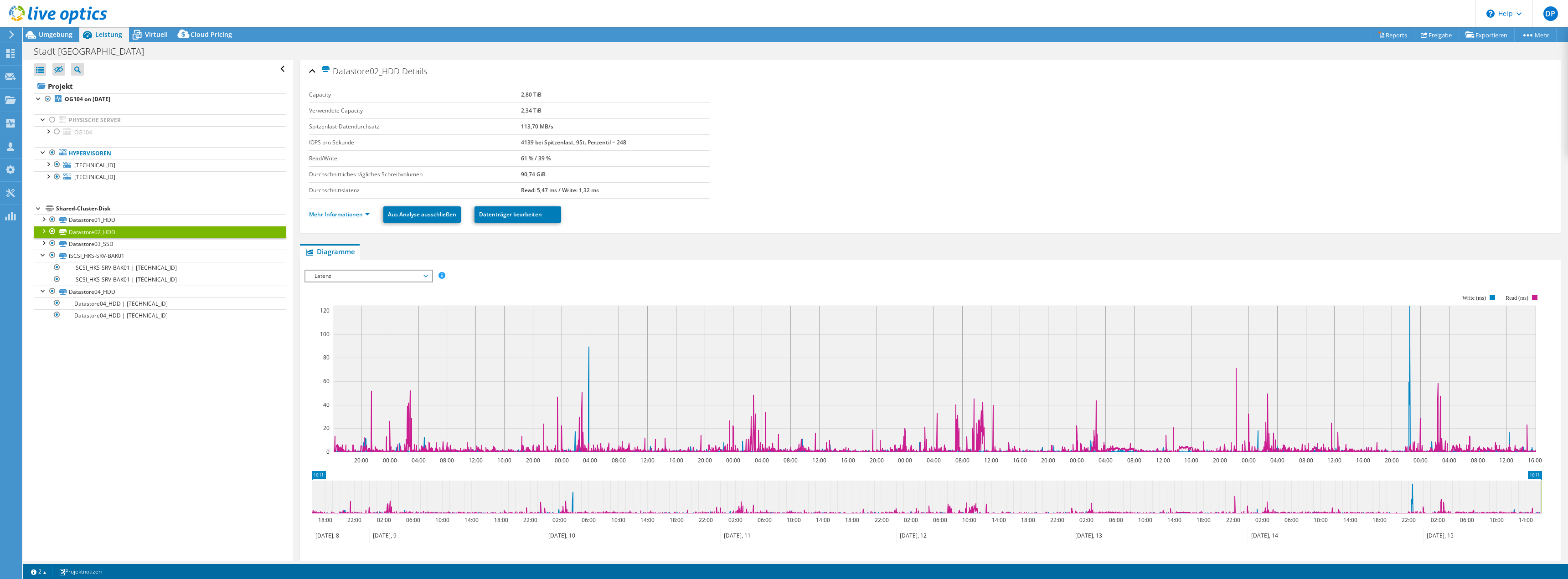
click at [356, 211] on link "Mehr Informationen" at bounding box center [338, 214] width 61 height 8
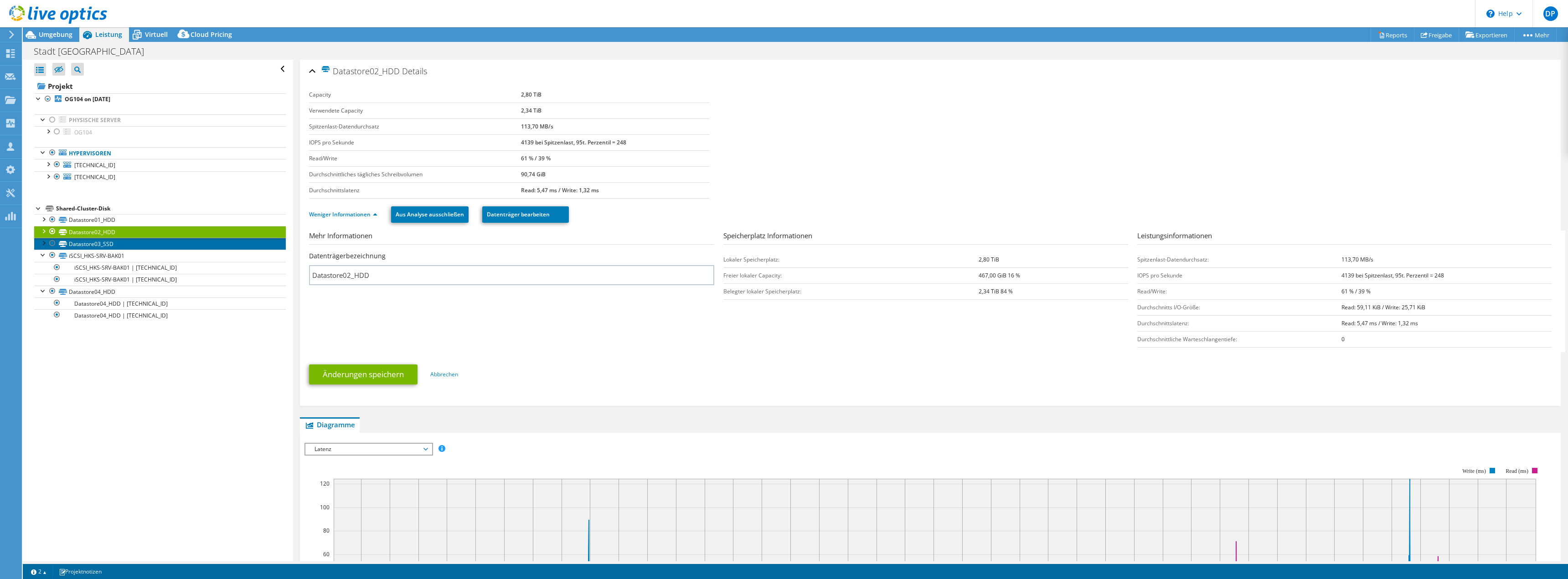
click at [104, 240] on link "Datastore03_SSD" at bounding box center [159, 244] width 252 height 12
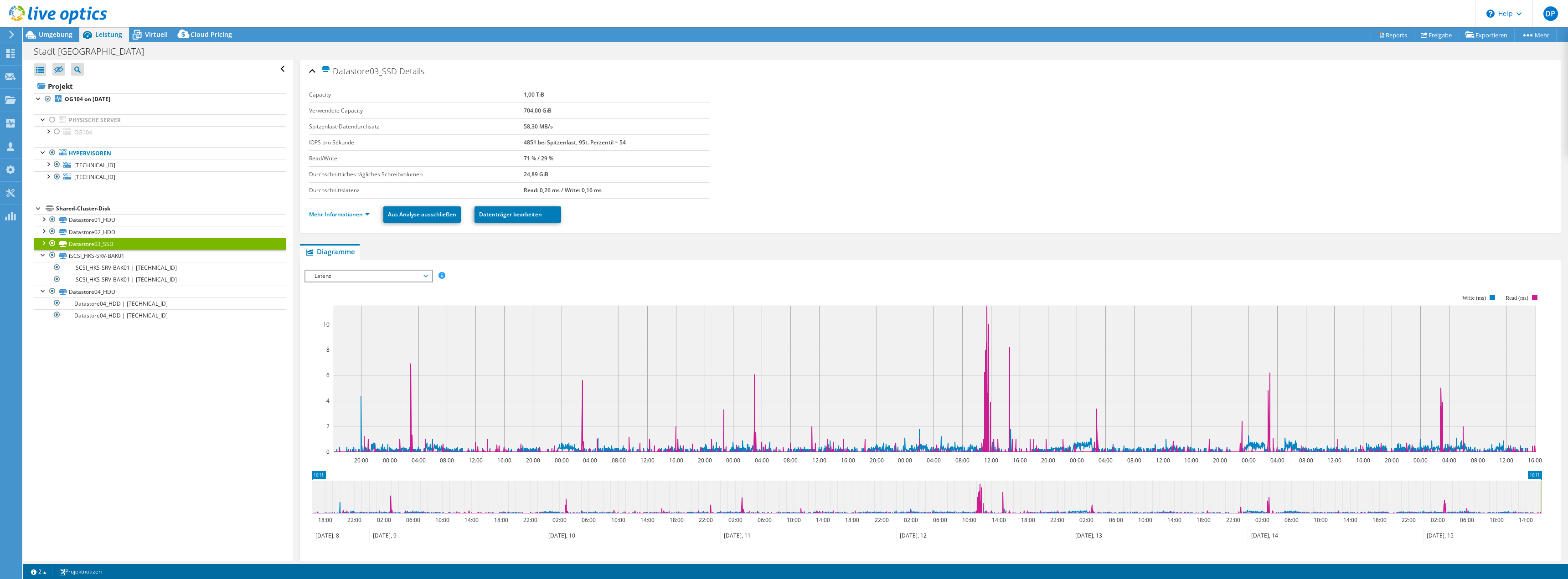
click at [395, 278] on span "Latenz" at bounding box center [367, 275] width 117 height 11
click at [395, 276] on span "Latenz" at bounding box center [367, 275] width 117 height 11
click at [90, 232] on link "Datastore02_HDD" at bounding box center [159, 232] width 252 height 12
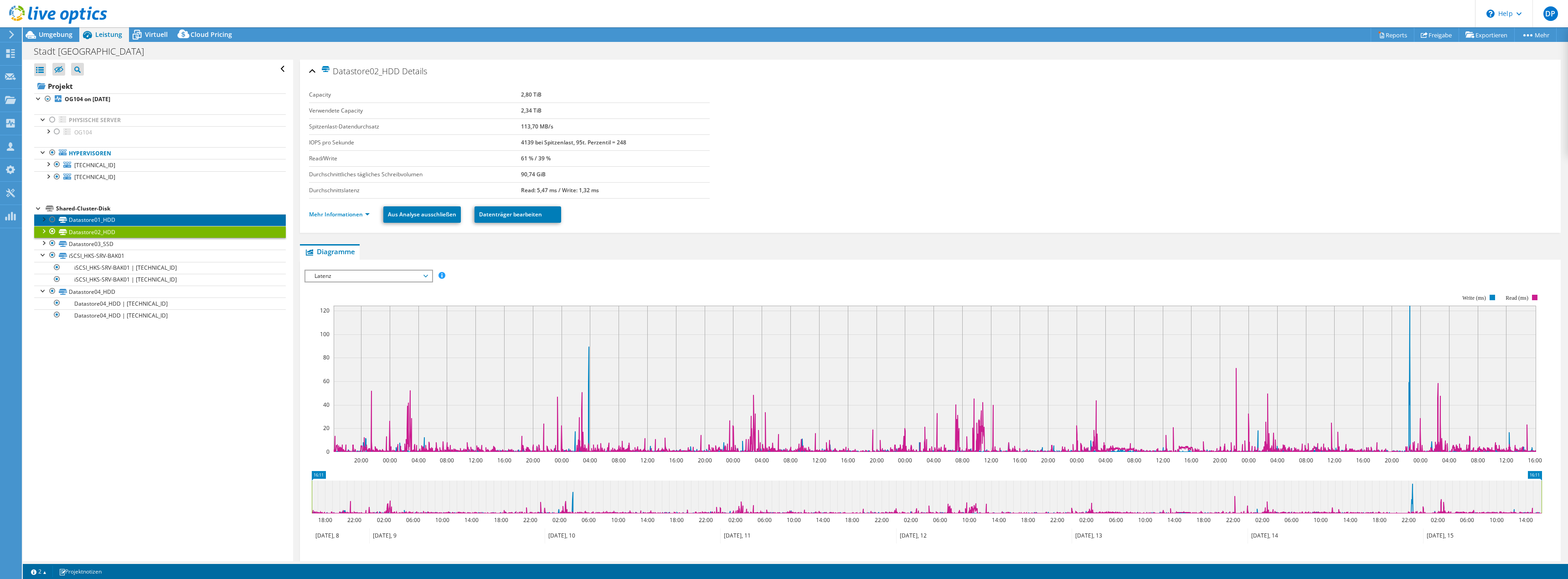
click at [91, 221] on link "Datastore01_HDD" at bounding box center [159, 220] width 252 height 12
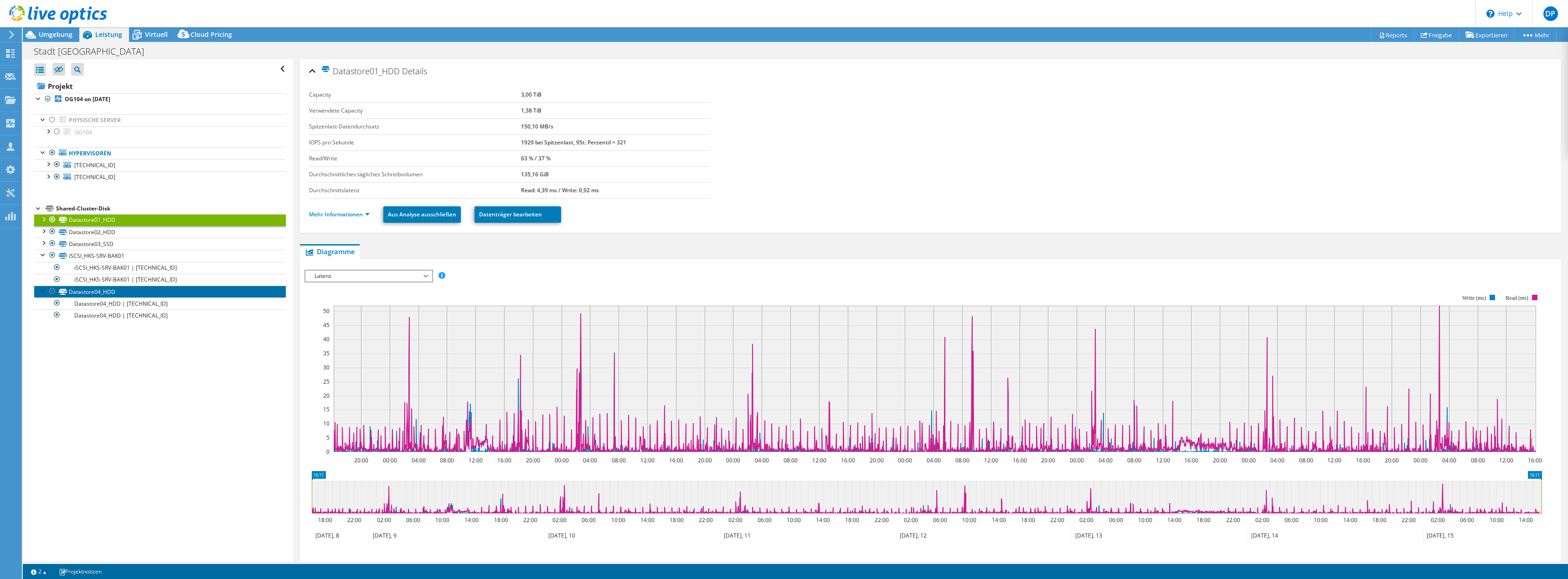
click at [97, 292] on link "Datastore04_HDD" at bounding box center [159, 292] width 252 height 12
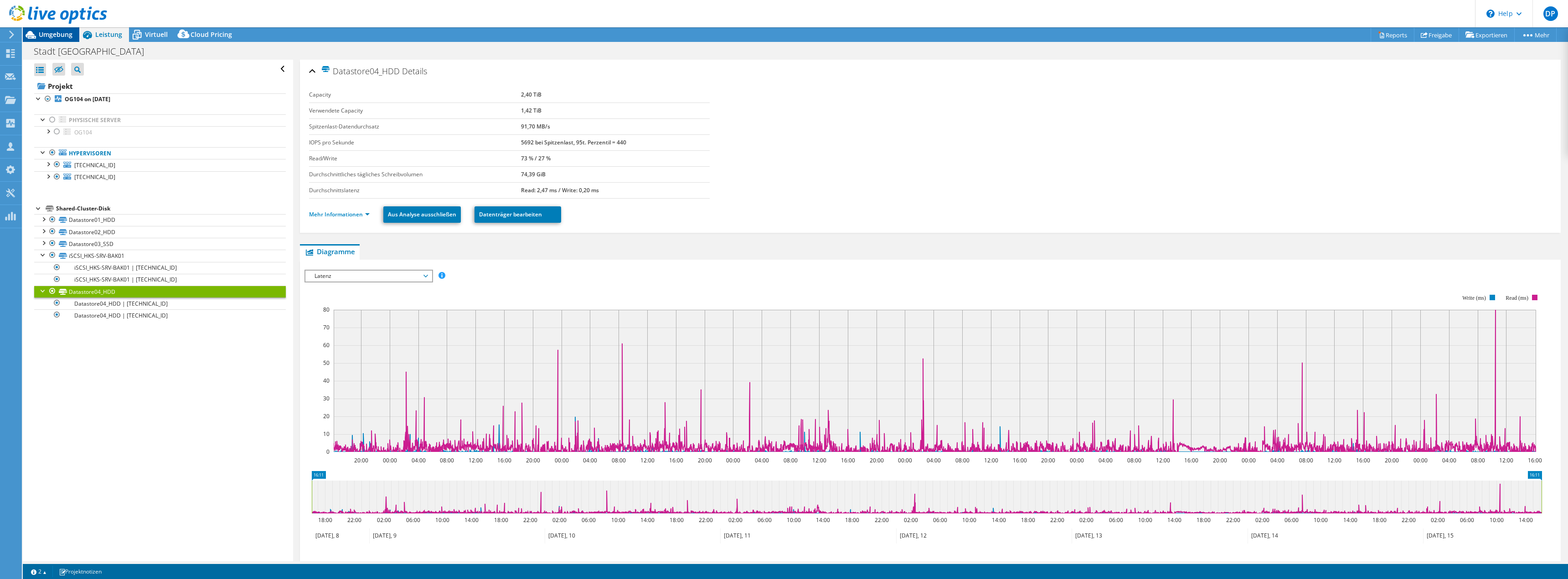
click at [58, 32] on span "Umgebung" at bounding box center [55, 34] width 34 height 9
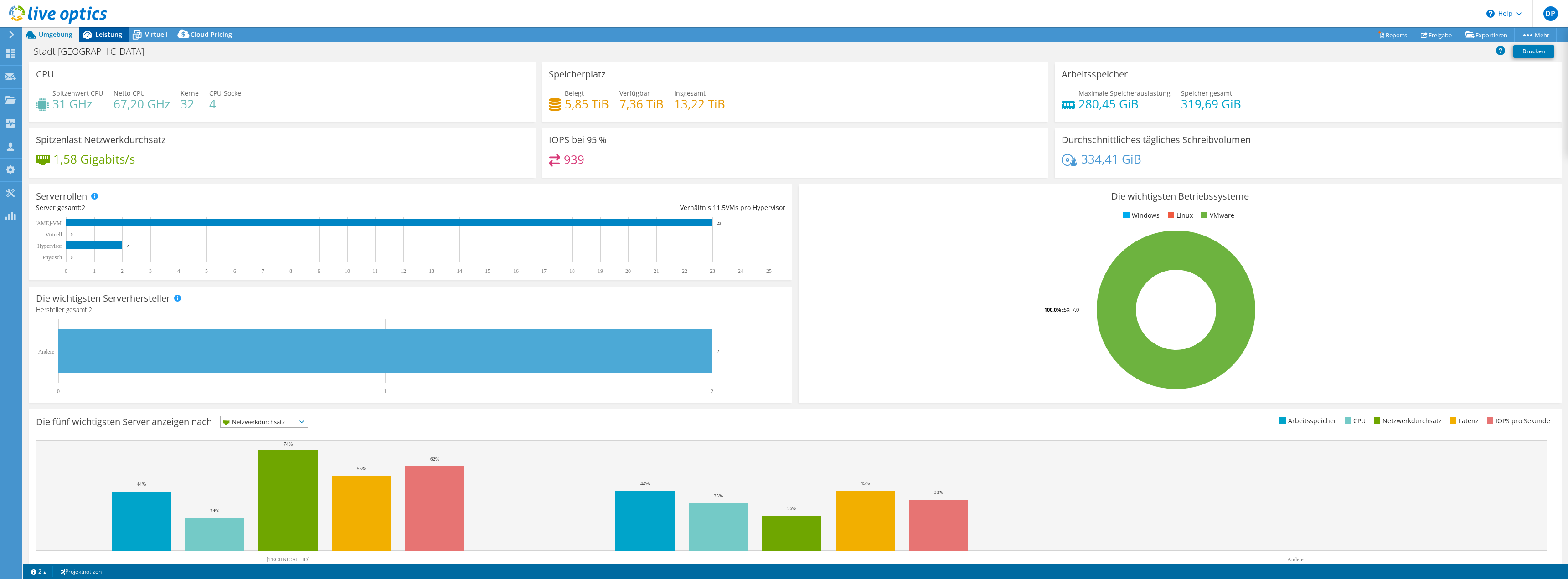
click at [107, 32] on span "Leistung" at bounding box center [109, 34] width 27 height 9
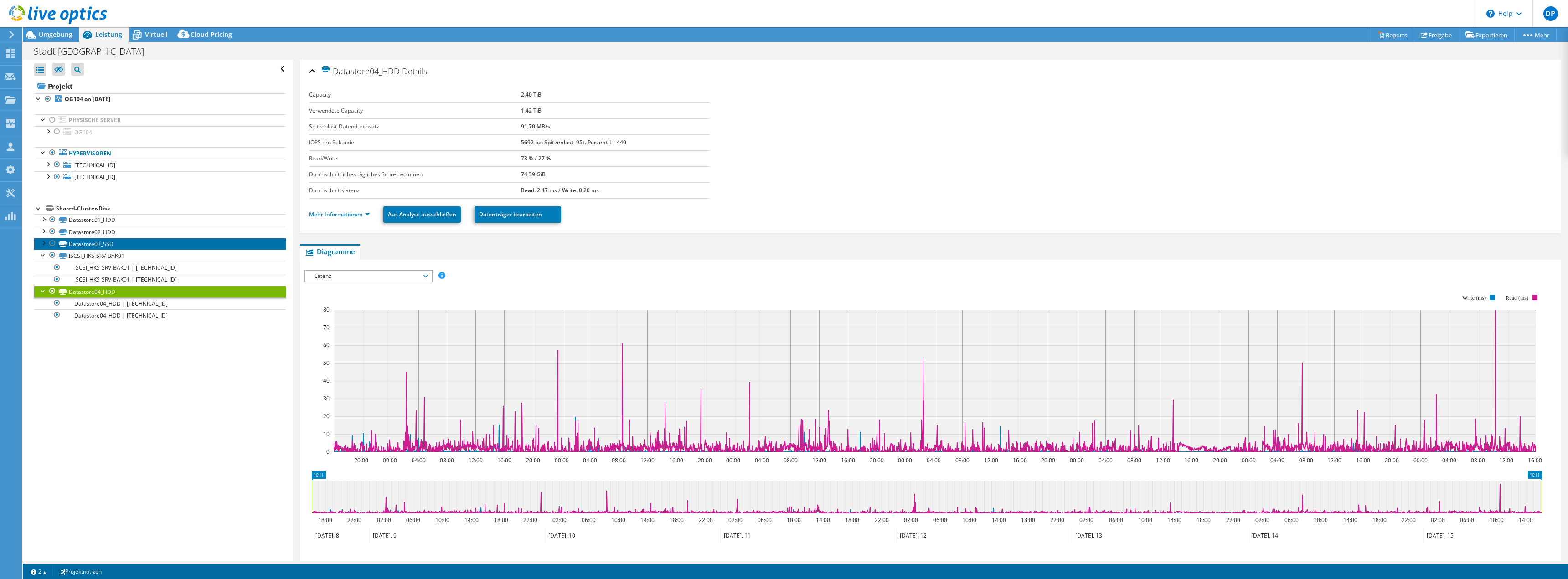
click at [104, 245] on link "Datastore03_SSD" at bounding box center [159, 244] width 252 height 12
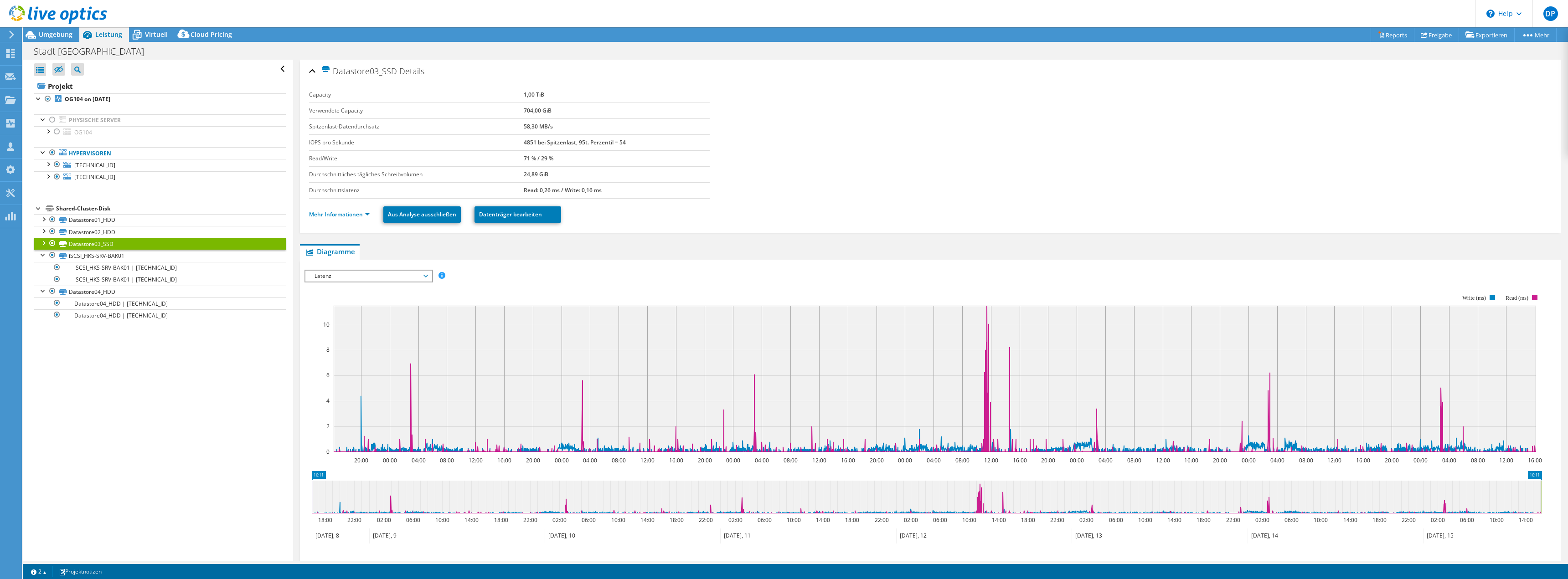
click at [344, 280] on span "Latenz" at bounding box center [367, 275] width 117 height 11
click at [345, 287] on li "IOPS pro Sekunde" at bounding box center [368, 287] width 126 height 11
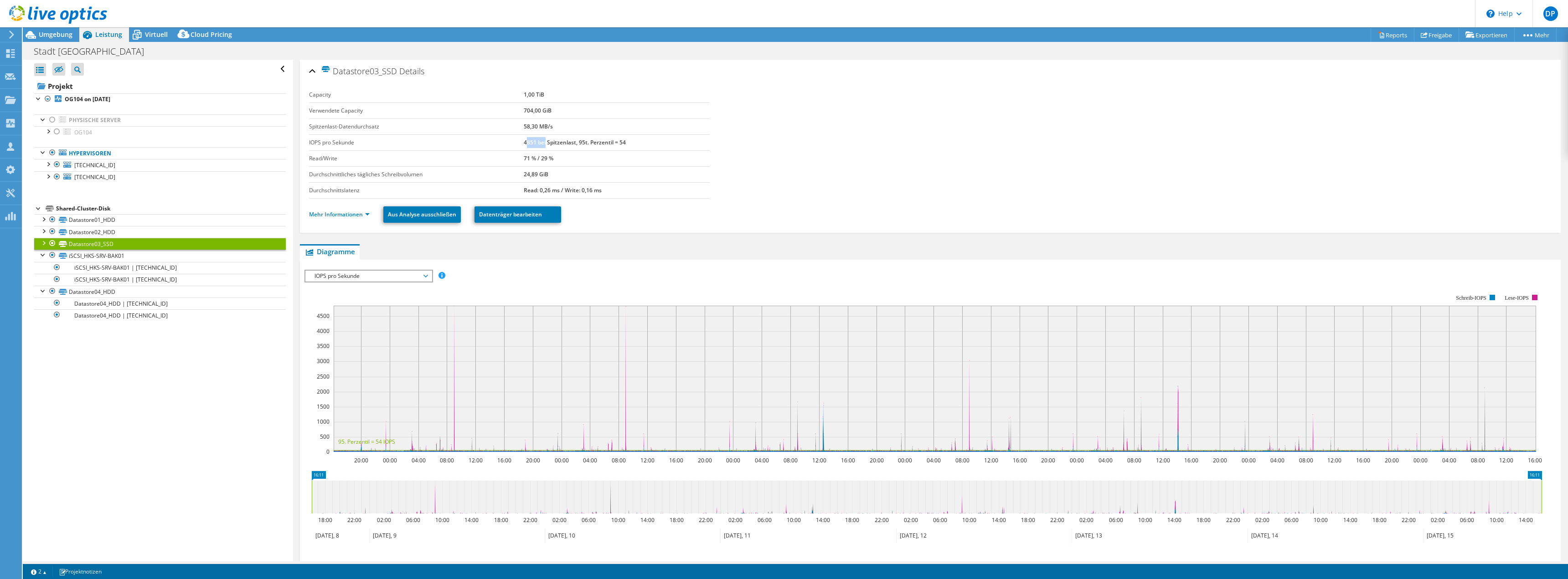
drag, startPoint x: 524, startPoint y: 142, endPoint x: 545, endPoint y: 142, distance: 21.0
click at [545, 142] on b "4851 bei Spitzenlast, 95t. Perzentil = 54" at bounding box center [575, 142] width 102 height 8
click at [85, 232] on link "Datastore02_HDD" at bounding box center [159, 232] width 252 height 12
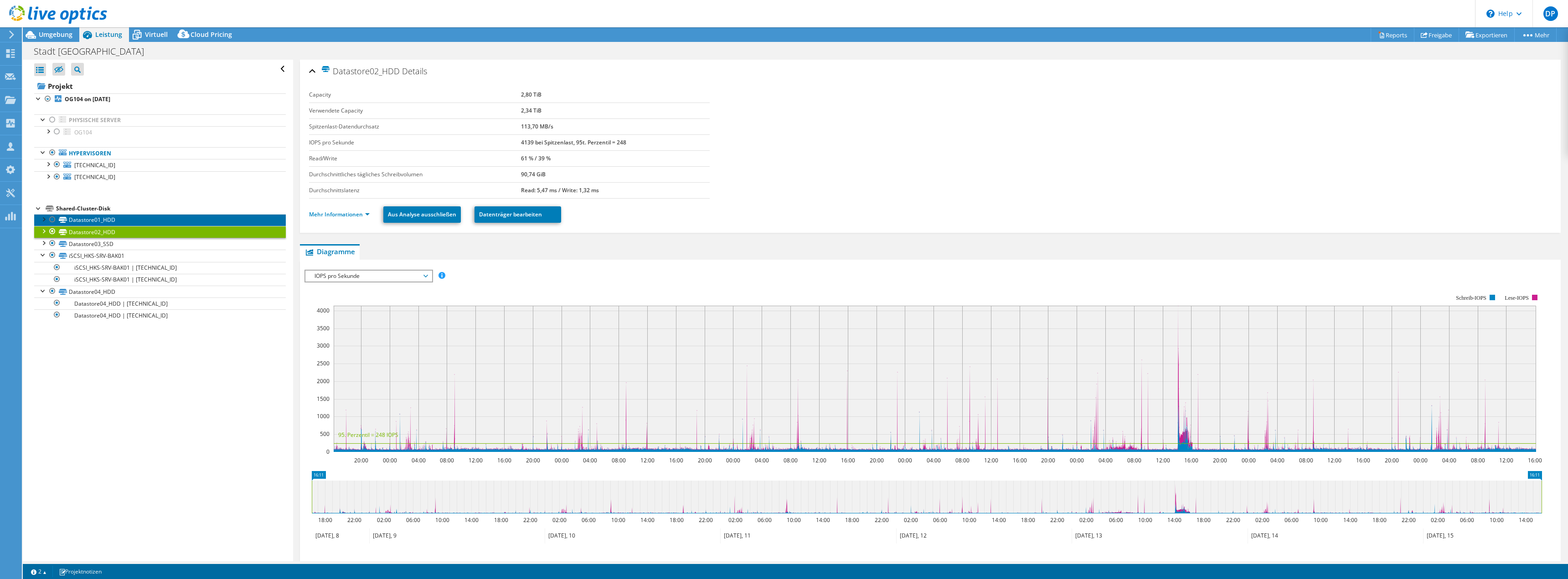
click at [92, 217] on link "Datastore01_HDD" at bounding box center [159, 220] width 252 height 12
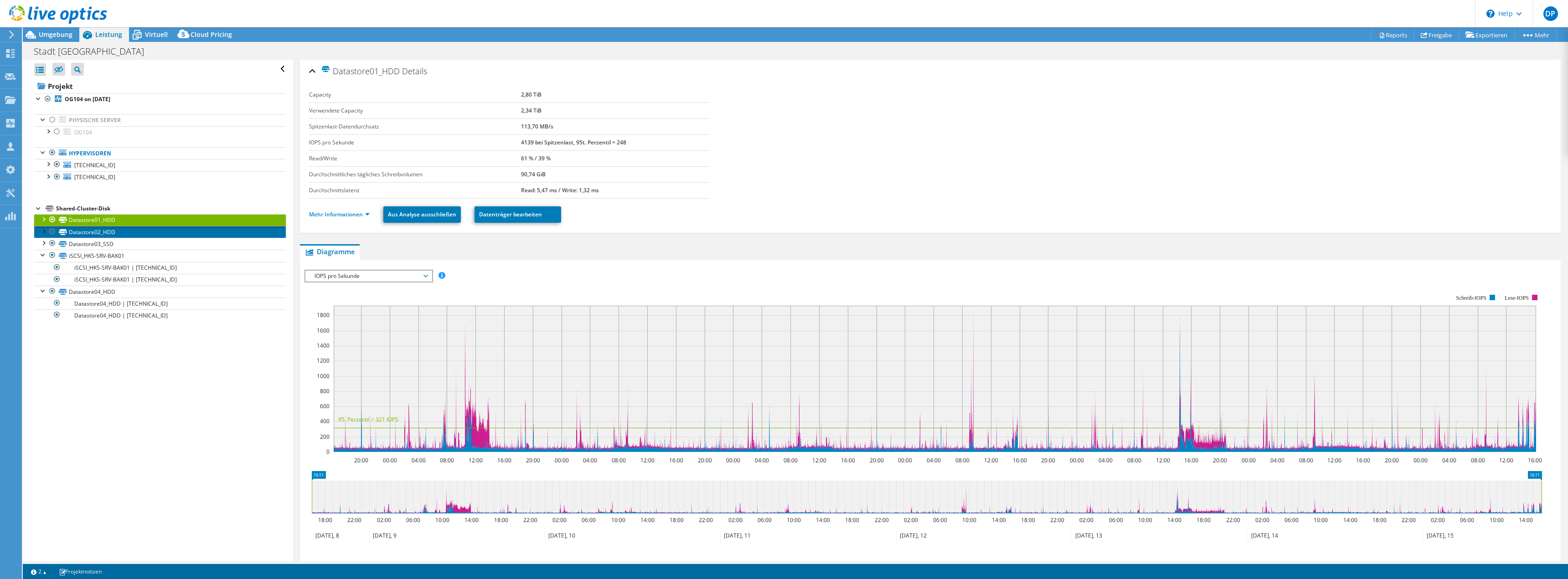
click at [90, 229] on link "Datastore02_HDD" at bounding box center [159, 232] width 252 height 12
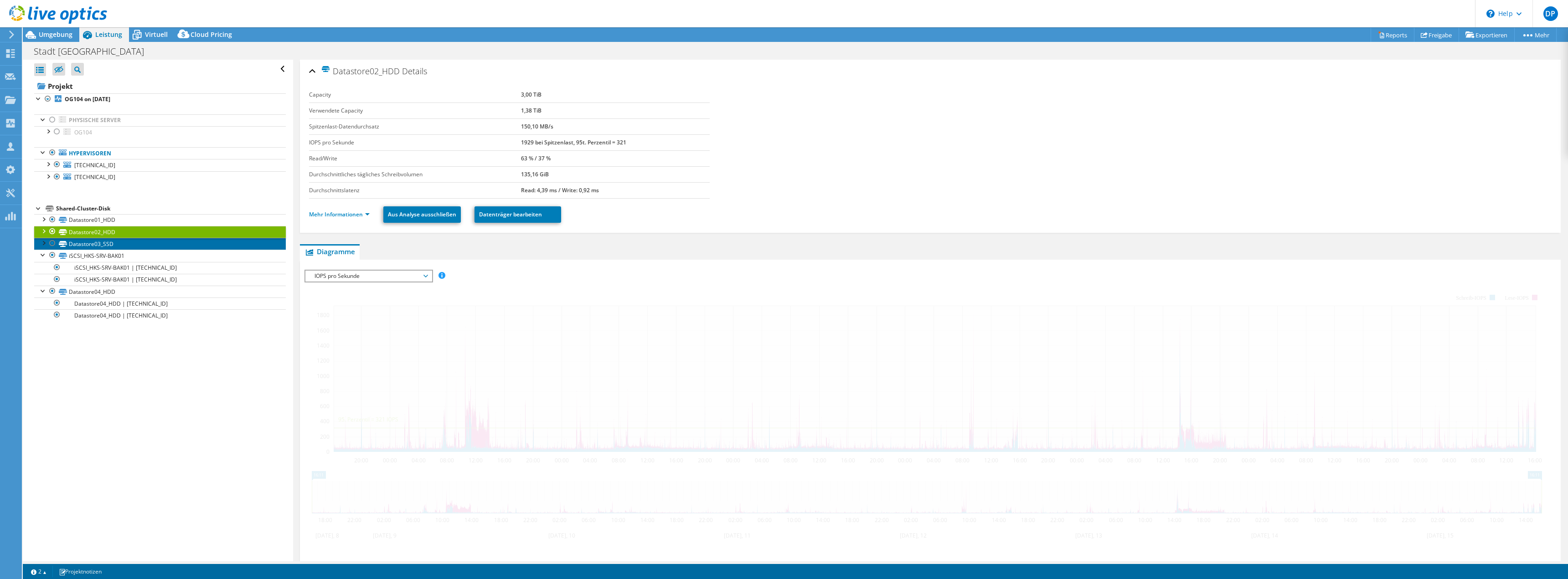
click at [89, 242] on link "Datastore03_SSD" at bounding box center [159, 244] width 252 height 12
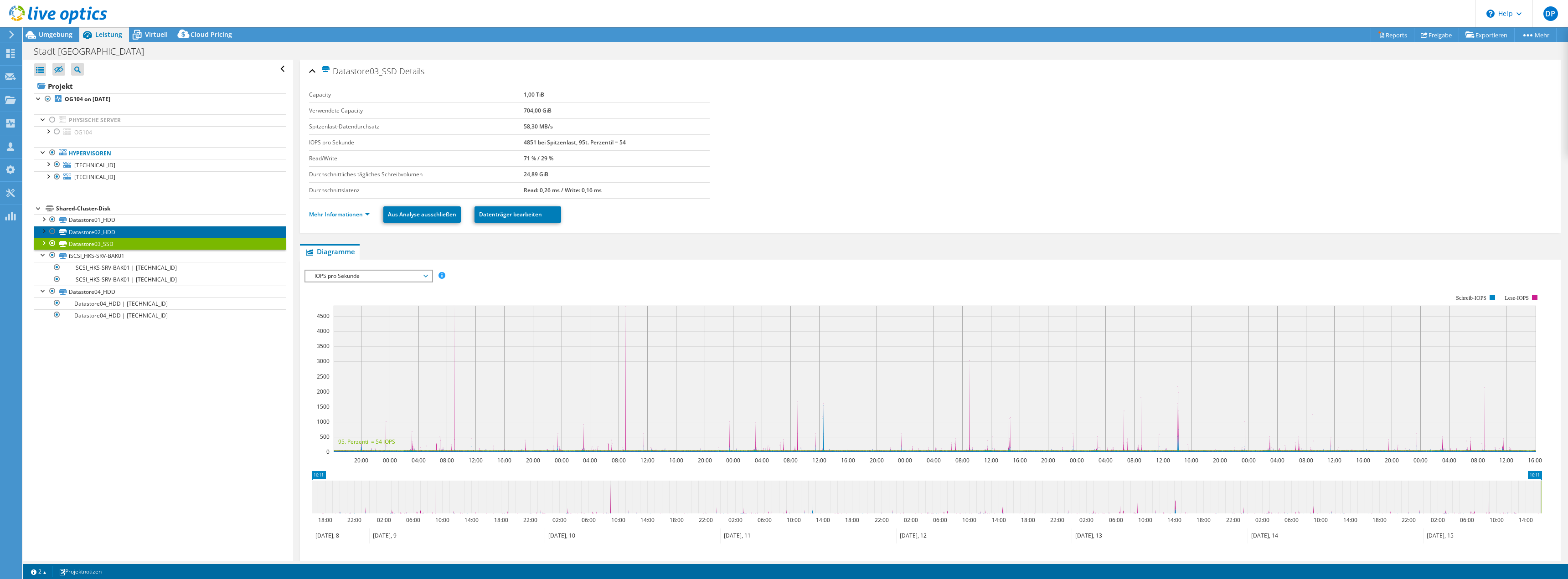
click at [96, 234] on link "Datastore02_HDD" at bounding box center [159, 232] width 252 height 12
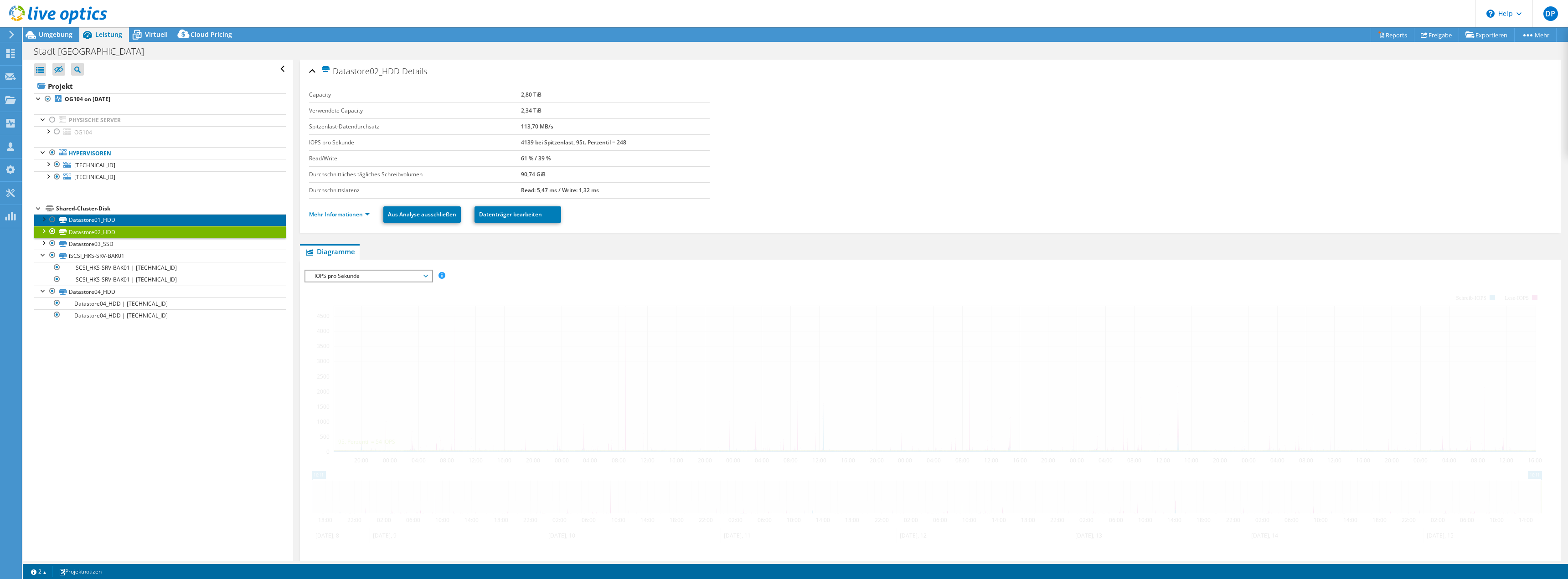
click at [96, 220] on link "Datastore01_HDD" at bounding box center [159, 220] width 252 height 12
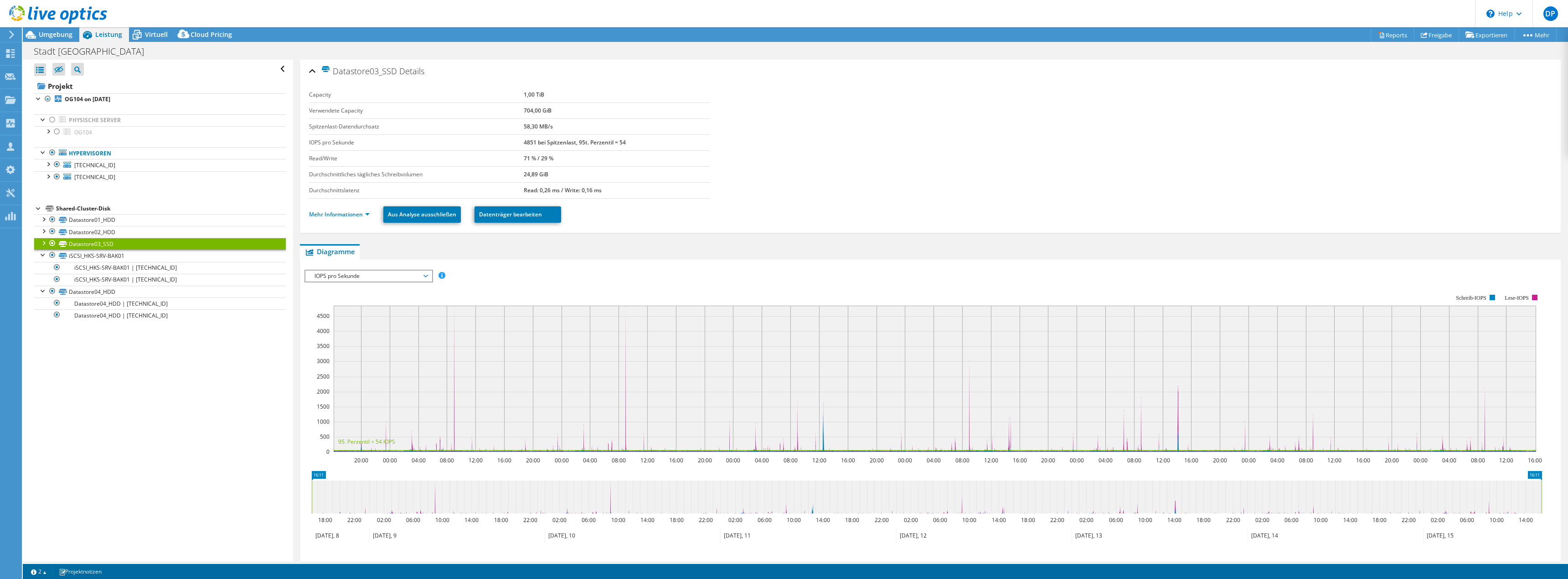
select select "EUFrankfurt"
select select "USD"
